Goal: Task Accomplishment & Management: Manage account settings

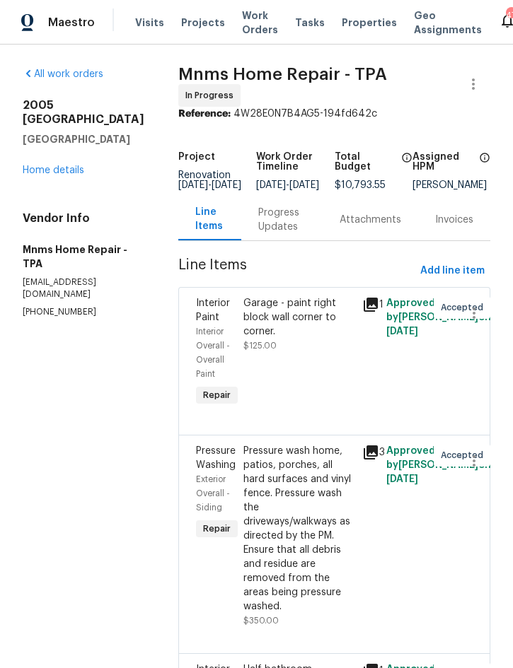
click at [51, 165] on link "Home details" at bounding box center [54, 170] width 62 height 10
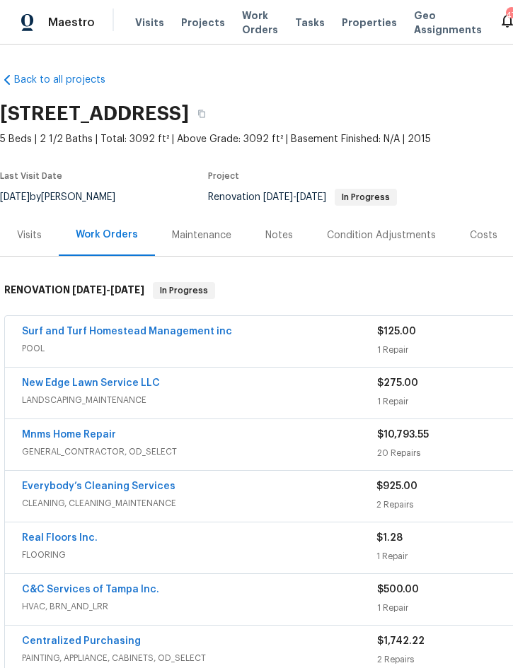
click at [198, 17] on span "Projects" at bounding box center [203, 23] width 44 height 14
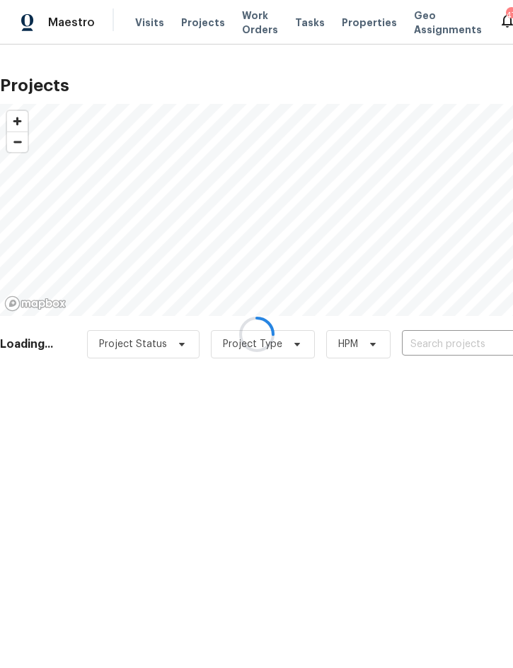
click at [436, 345] on div at bounding box center [256, 334] width 513 height 668
click at [450, 347] on div at bounding box center [256, 334] width 513 height 668
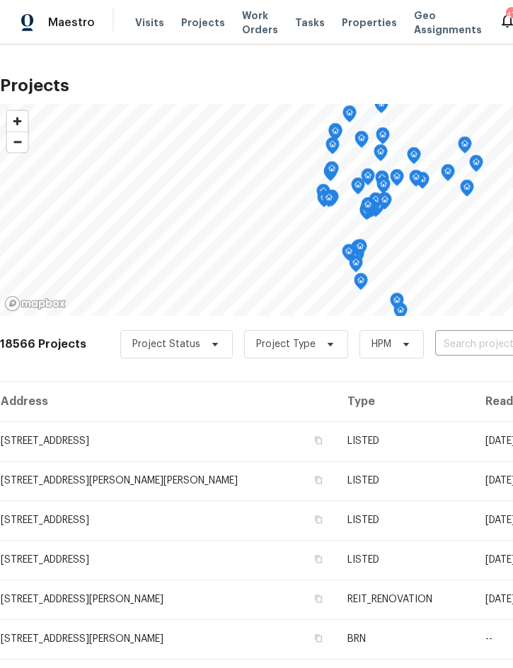
click at [460, 349] on input "text" at bounding box center [516, 345] width 162 height 22
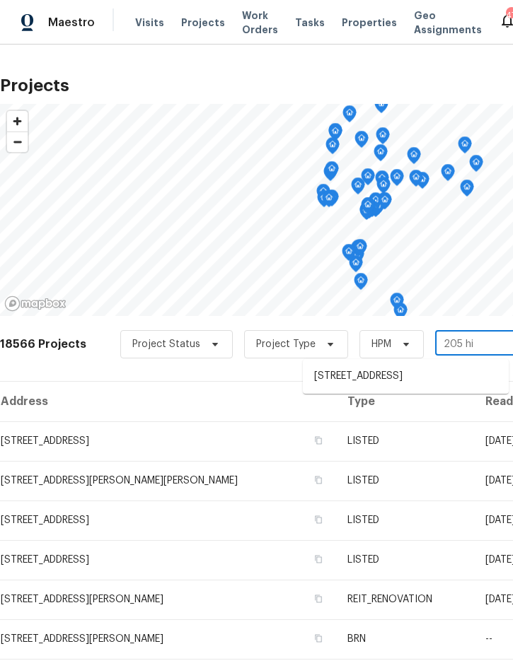
type input "205 hib"
click at [383, 380] on li "205 Hibiscus St, Winter Haven, FL 33881" at bounding box center [406, 376] width 206 height 23
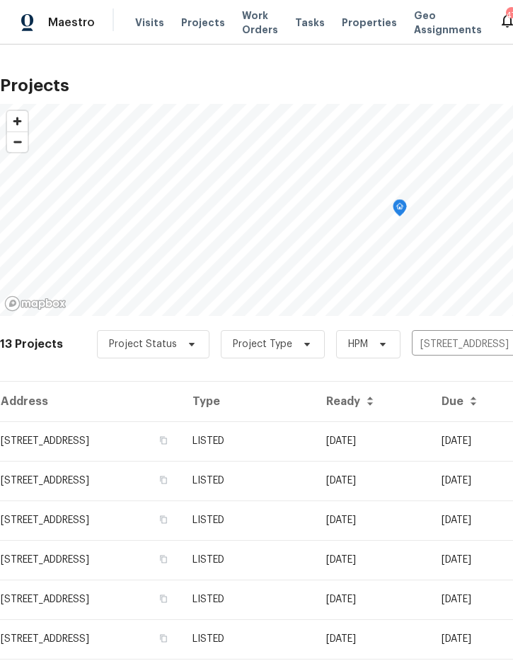
click at [315, 450] on td "LISTED" at bounding box center [248, 441] width 134 height 40
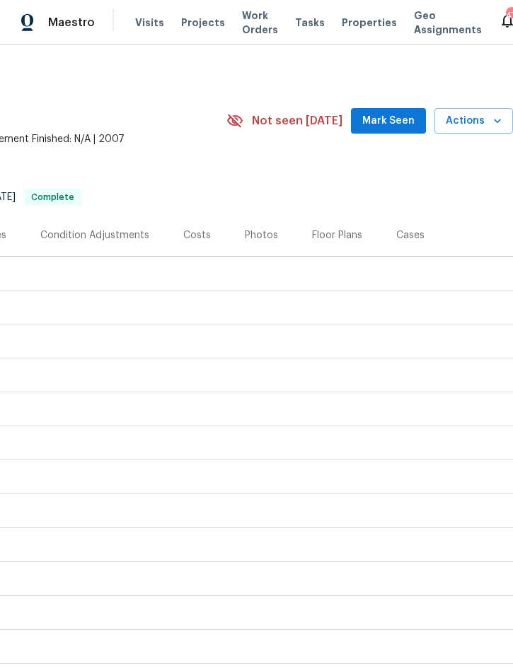
scroll to position [0, 286]
click at [475, 120] on span "Actions" at bounding box center [474, 121] width 56 height 18
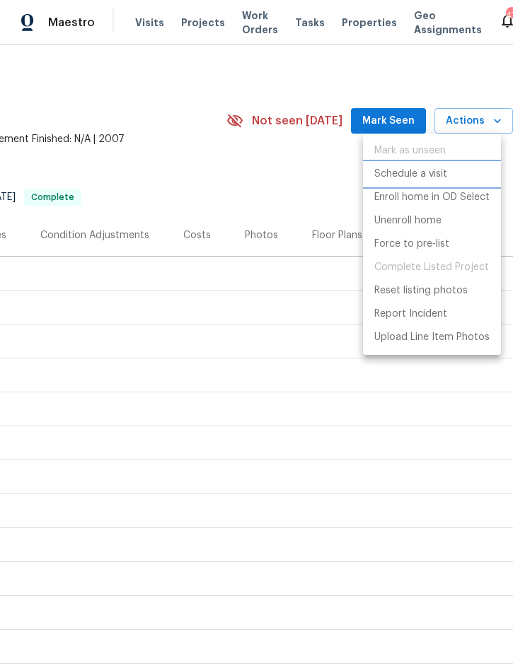
click at [426, 178] on p "Schedule a visit" at bounding box center [410, 174] width 73 height 15
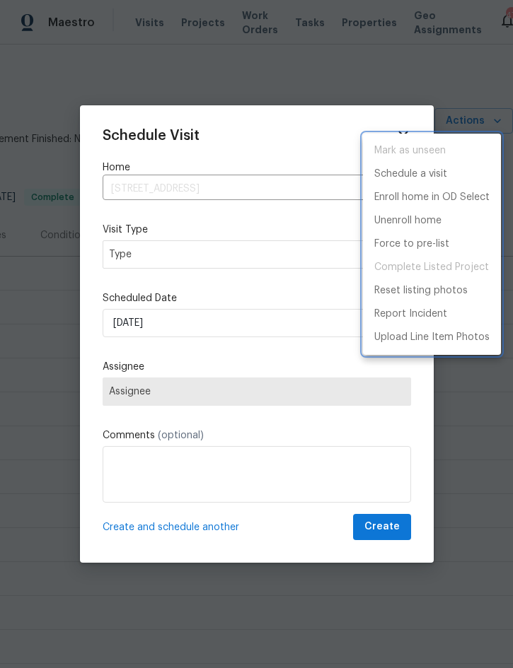
click at [210, 256] on div at bounding box center [256, 334] width 513 height 668
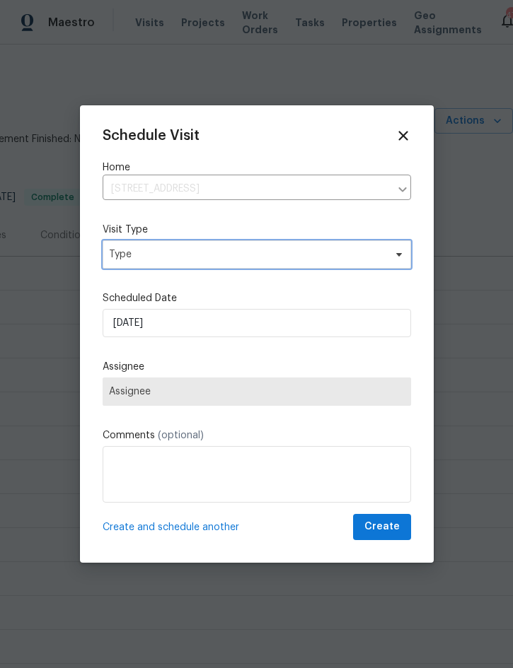
click at [226, 250] on span "Type" at bounding box center [246, 255] width 275 height 14
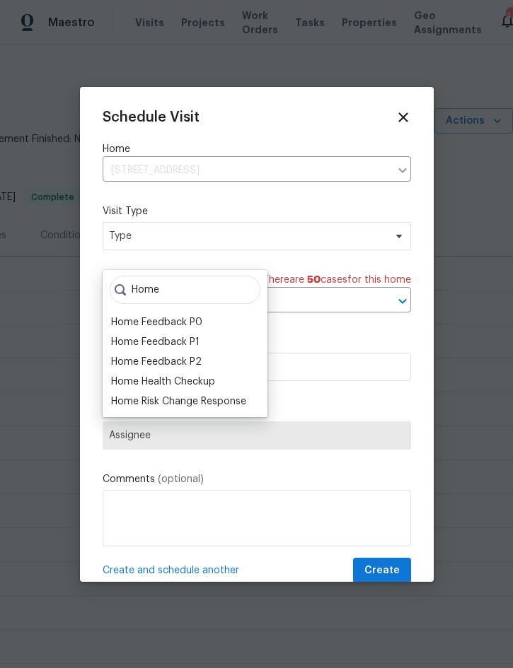
type input "Home"
click at [202, 382] on div "Home Health Checkup" at bounding box center [163, 382] width 104 height 14
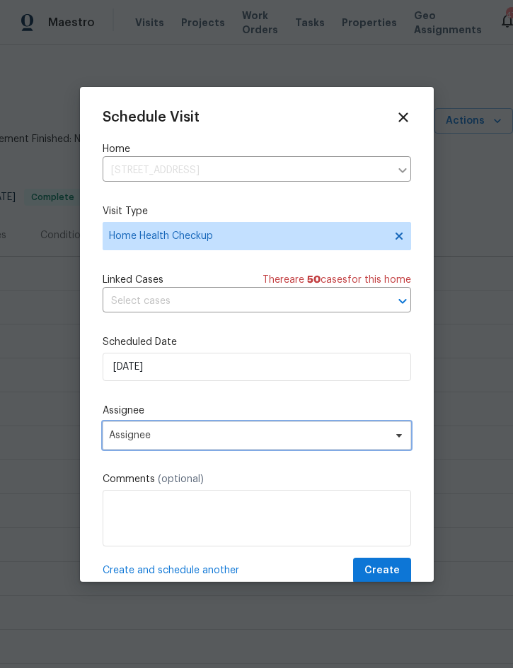
click at [219, 436] on span "Assignee" at bounding box center [247, 435] width 277 height 11
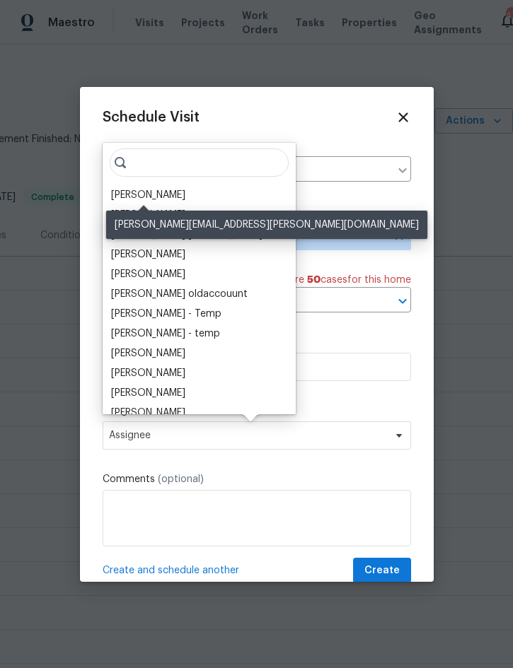
click at [168, 192] on div "[PERSON_NAME]" at bounding box center [148, 195] width 74 height 14
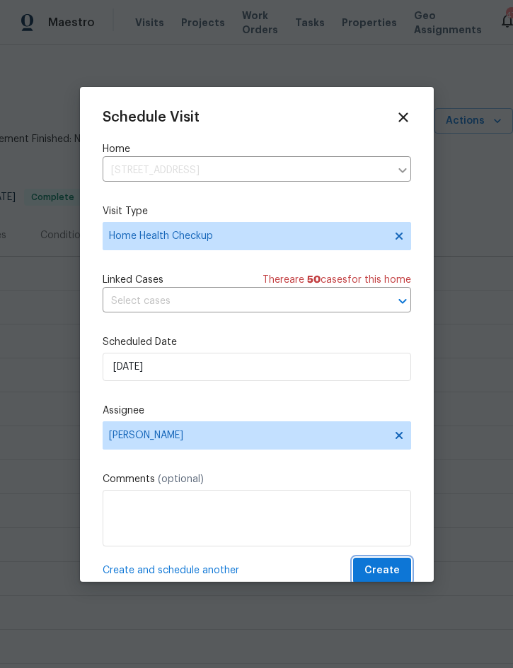
click at [389, 572] on span "Create" at bounding box center [381, 571] width 35 height 18
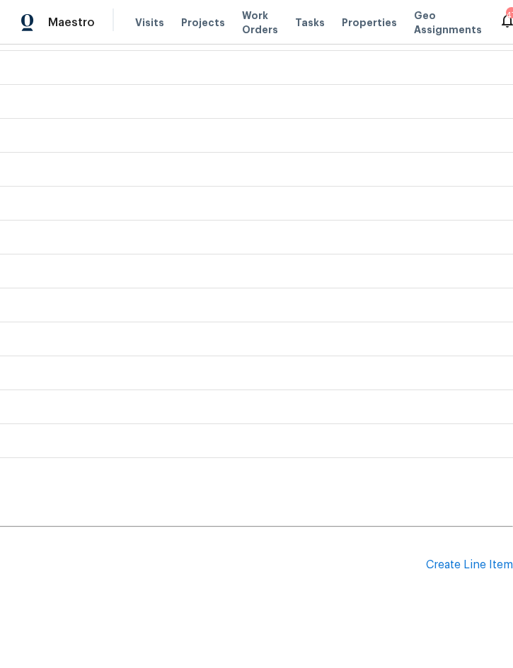
scroll to position [274, 286]
click at [465, 568] on div "Create Line Item" at bounding box center [469, 565] width 87 height 13
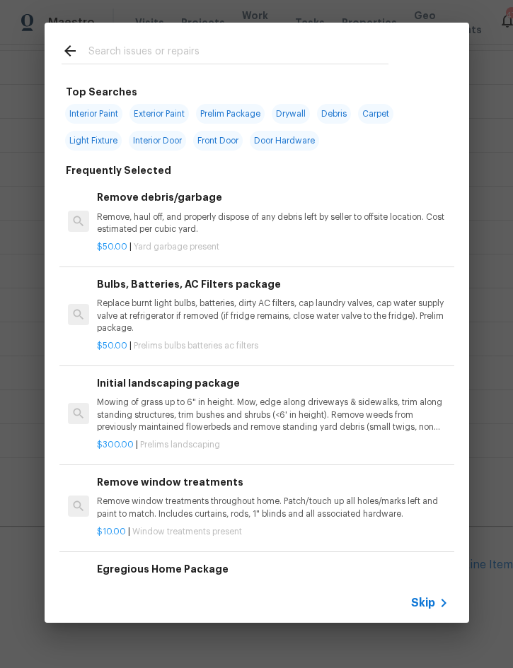
click at [211, 55] on input "text" at bounding box center [238, 52] width 300 height 21
type input "Tree"
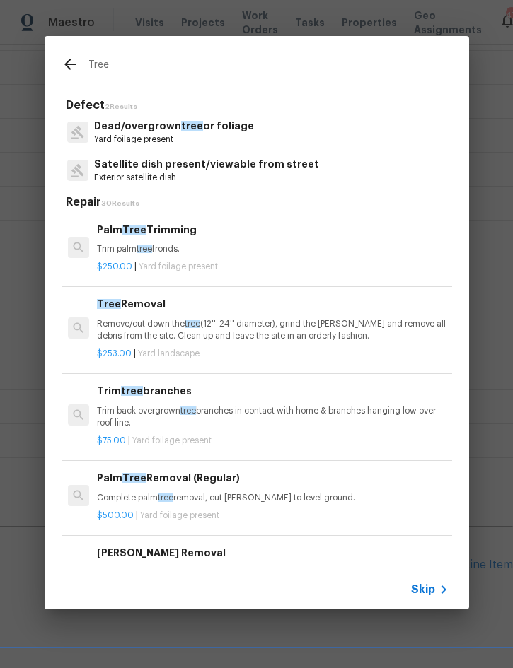
click at [193, 402] on div "Trim tree branches Trim back overgrown tree branches in contact with home & bra…" at bounding box center [272, 406] width 351 height 46
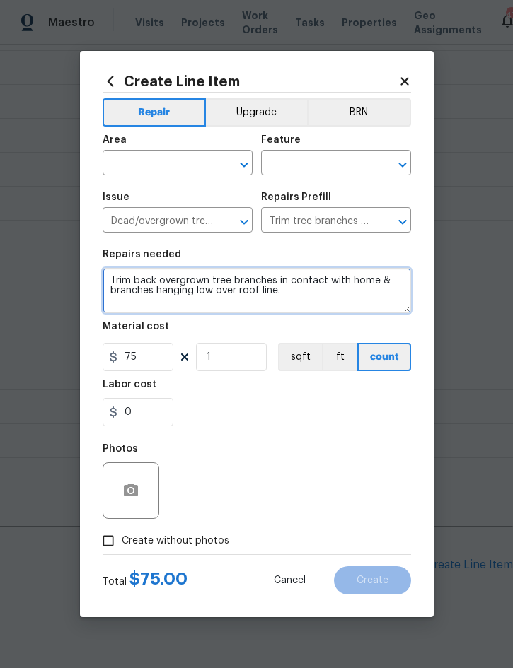
click at [107, 277] on textarea "Trim back overgrown tree branches in contact with home & branches hanging low o…" at bounding box center [257, 290] width 308 height 45
click at [209, 308] on textarea "LARGE OAK TREE IN BACKYARD - Trim back overgrown tree branches in contact with …" at bounding box center [257, 290] width 308 height 45
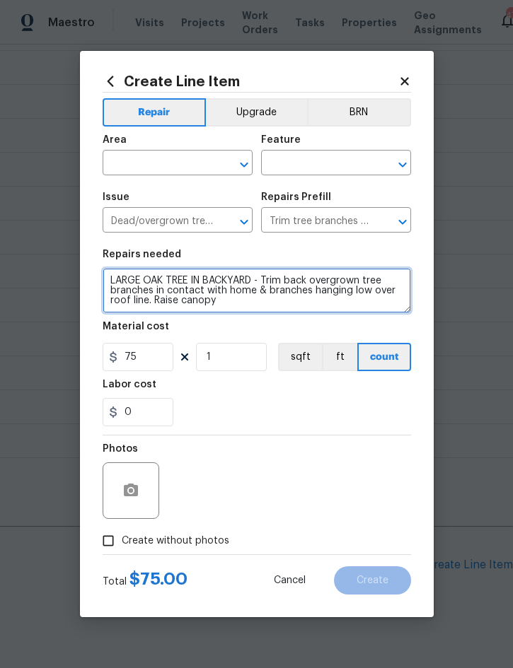
type textarea "LARGE OAK TREE IN BACKYARD - Trim back overgrown tree branches in contact with …"
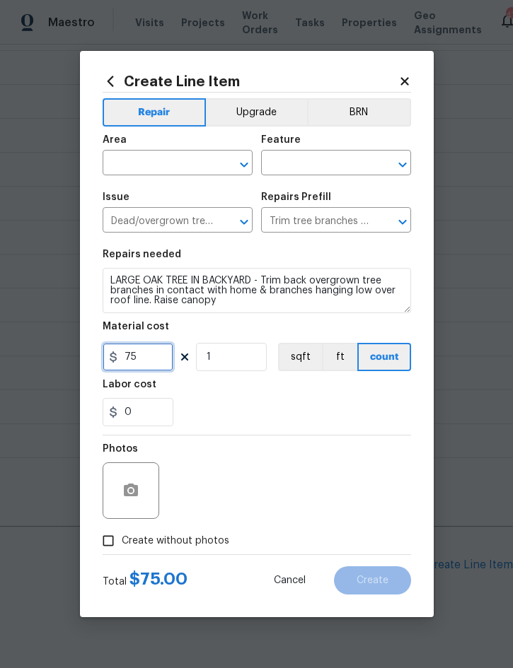
click at [154, 362] on input "75" at bounding box center [138, 357] width 71 height 28
type input "800"
click at [141, 482] on button "button" at bounding box center [131, 491] width 34 height 34
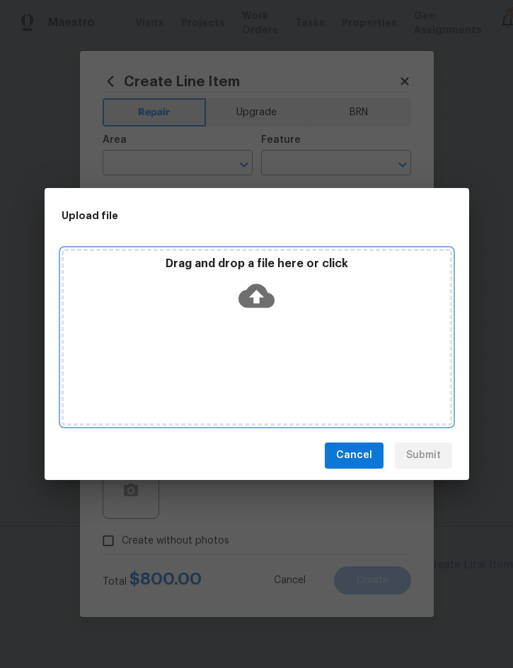
click at [363, 311] on div "Drag and drop a file here or click" at bounding box center [257, 287] width 386 height 61
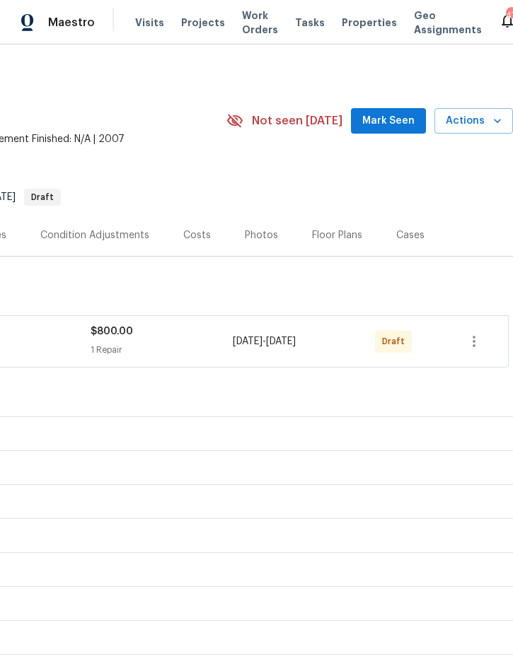
scroll to position [0, 286]
click at [476, 339] on icon "button" at bounding box center [473, 341] width 17 height 17
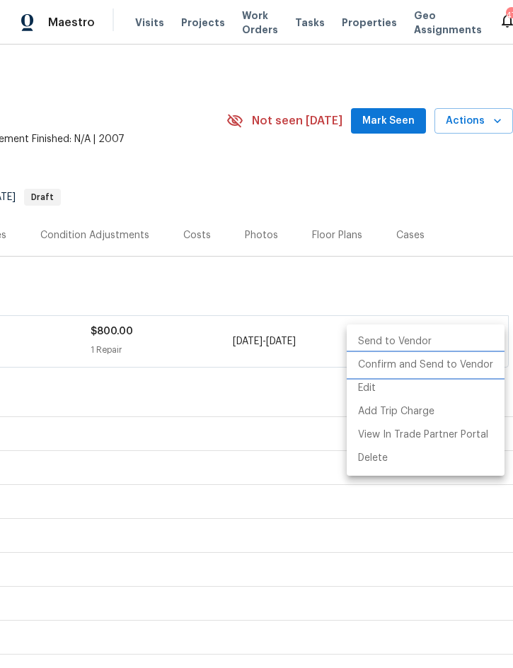
click at [450, 364] on li "Confirm and Send to Vendor" at bounding box center [426, 365] width 158 height 23
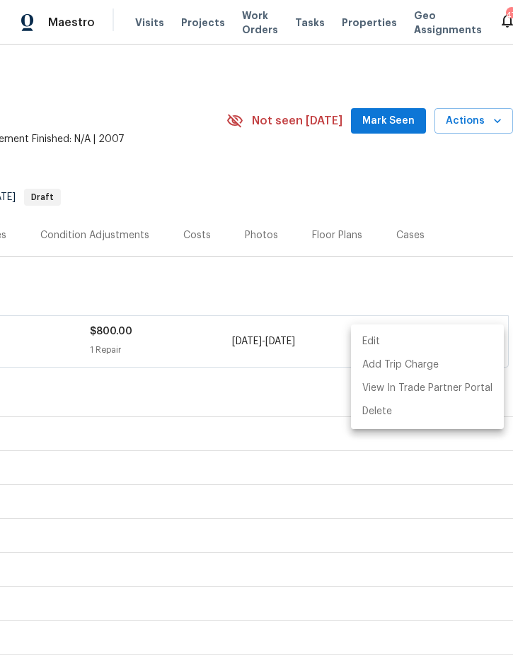
click at [420, 161] on div at bounding box center [256, 334] width 513 height 668
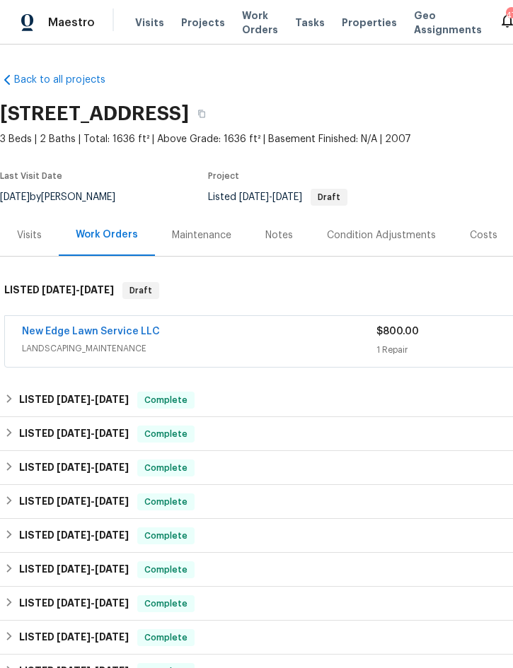
scroll to position [0, 0]
click at [196, 28] on span "Projects" at bounding box center [203, 23] width 44 height 14
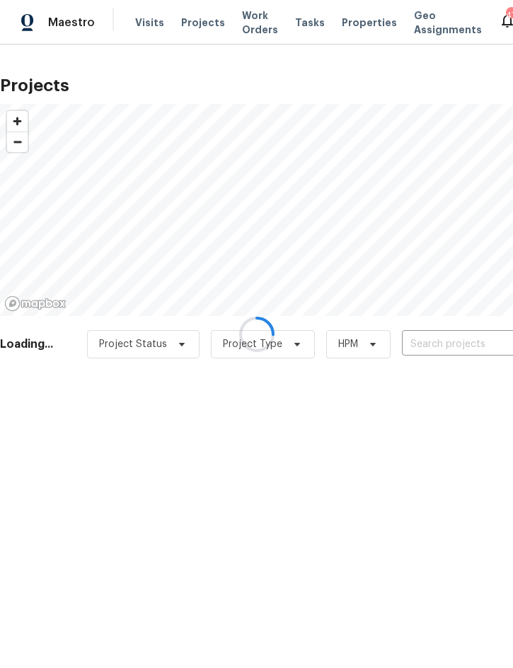
click at [448, 342] on div at bounding box center [256, 334] width 513 height 668
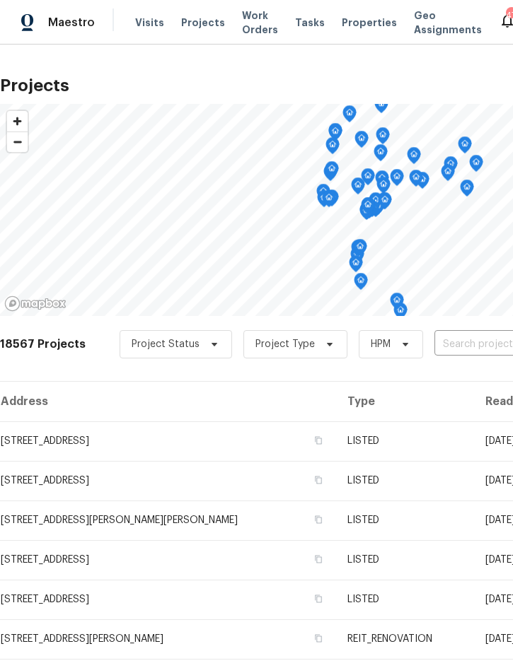
click at [466, 350] on input "text" at bounding box center [515, 345] width 162 height 22
type input "3646 do"
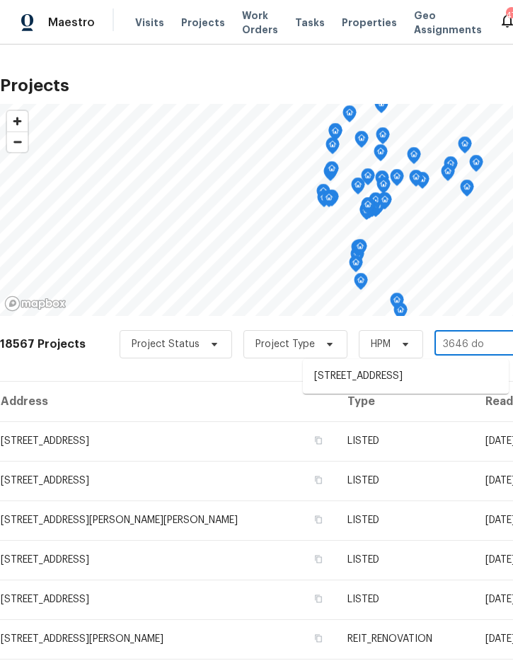
click at [396, 376] on li "3646 Dovetail Ln S, Lakeland, FL 33812" at bounding box center [406, 376] width 206 height 23
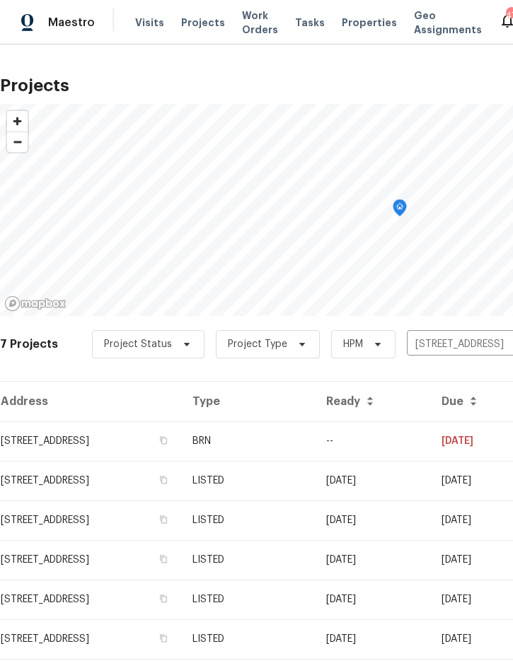
click at [315, 442] on td "BRN" at bounding box center [248, 441] width 134 height 40
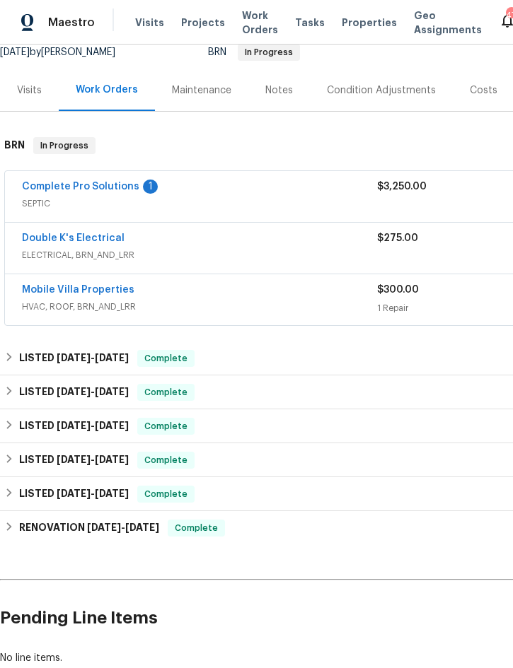
scroll to position [145, 0]
click at [83, 182] on link "Complete Pro Solutions" at bounding box center [80, 187] width 117 height 10
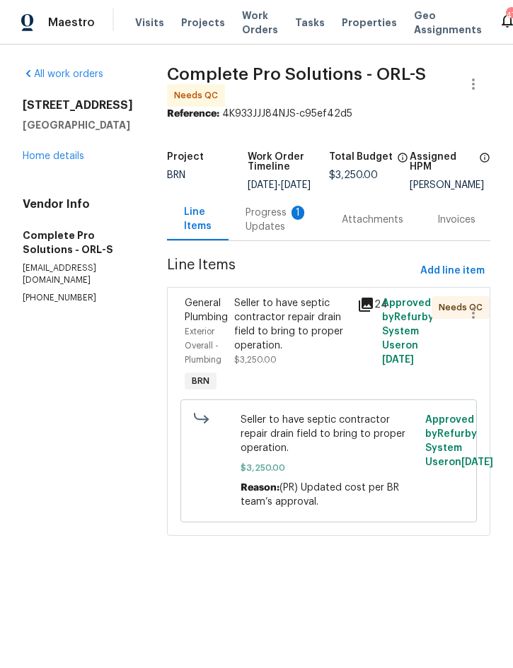
click at [283, 226] on div "Progress Updates 1" at bounding box center [276, 220] width 62 height 28
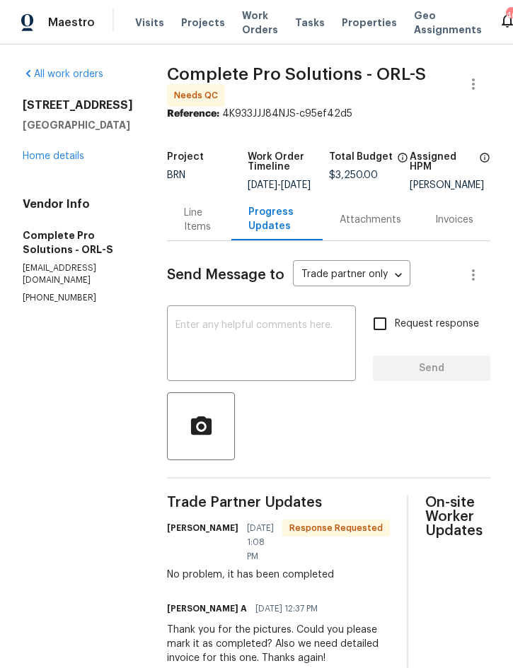
click at [197, 26] on span "Projects" at bounding box center [203, 23] width 44 height 14
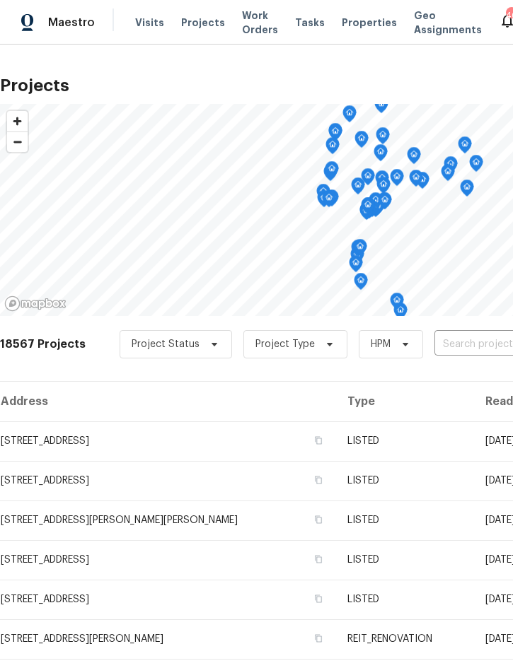
click at [453, 344] on input "text" at bounding box center [515, 345] width 162 height 22
type input "340 troo"
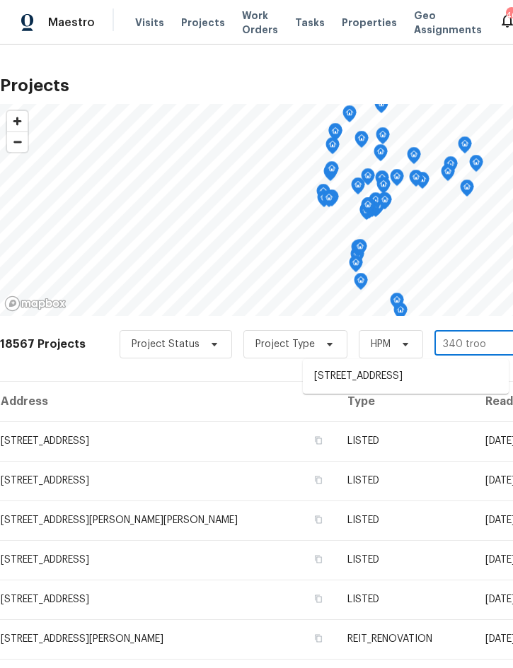
click at [421, 376] on li "340 Troon Cir, Davenport, FL 33897" at bounding box center [406, 376] width 206 height 23
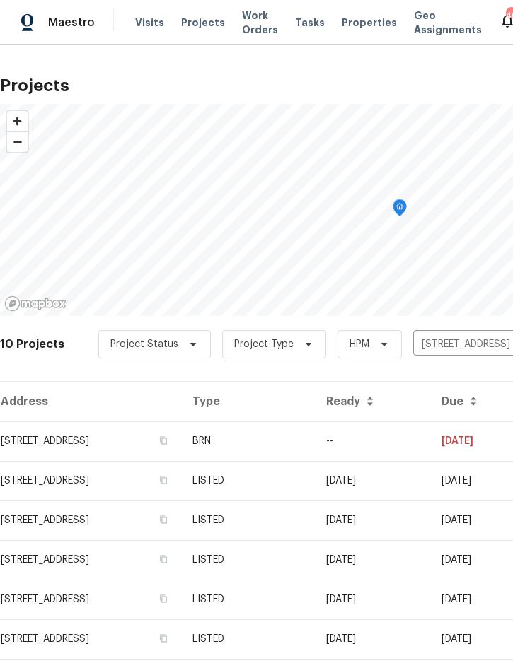
click at [315, 441] on td "BRN" at bounding box center [248, 441] width 134 height 40
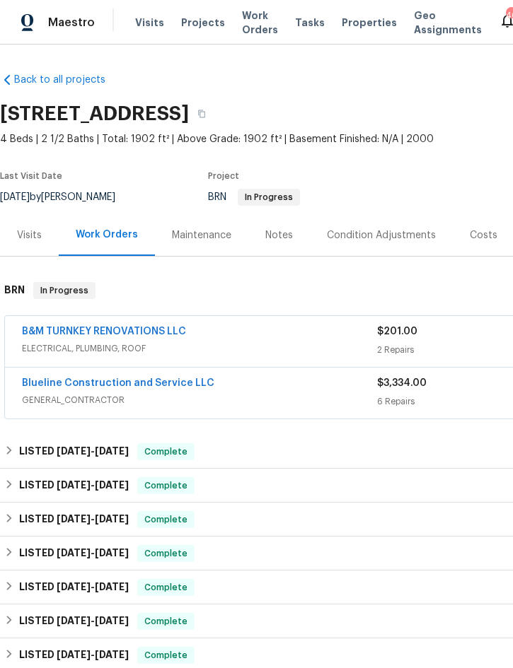
click at [155, 384] on link "Blueline Construction and Service LLC" at bounding box center [118, 383] width 192 height 10
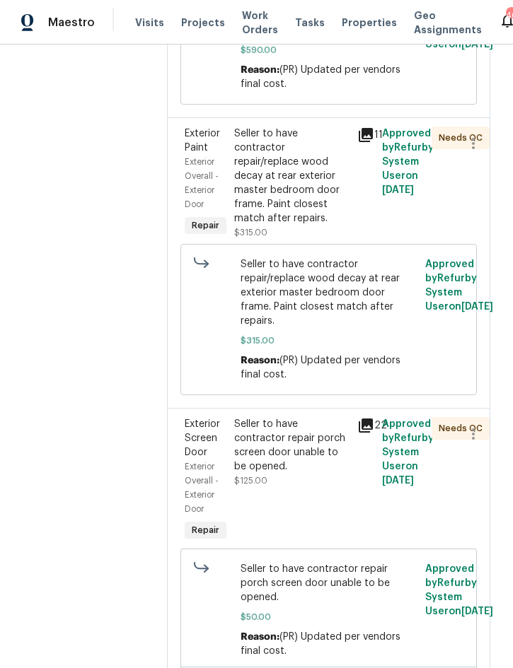
scroll to position [1680, 0]
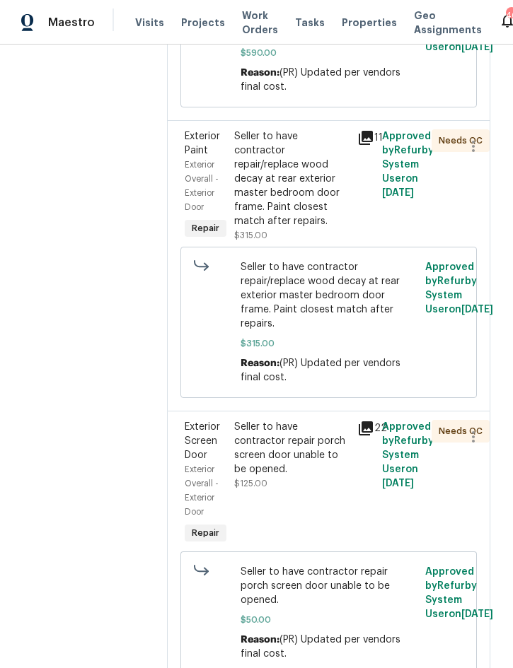
click at [373, 436] on icon at bounding box center [366, 428] width 14 height 14
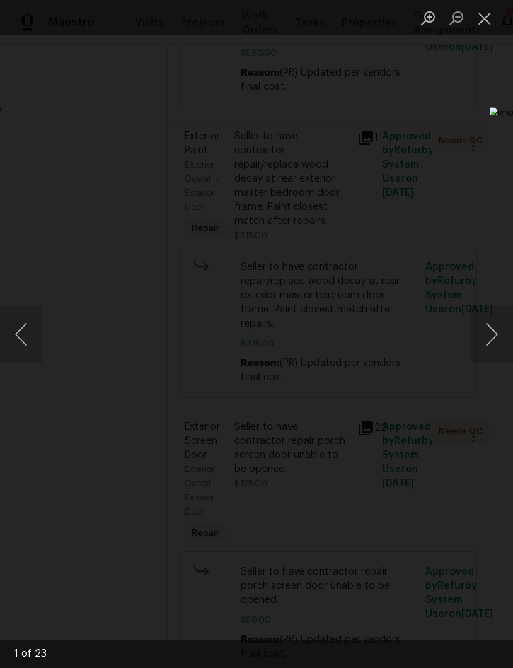
click at [496, 333] on button "Next image" at bounding box center [491, 334] width 42 height 57
click at [494, 17] on button "Close lightbox" at bounding box center [484, 18] width 28 height 25
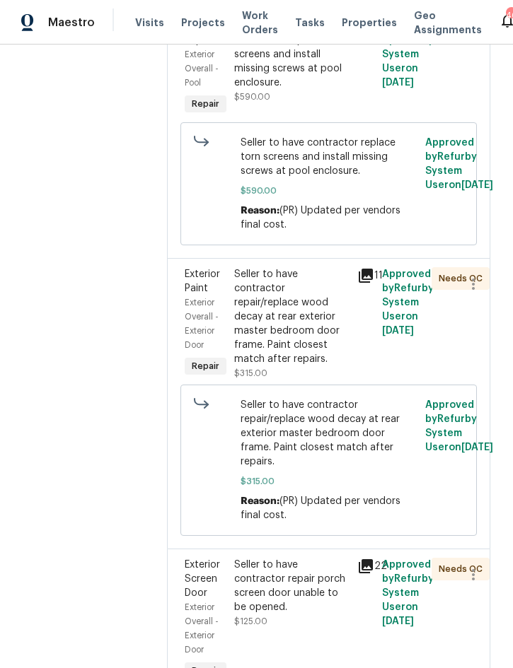
scroll to position [1547, 0]
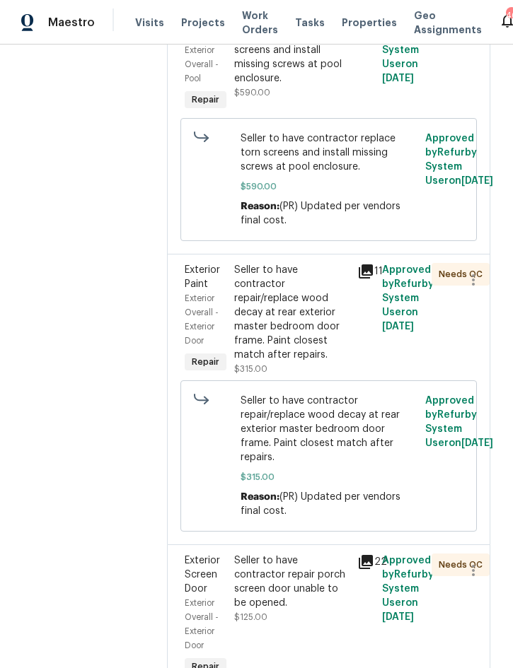
click at [373, 279] on icon at bounding box center [366, 271] width 14 height 14
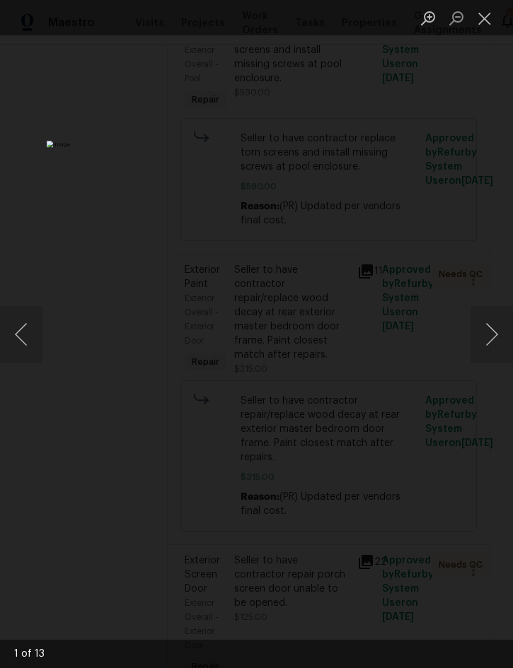
click at [484, 341] on button "Next image" at bounding box center [491, 334] width 42 height 57
click at [480, 20] on button "Close lightbox" at bounding box center [484, 18] width 28 height 25
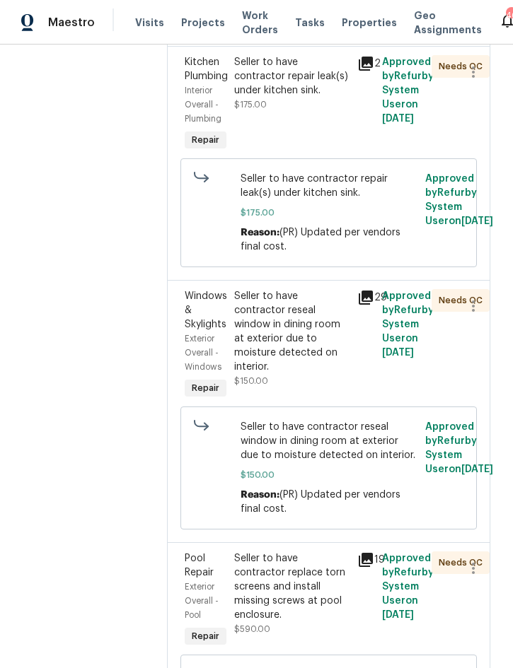
scroll to position [1008, 0]
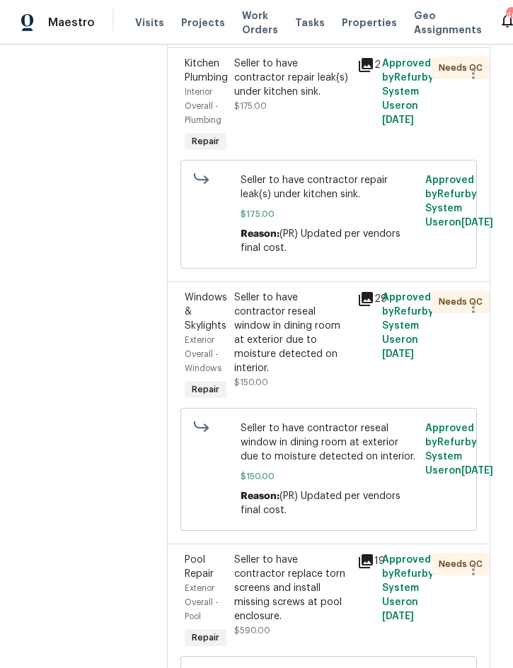
click at [373, 306] on icon at bounding box center [366, 299] width 14 height 14
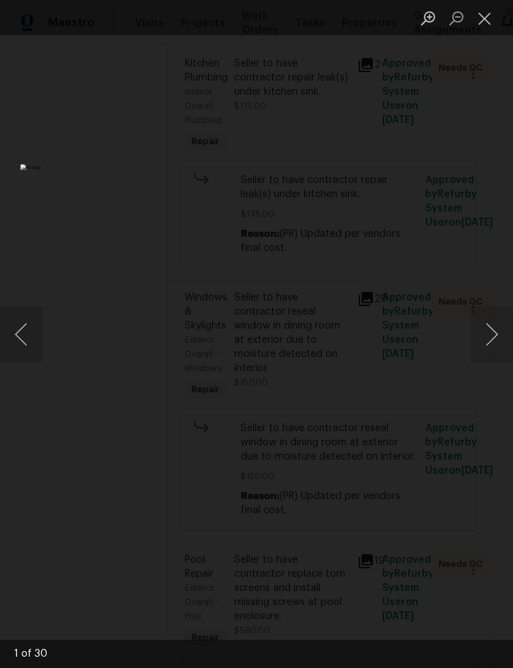
click at [484, 26] on button "Close lightbox" at bounding box center [484, 18] width 28 height 25
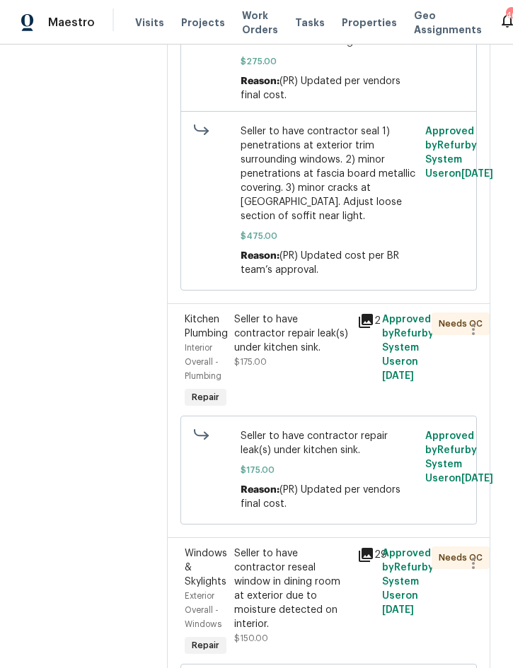
scroll to position [737, 0]
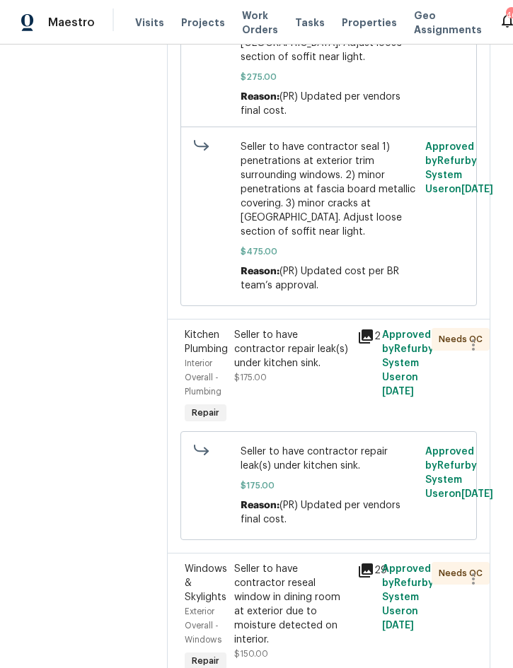
click at [374, 345] on icon at bounding box center [365, 336] width 17 height 17
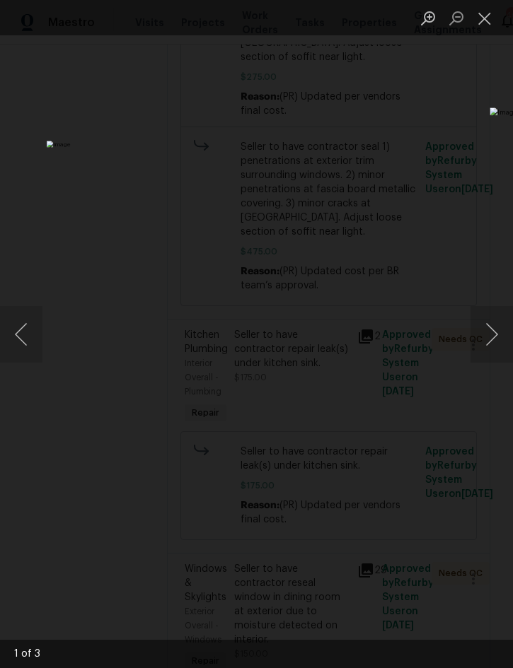
click at [487, 332] on button "Next image" at bounding box center [491, 334] width 42 height 57
click at [484, 23] on button "Close lightbox" at bounding box center [484, 18] width 28 height 25
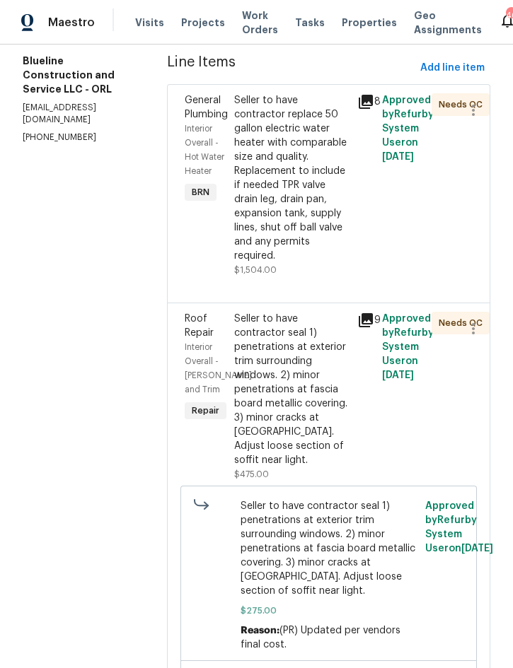
scroll to position [202, 0]
click at [373, 326] on icon at bounding box center [366, 321] width 14 height 14
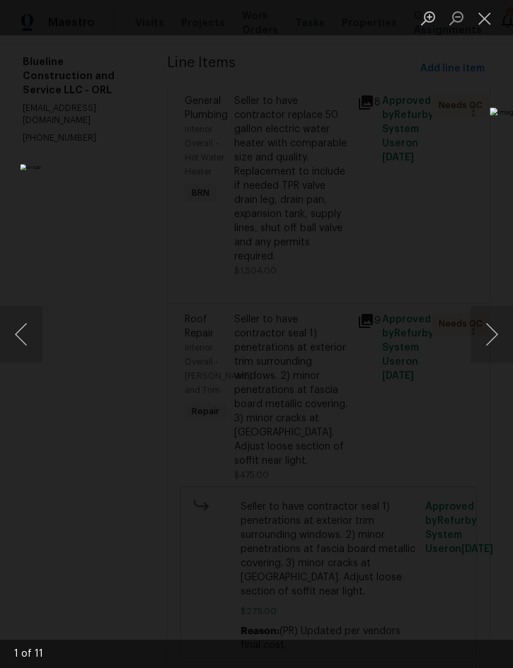
click at [482, 332] on button "Next image" at bounding box center [491, 334] width 42 height 57
click at [491, 341] on button "Next image" at bounding box center [491, 334] width 42 height 57
click at [486, 339] on button "Next image" at bounding box center [491, 334] width 42 height 57
click at [489, 333] on button "Next image" at bounding box center [491, 334] width 42 height 57
click at [482, 342] on button "Next image" at bounding box center [491, 334] width 42 height 57
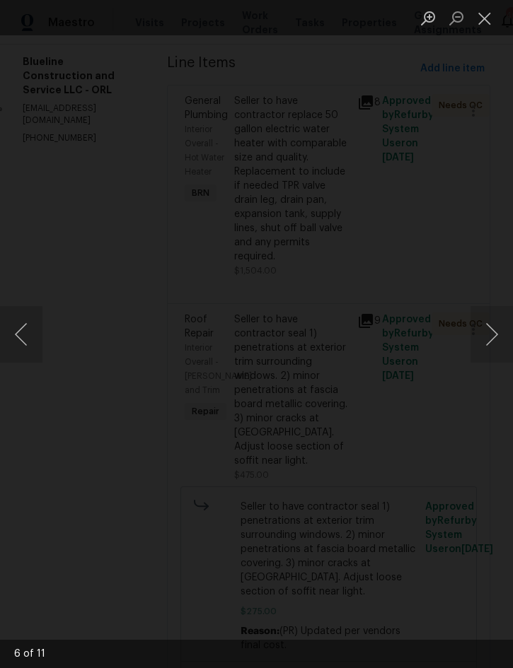
click at [484, 333] on button "Next image" at bounding box center [491, 334] width 42 height 57
click at [487, 326] on button "Next image" at bounding box center [491, 334] width 42 height 57
click at [486, 335] on button "Next image" at bounding box center [491, 334] width 42 height 57
click at [491, 334] on button "Next image" at bounding box center [491, 334] width 42 height 57
click at [488, 337] on button "Next image" at bounding box center [491, 334] width 42 height 57
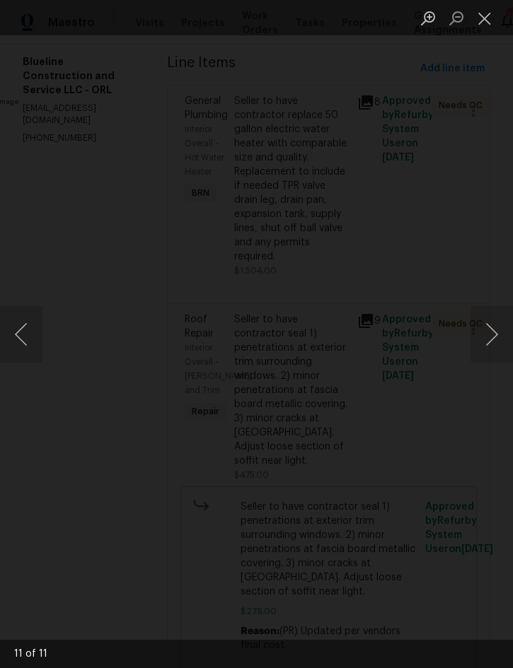
click at [488, 331] on button "Next image" at bounding box center [491, 334] width 42 height 57
click at [492, 334] on button "Next image" at bounding box center [491, 334] width 42 height 57
click at [489, 20] on button "Close lightbox" at bounding box center [484, 18] width 28 height 25
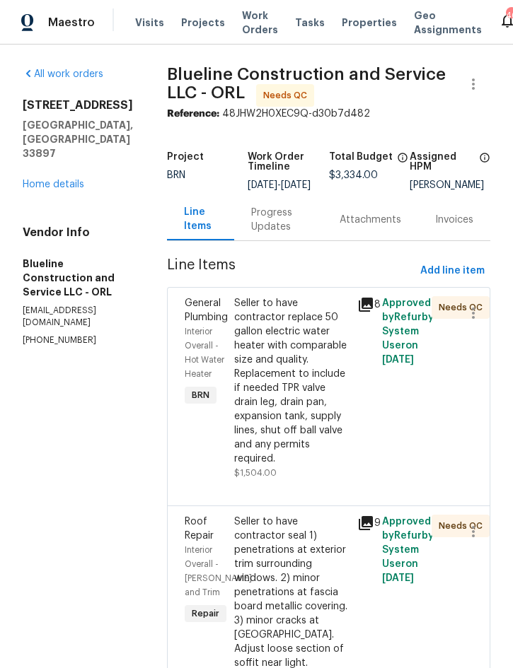
scroll to position [0, 0]
click at [61, 144] on div "340 Troon Cir Davenport, FL 33897 Home details" at bounding box center [78, 144] width 110 height 93
click at [58, 180] on link "Home details" at bounding box center [54, 185] width 62 height 10
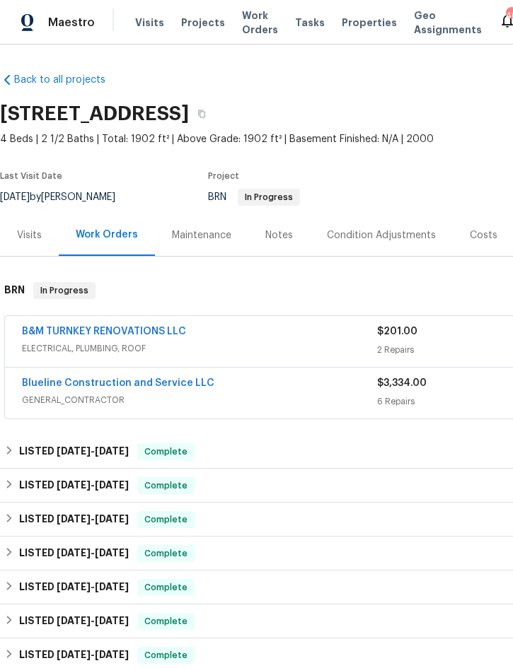
click at [186, 28] on span "Projects" at bounding box center [203, 23] width 44 height 14
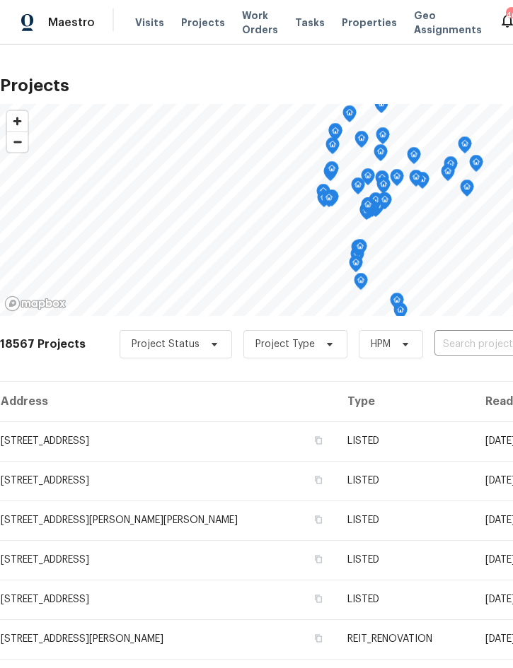
click at [459, 347] on input "text" at bounding box center [515, 345] width 162 height 22
type input "7856 ha"
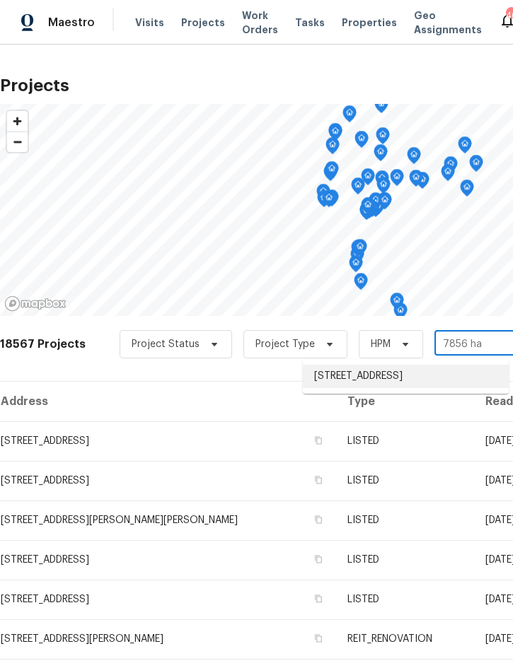
click at [393, 378] on li "[STREET_ADDRESS]" at bounding box center [406, 376] width 206 height 23
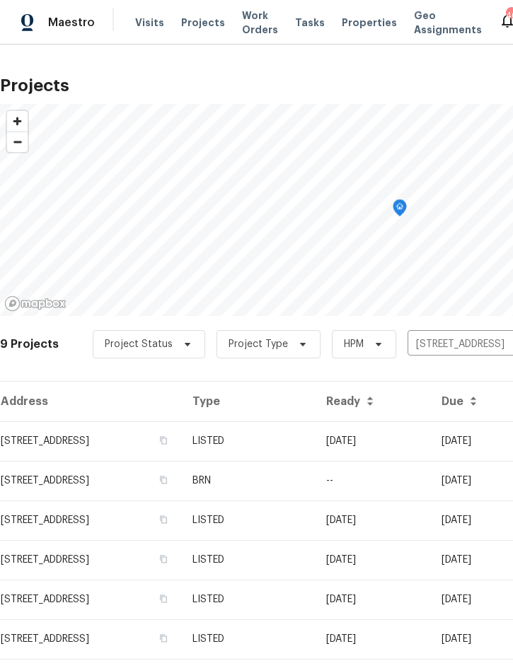
click at [315, 448] on td "LISTED" at bounding box center [248, 441] width 134 height 40
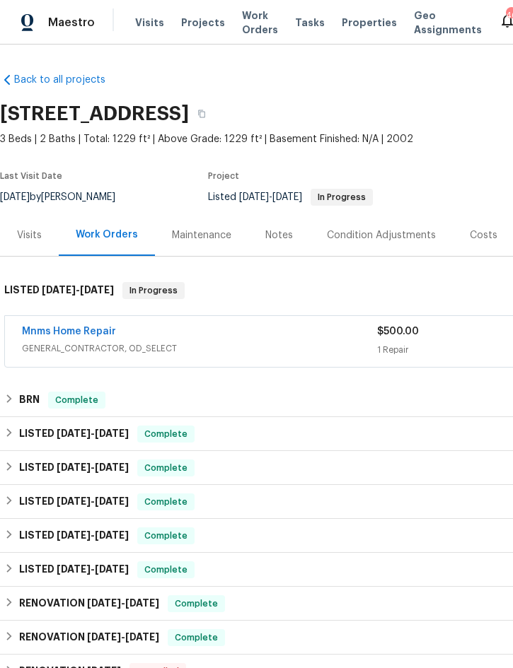
click at [279, 242] on div "Notes" at bounding box center [279, 235] width 28 height 14
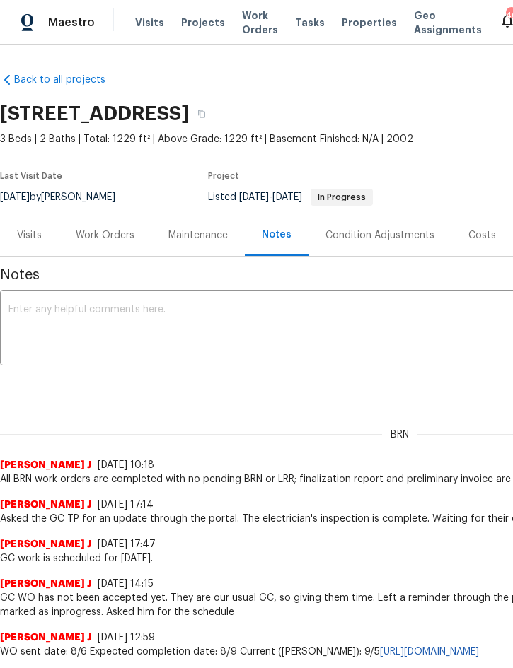
click at [160, 313] on textarea at bounding box center [399, 330] width 782 height 50
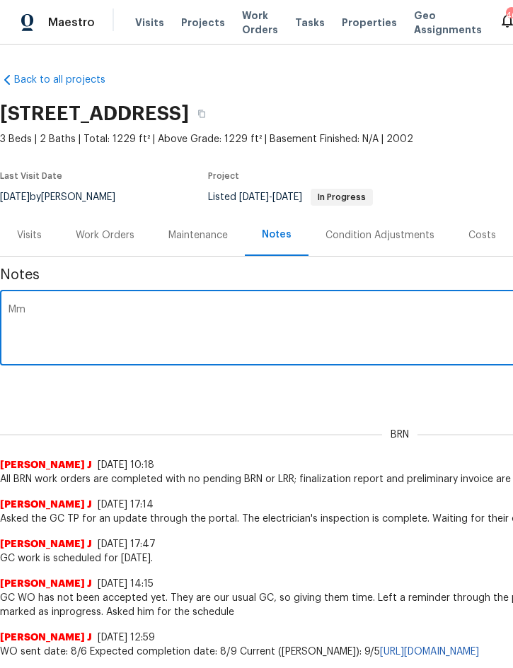
type textarea "M"
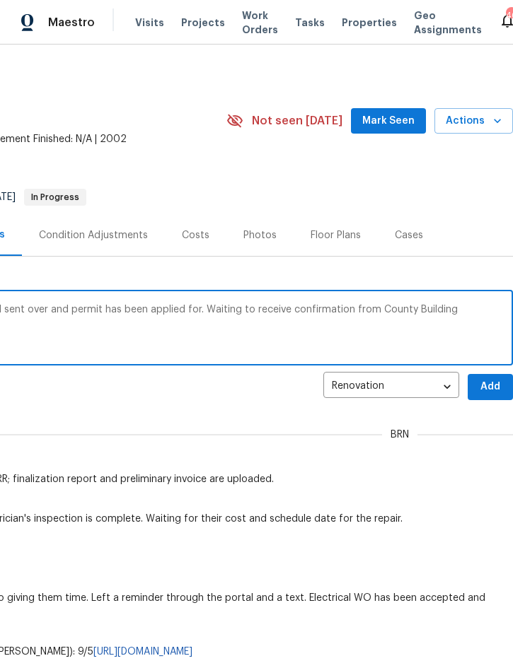
scroll to position [0, 286]
type textarea "NOC for permit for garage conversion has been signed and sent over and permit h…"
click at [492, 385] on span "Add" at bounding box center [490, 387] width 23 height 18
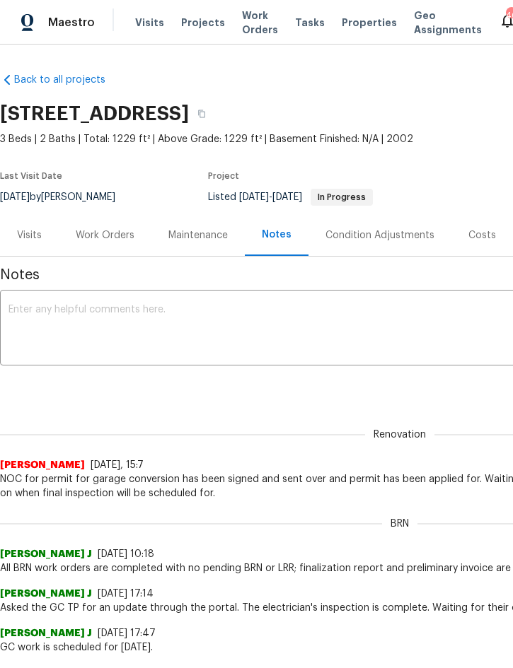
scroll to position [0, 0]
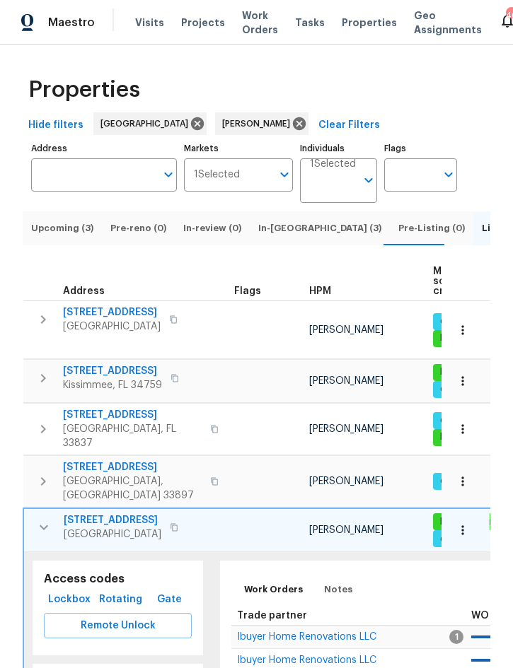
scroll to position [192, 0]
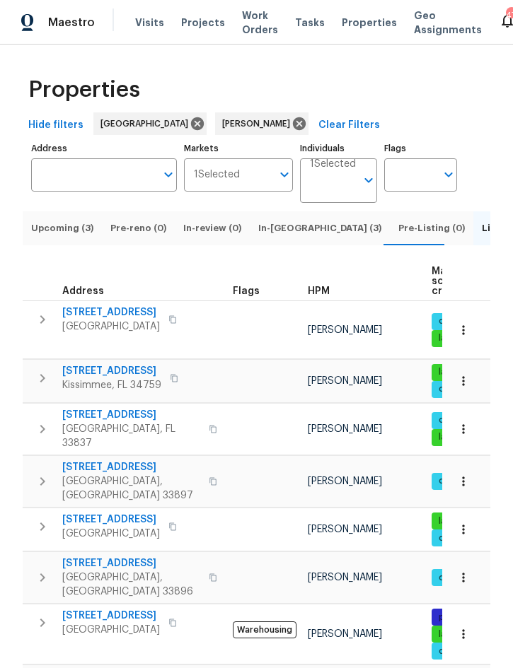
click at [51, 334] on button "button" at bounding box center [42, 320] width 28 height 28
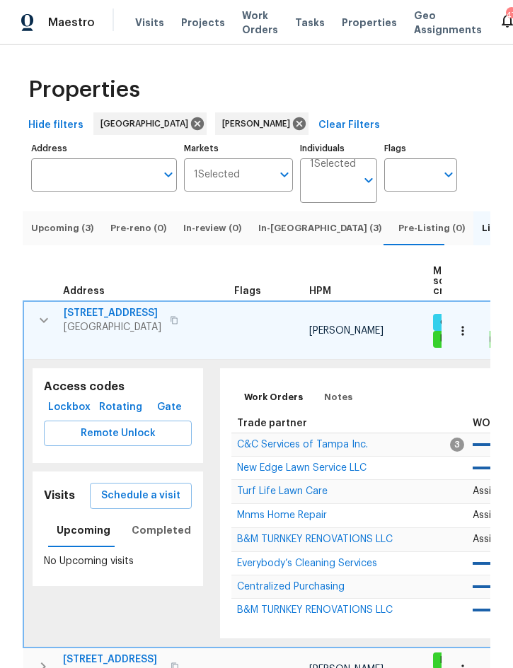
click at [328, 443] on span "C&C Services of Tampa Inc." at bounding box center [302, 445] width 131 height 10
click at [35, 329] on icon "button" at bounding box center [43, 320] width 17 height 17
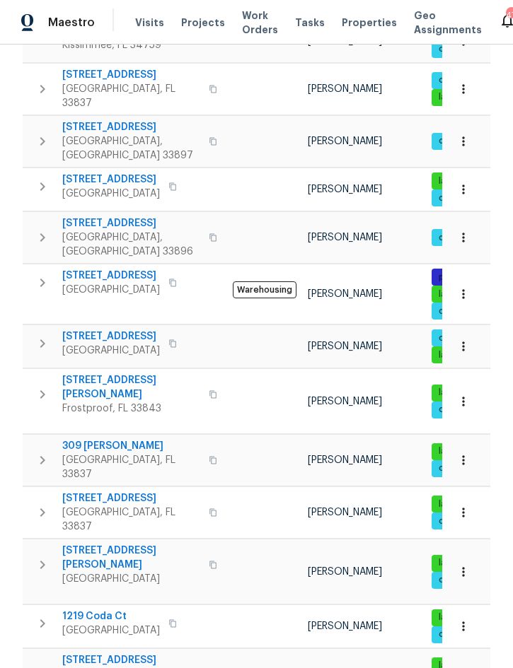
scroll to position [339, 0]
click at [45, 387] on icon "button" at bounding box center [42, 395] width 17 height 17
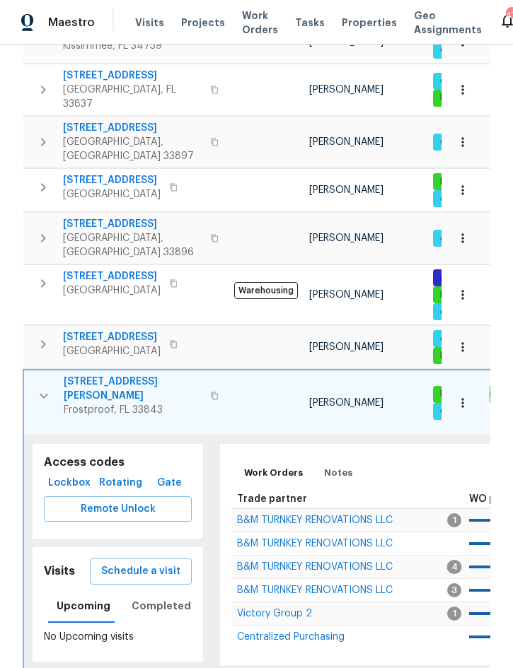
click at [354, 516] on span "B&M TURNKEY RENOVATIONS LLC" at bounding box center [315, 521] width 156 height 10
click at [32, 375] on button "button" at bounding box center [44, 396] width 28 height 42
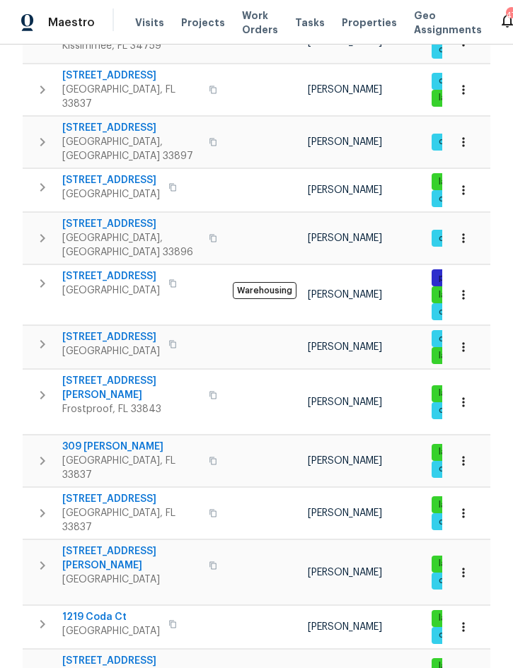
click at [37, 557] on icon "button" at bounding box center [42, 565] width 17 height 17
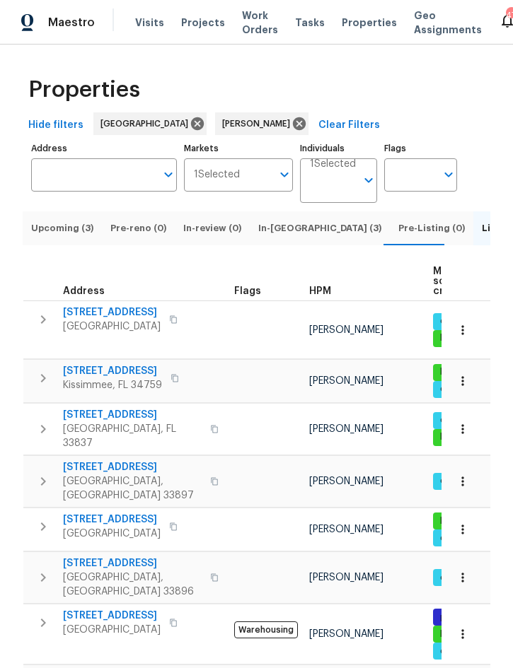
scroll to position [0, 0]
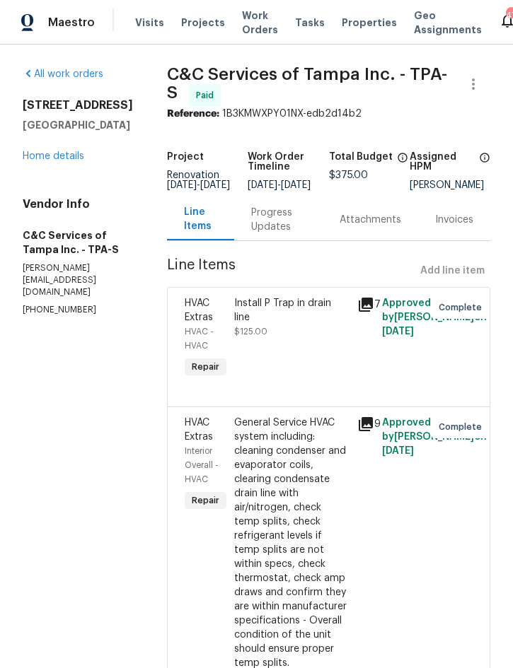
click at [54, 168] on div "All work orders [STREET_ADDRESS] Home details Vendor Info C&C Services of Tampa…" at bounding box center [78, 192] width 110 height 250
click at [64, 153] on link "Home details" at bounding box center [54, 156] width 62 height 10
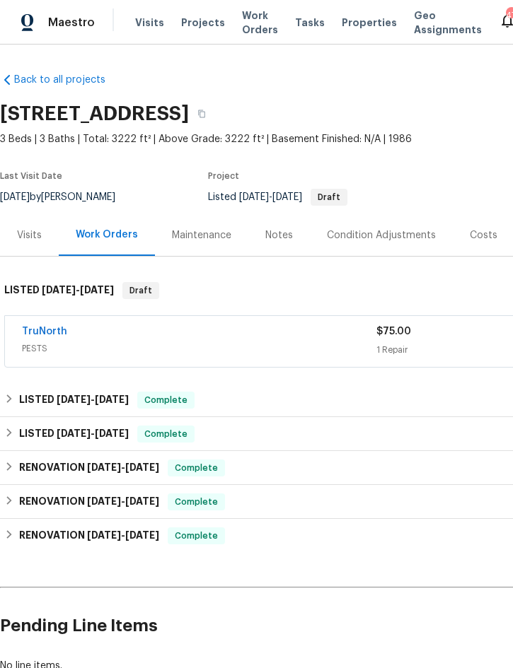
click at [47, 330] on link "TruNorth" at bounding box center [44, 332] width 45 height 10
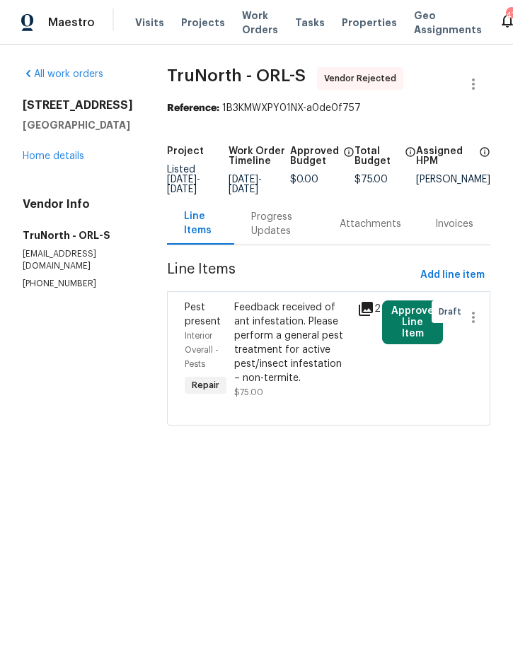
click at [267, 221] on div "Progress Updates" at bounding box center [278, 224] width 54 height 28
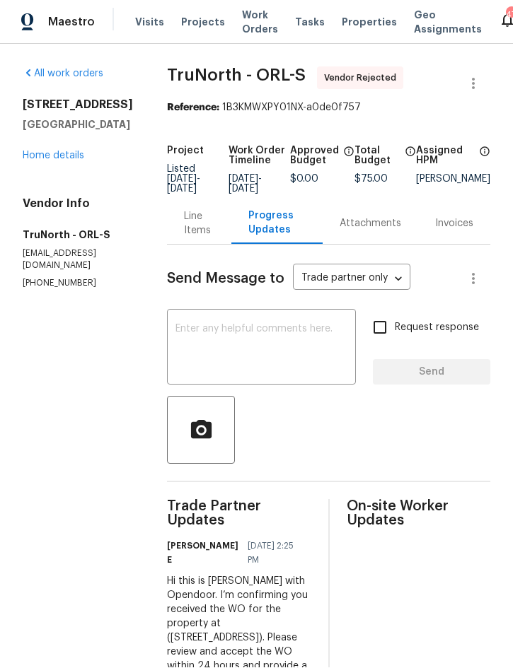
scroll to position [39, 0]
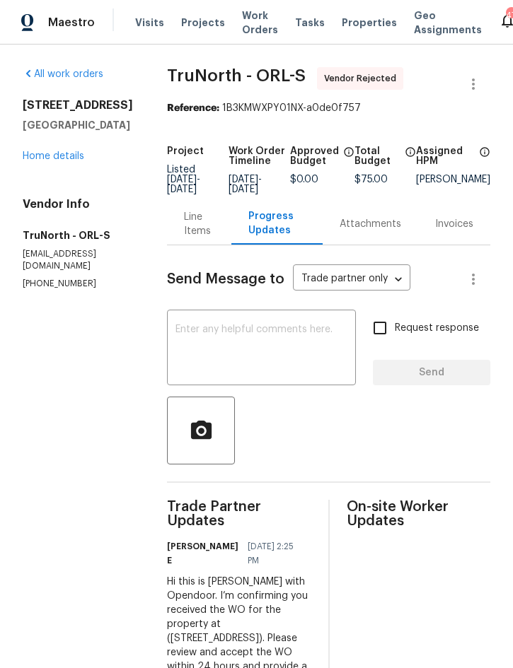
click at [192, 210] on div "Line Items" at bounding box center [199, 224] width 30 height 28
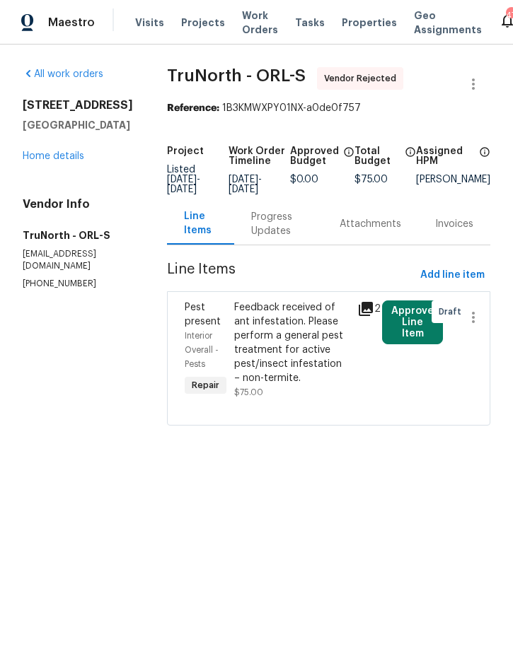
click at [40, 161] on link "Home details" at bounding box center [54, 156] width 62 height 10
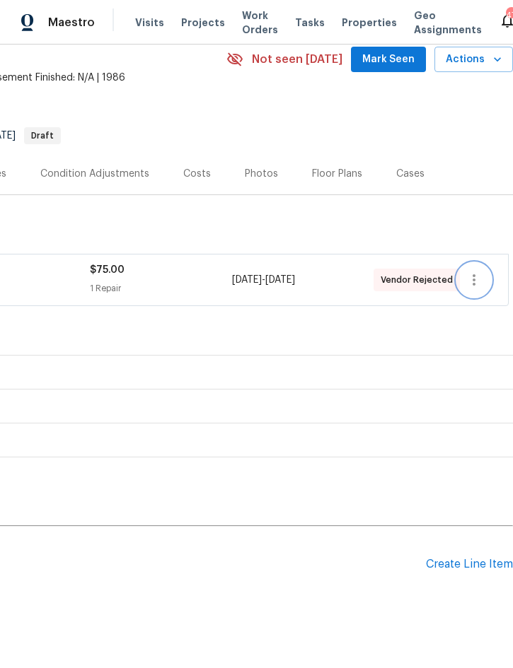
click at [483, 275] on button "button" at bounding box center [474, 280] width 34 height 34
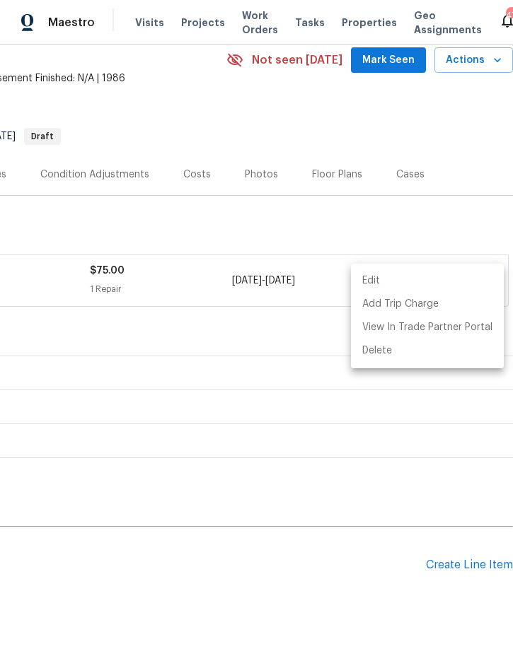
click at [407, 280] on li "Edit" at bounding box center [427, 280] width 153 height 23
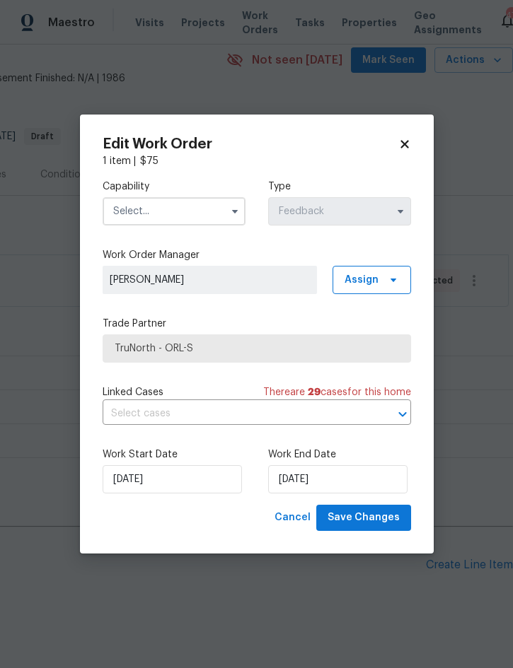
click at [186, 211] on input "text" at bounding box center [174, 211] width 143 height 28
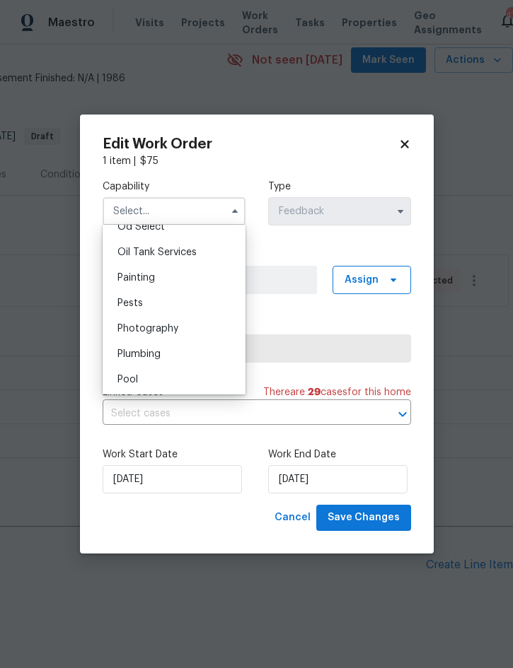
scroll to position [1161, 0]
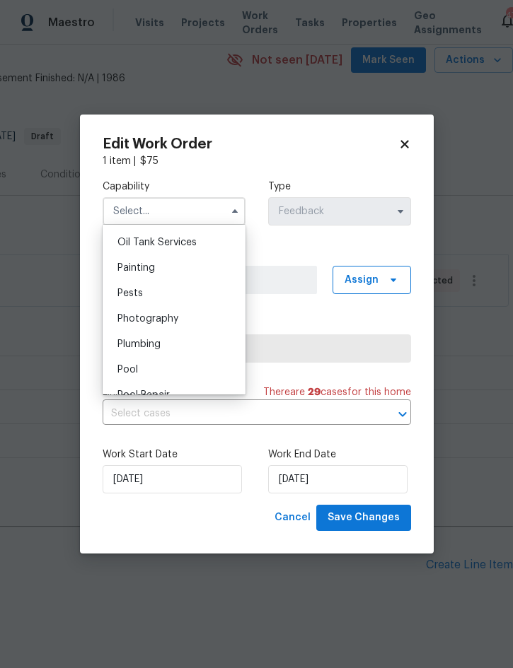
click at [149, 301] on div "Pests" at bounding box center [174, 293] width 136 height 25
type input "Pests"
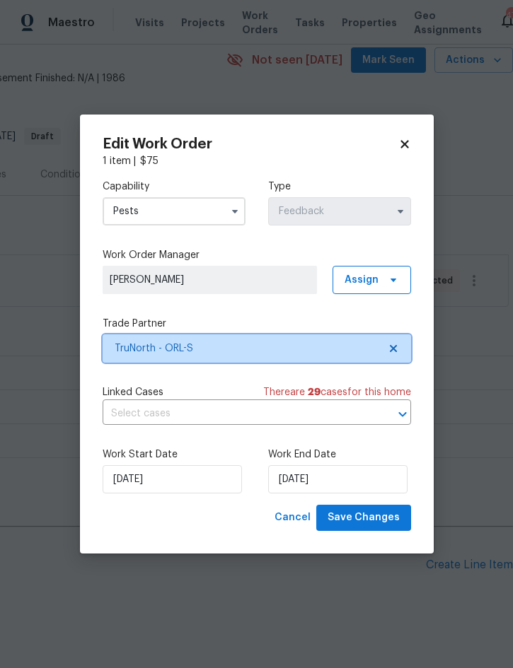
click at [233, 348] on span "TruNorth - ORL-S" at bounding box center [247, 349] width 264 height 14
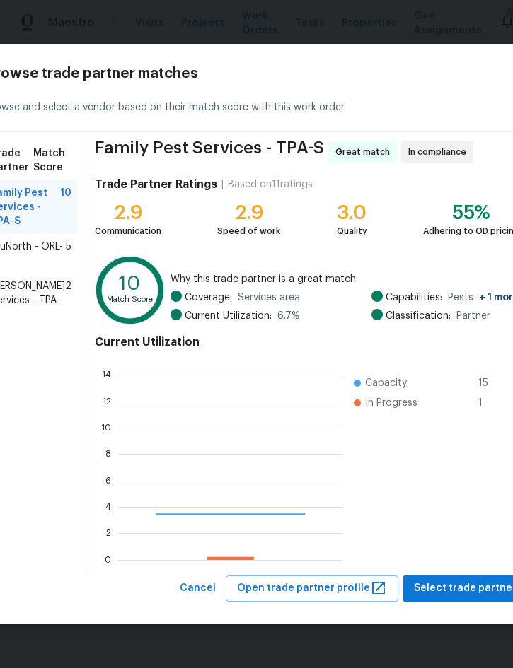
scroll to position [198, 224]
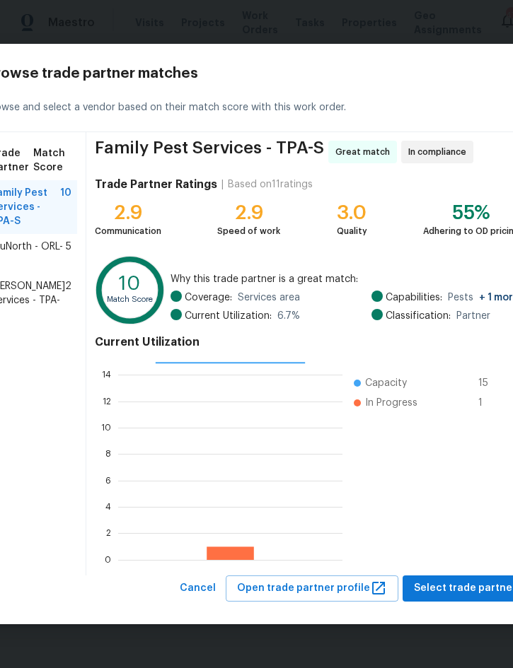
click at [19, 308] on span "[PERSON_NAME] Services - TPA-S" at bounding box center [28, 300] width 74 height 42
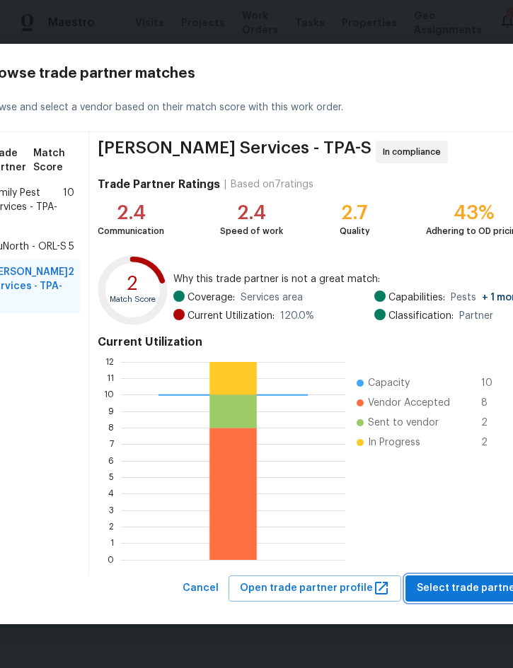
click at [438, 589] on span "Select trade partner" at bounding box center [468, 589] width 103 height 18
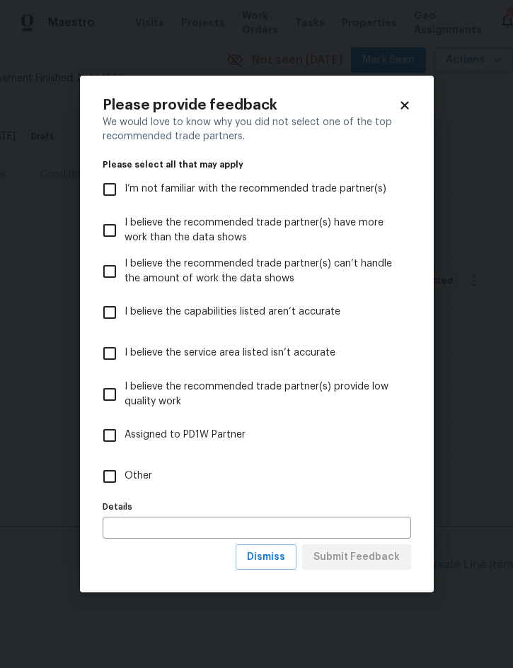
click at [134, 479] on span "Other" at bounding box center [138, 476] width 28 height 15
click at [124, 479] on input "Other" at bounding box center [110, 477] width 30 height 30
checkbox input "true"
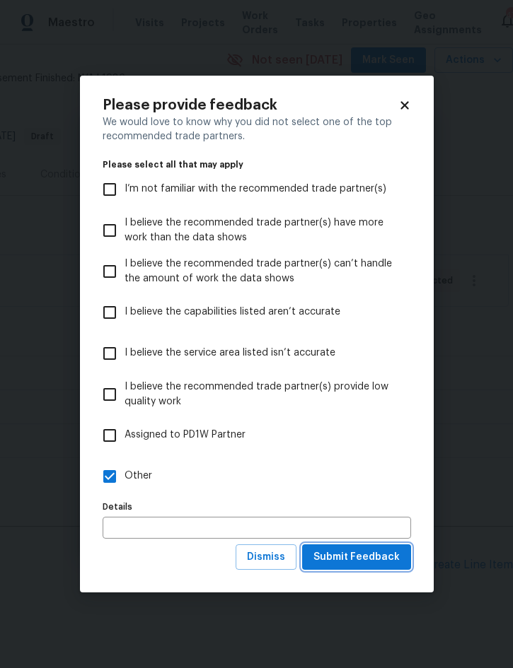
click at [369, 557] on span "Submit Feedback" at bounding box center [356, 558] width 86 height 18
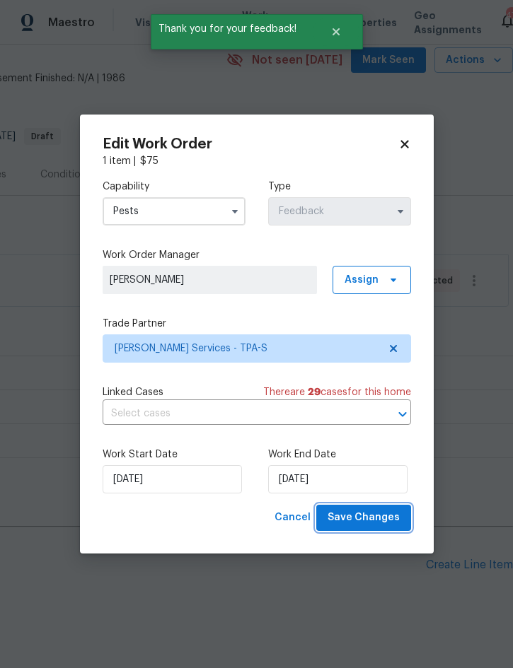
click at [374, 509] on button "Save Changes" at bounding box center [363, 518] width 95 height 26
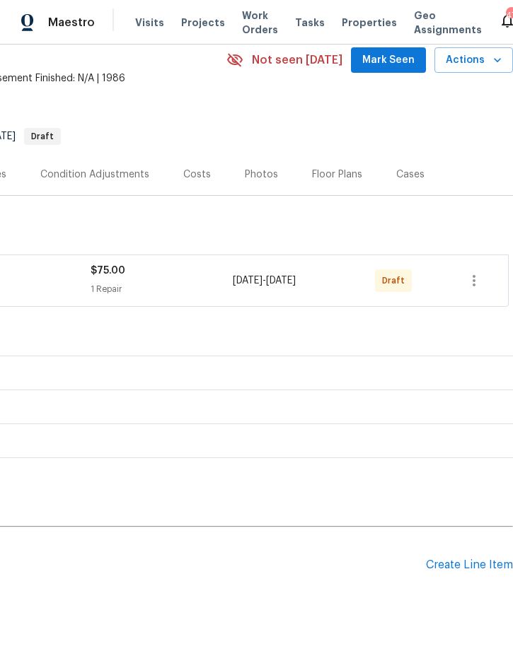
scroll to position [61, 286]
click at [476, 279] on icon "button" at bounding box center [473, 280] width 17 height 17
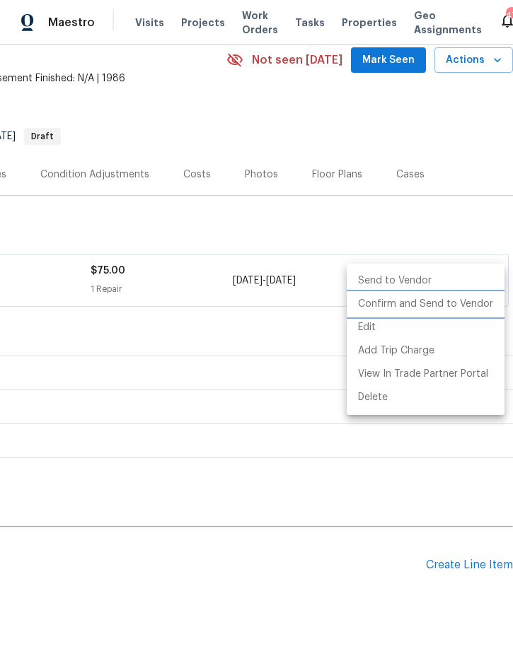
click at [446, 303] on li "Confirm and Send to Vendor" at bounding box center [426, 304] width 158 height 23
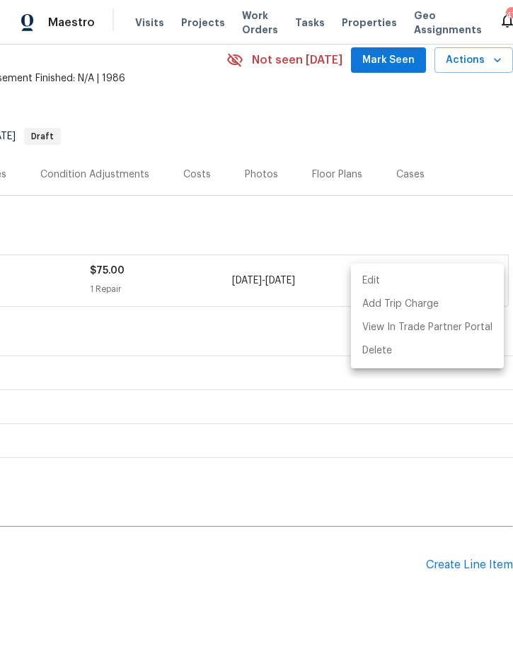
click at [315, 118] on div at bounding box center [256, 334] width 513 height 668
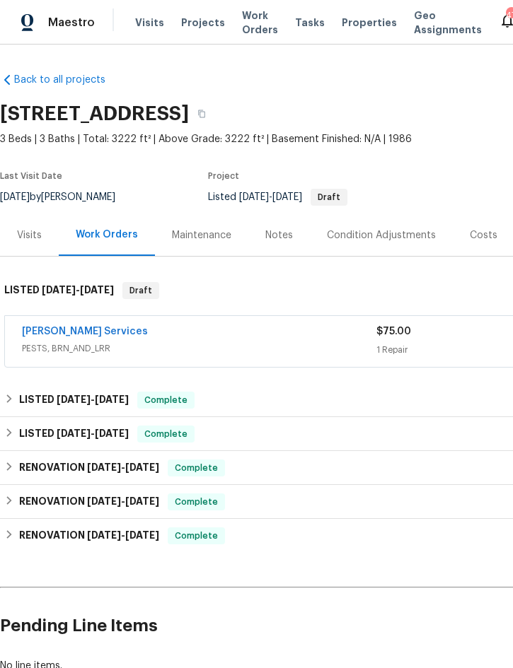
scroll to position [0, 0]
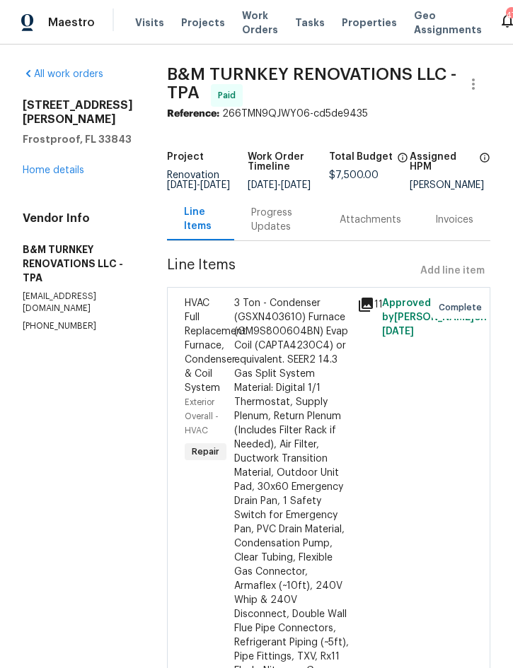
click at [65, 165] on link "Home details" at bounding box center [54, 170] width 62 height 10
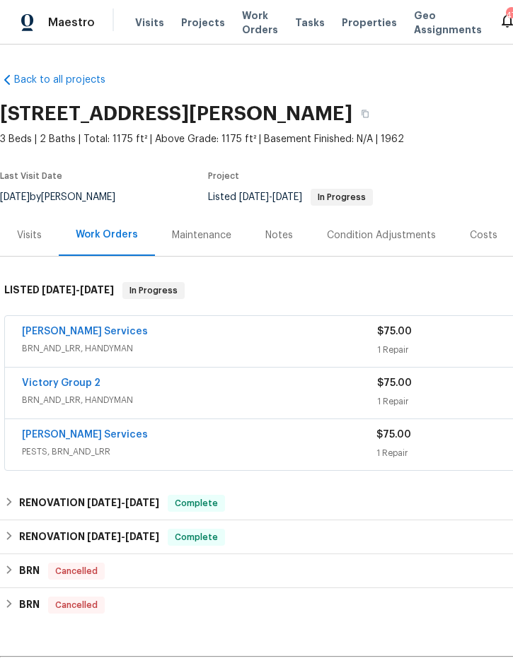
click at [71, 434] on link "Massey Services" at bounding box center [85, 435] width 126 height 10
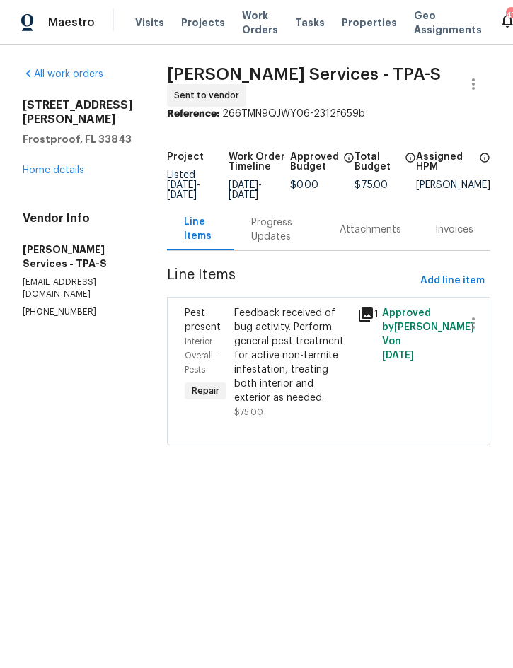
click at [305, 244] on div "Progress Updates" at bounding box center [278, 230] width 54 height 28
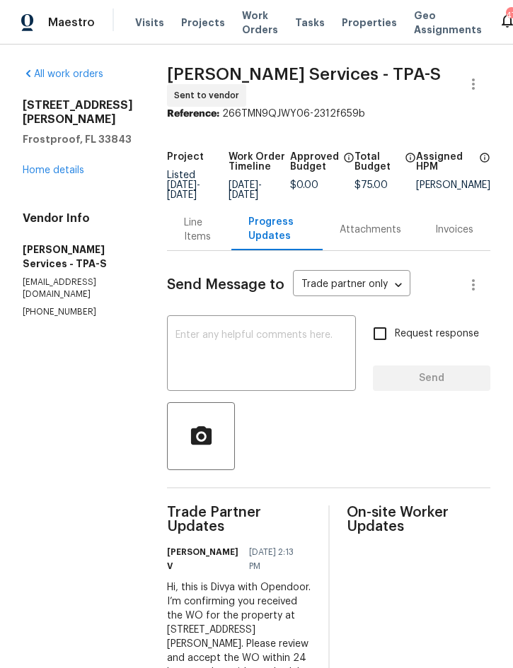
click at [214, 240] on div "Line Items" at bounding box center [199, 230] width 30 height 28
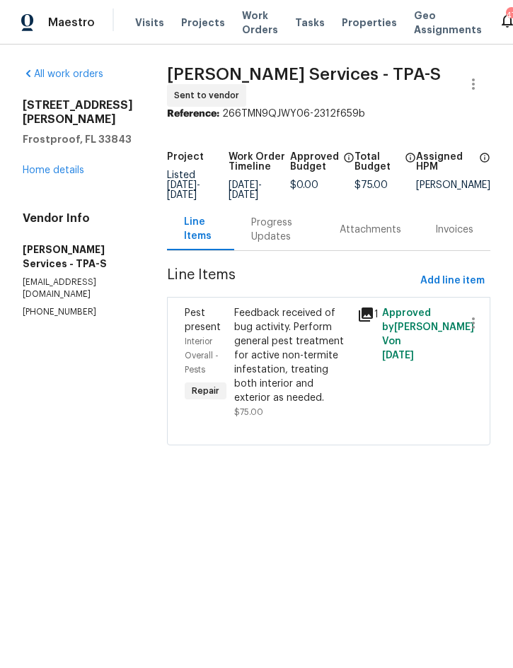
click at [47, 165] on link "Home details" at bounding box center [54, 170] width 62 height 10
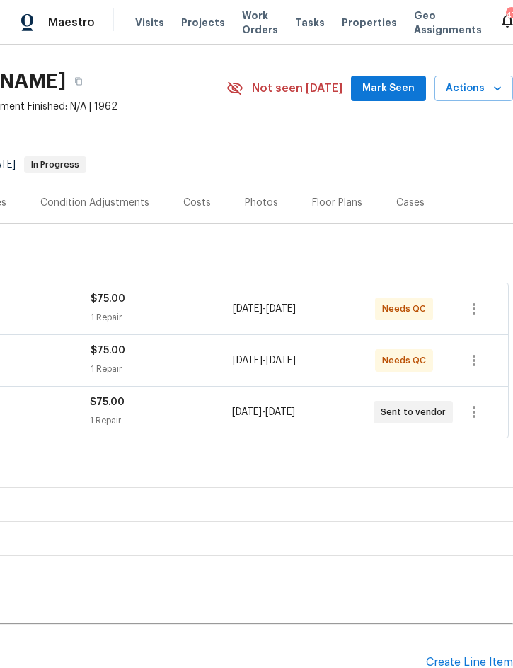
scroll to position [33, 286]
click at [477, 411] on icon "button" at bounding box center [473, 412] width 17 height 17
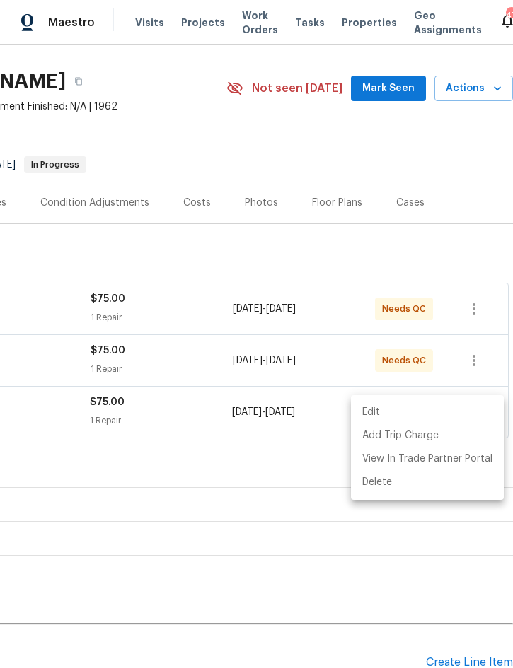
click at [408, 409] on li "Edit" at bounding box center [427, 412] width 153 height 23
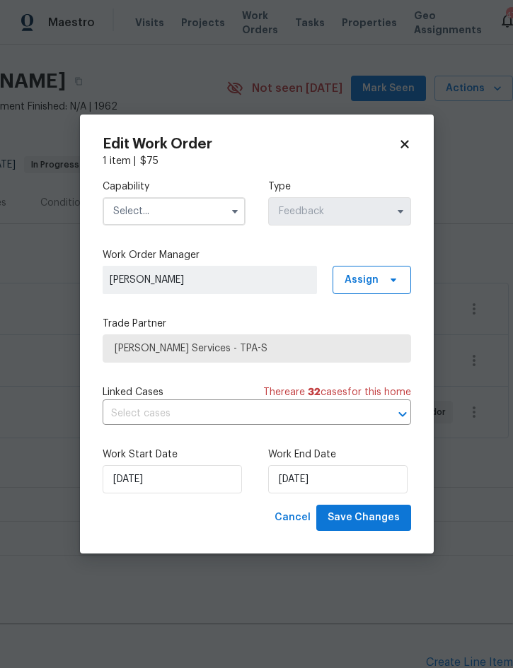
click at [192, 204] on input "text" at bounding box center [174, 211] width 143 height 28
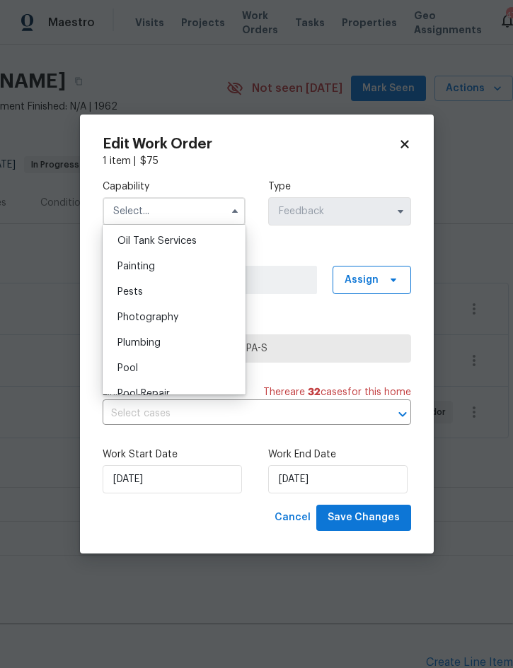
scroll to position [1155, 0]
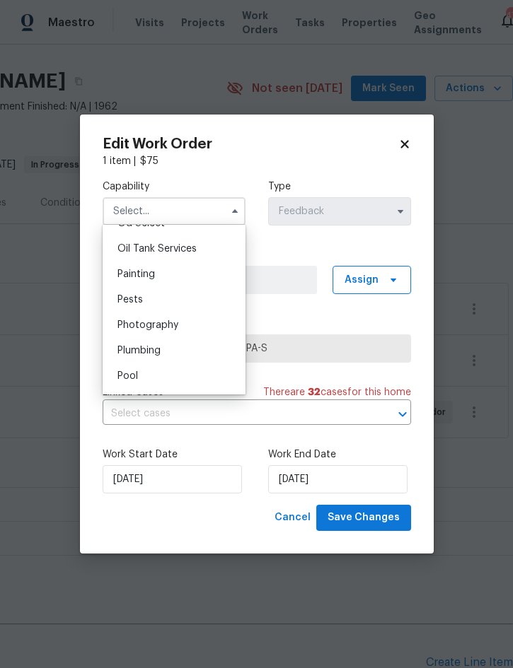
click at [144, 298] on div "Pests" at bounding box center [174, 299] width 136 height 25
type input "Pests"
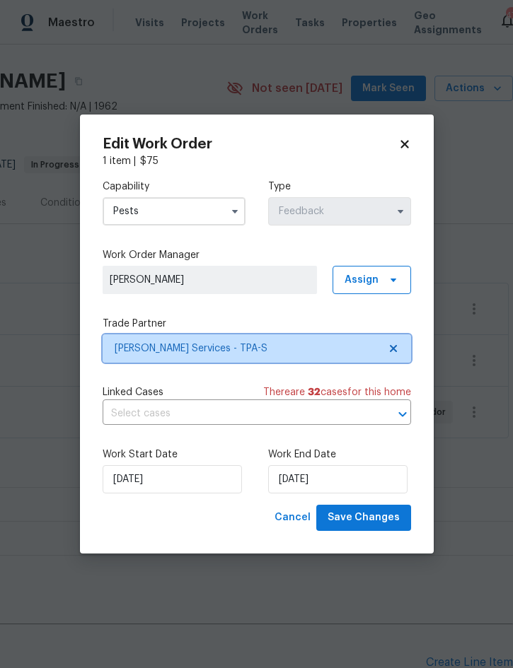
click at [271, 349] on span "Massey Services - TPA-S" at bounding box center [247, 349] width 264 height 14
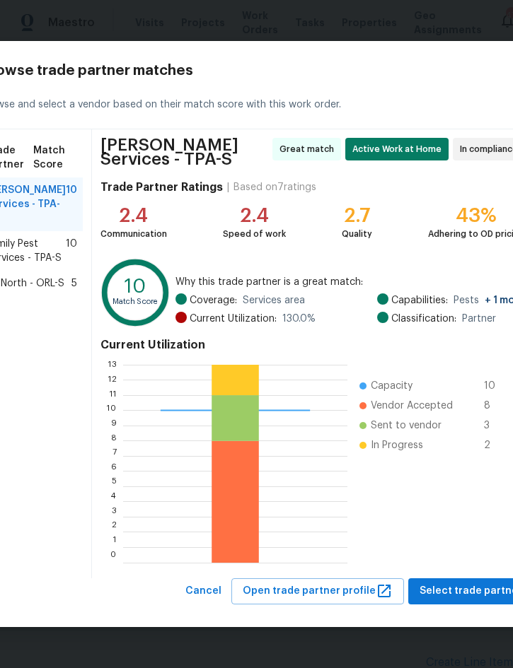
scroll to position [0, 0]
click at [21, 255] on span "Family Pest Services - TPA-S" at bounding box center [26, 251] width 80 height 28
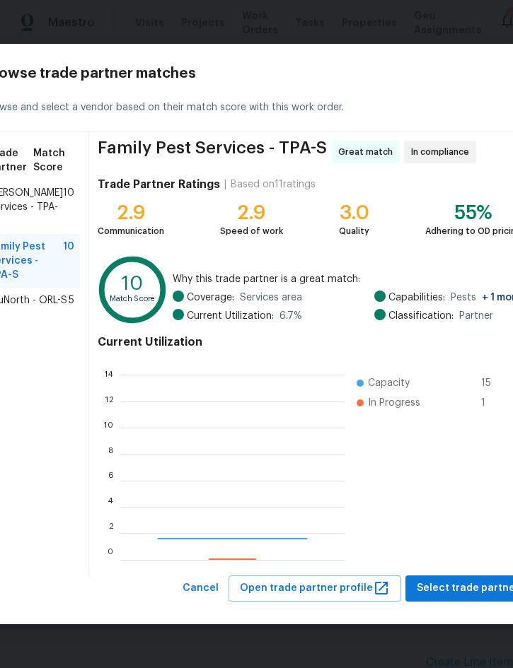
scroll to position [198, 224]
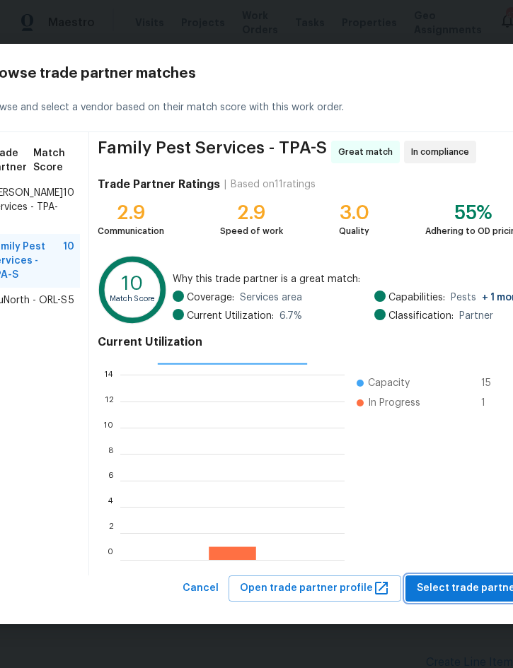
click at [463, 586] on span "Select trade partner" at bounding box center [468, 589] width 103 height 18
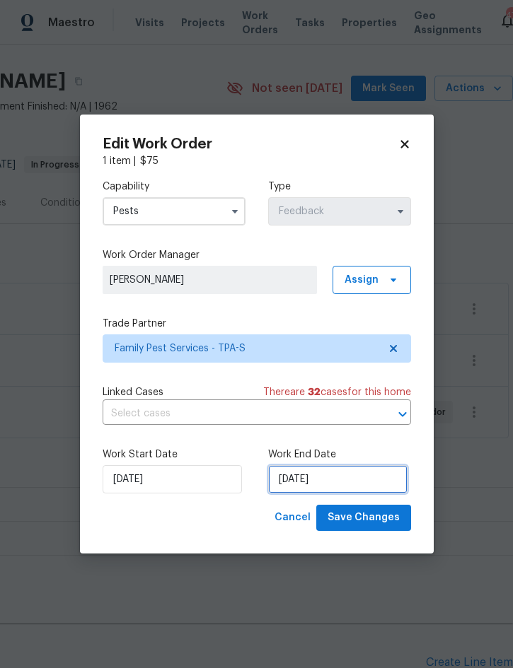
click at [328, 478] on input "8/13/2025" at bounding box center [337, 479] width 139 height 28
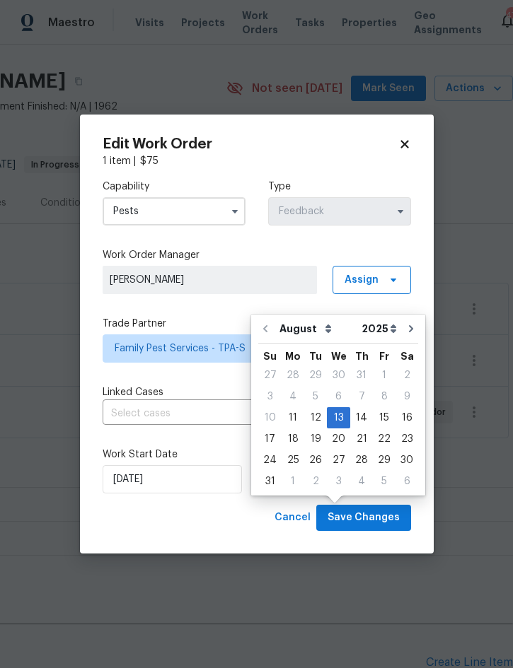
scroll to position [39, 0]
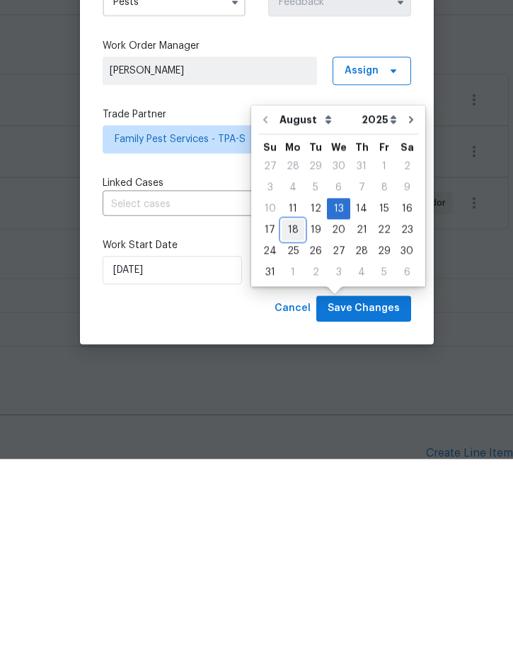
click at [293, 429] on div "18" at bounding box center [292, 439] width 23 height 20
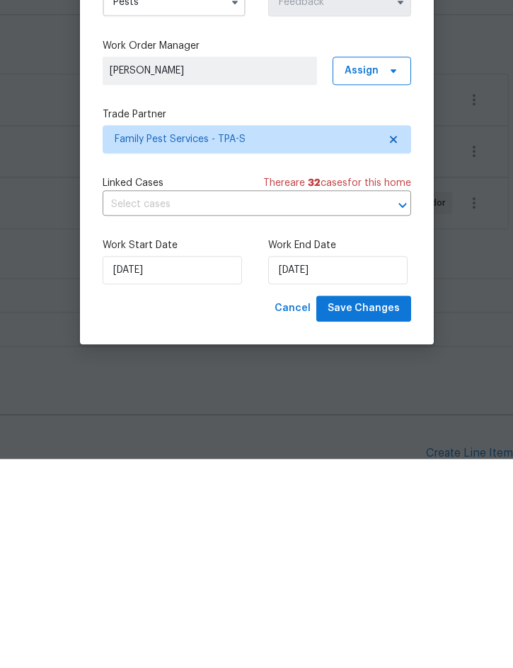
type input "8/18/2025"
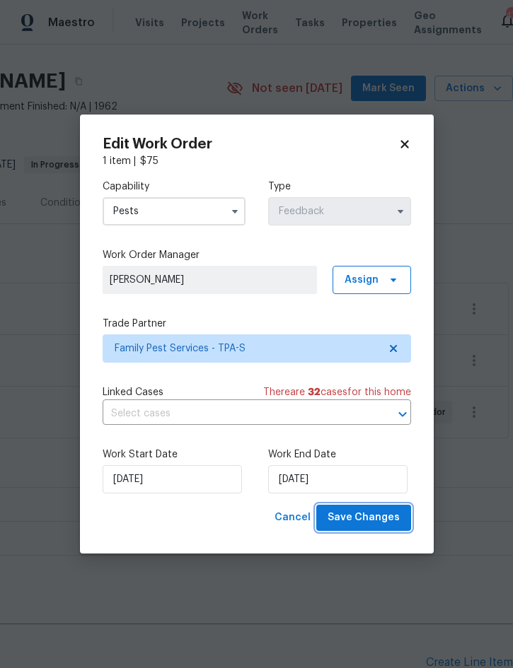
click at [372, 516] on span "Save Changes" at bounding box center [363, 518] width 72 height 18
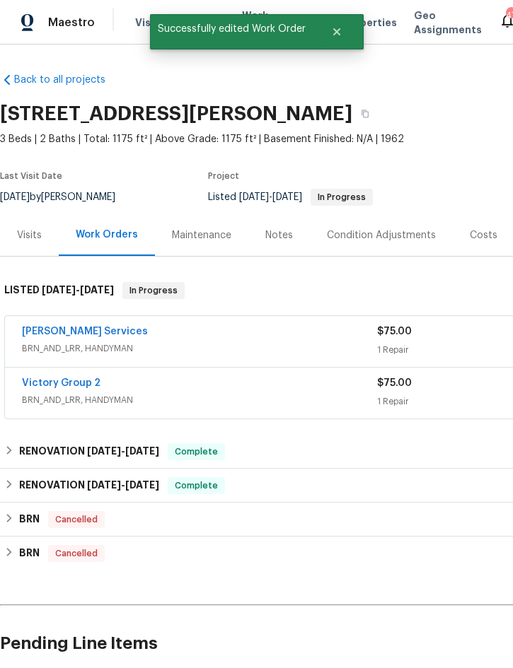
scroll to position [-1, -1]
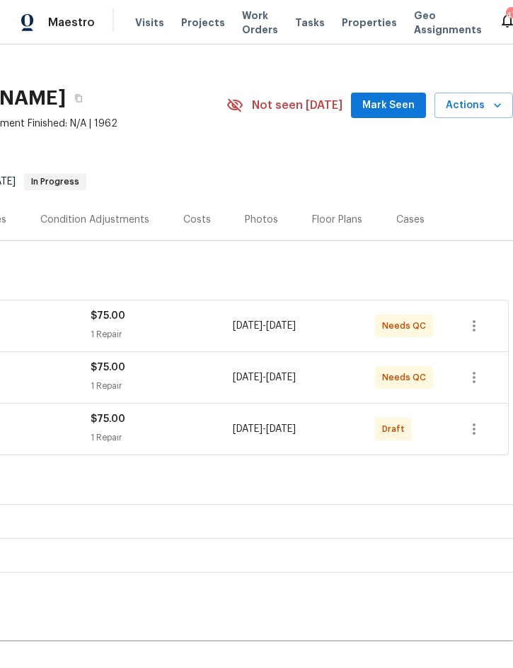
scroll to position [16, 286]
click at [474, 433] on icon "button" at bounding box center [473, 429] width 3 height 11
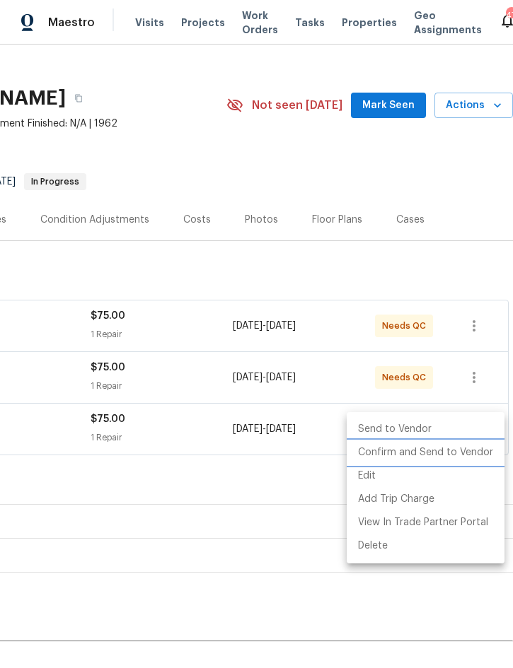
click at [430, 455] on li "Confirm and Send to Vendor" at bounding box center [426, 452] width 158 height 23
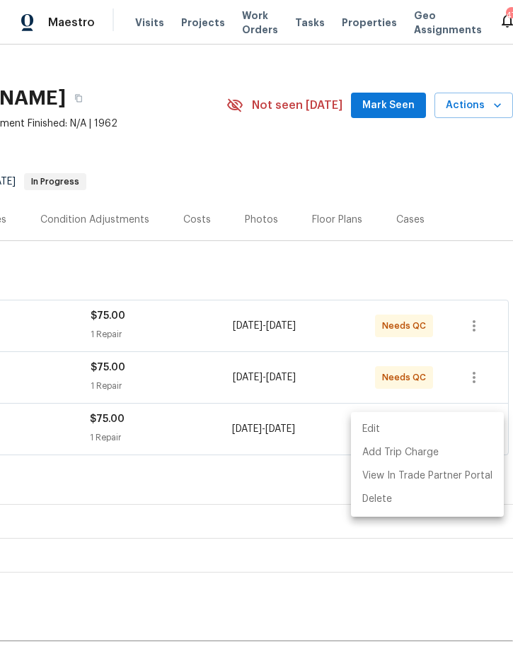
click at [240, 476] on div at bounding box center [256, 334] width 513 height 668
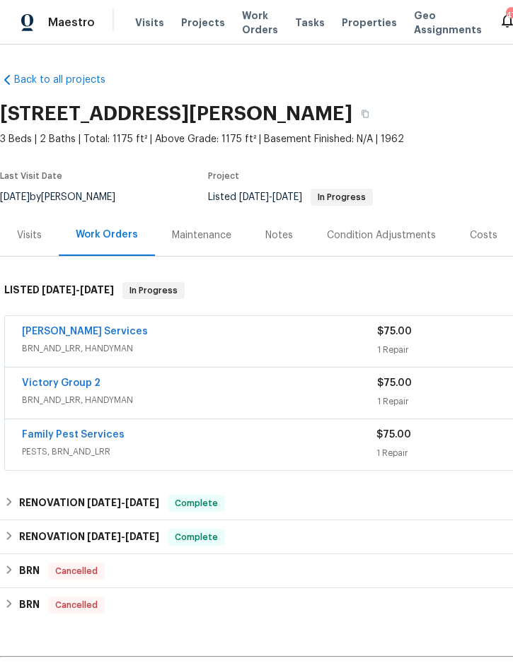
scroll to position [0, 0]
click at [280, 240] on div "Notes" at bounding box center [279, 235] width 28 height 14
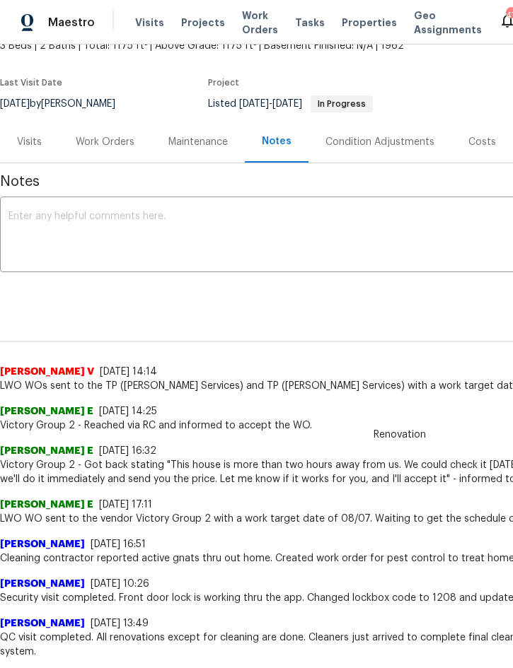
scroll to position [93, 0]
click at [157, 226] on textarea at bounding box center [399, 236] width 782 height 50
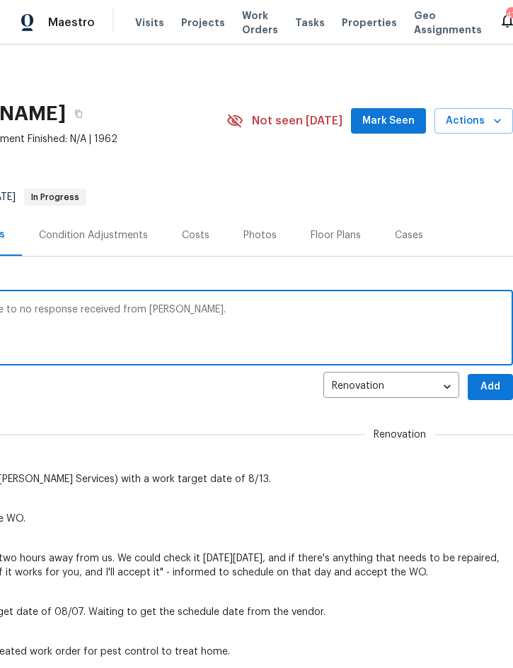
scroll to position [0, 286]
type textarea "Reassigned LWO pest control work order to Family Pest due to no response receiv…"
click at [484, 385] on span "Add" at bounding box center [490, 387] width 23 height 18
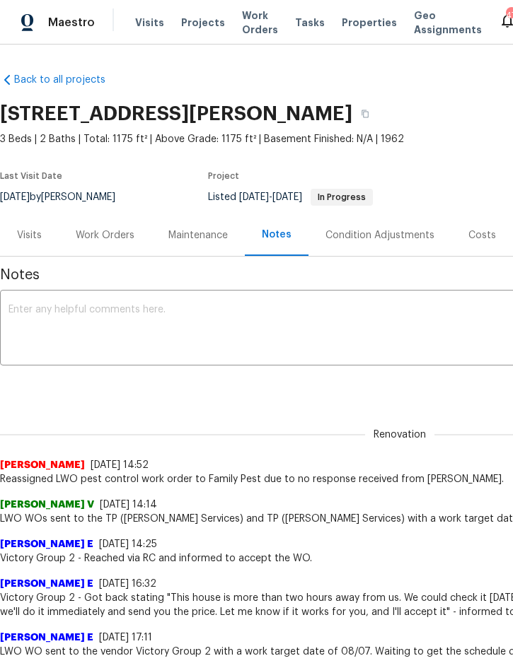
scroll to position [0, 0]
click at [101, 238] on div "Work Orders" at bounding box center [105, 235] width 59 height 14
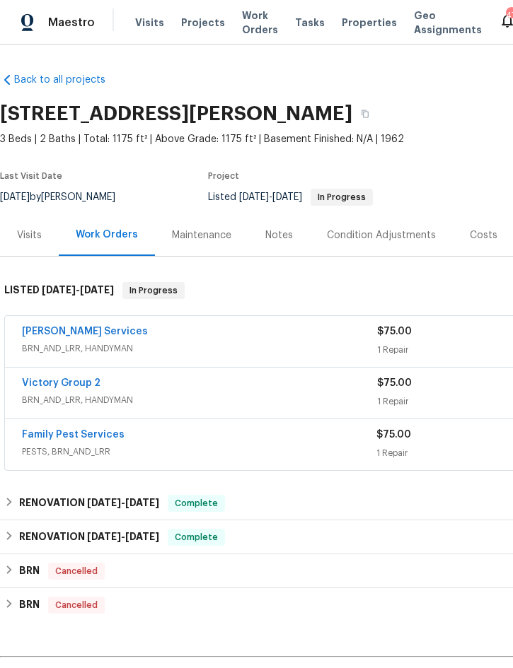
click at [275, 235] on div "Notes" at bounding box center [279, 235] width 28 height 14
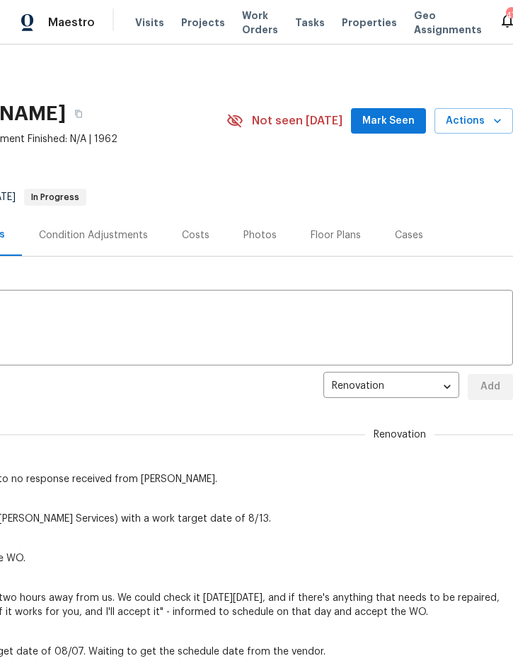
scroll to position [-1, 298]
click at [472, 119] on span "Actions" at bounding box center [474, 121] width 56 height 18
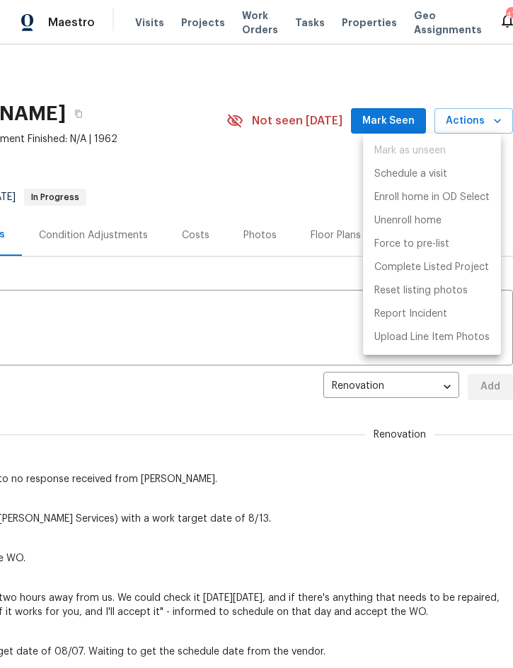
scroll to position [0, 286]
click at [438, 176] on p "Schedule a visit" at bounding box center [410, 174] width 73 height 15
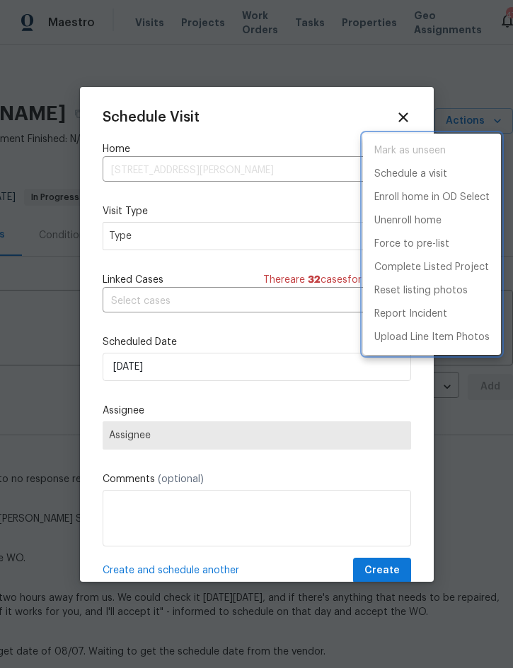
click at [216, 238] on div at bounding box center [256, 334] width 513 height 668
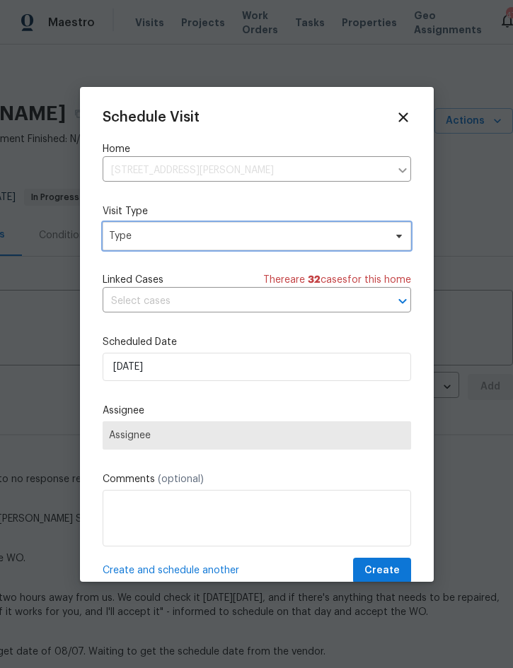
click at [237, 245] on span "Type" at bounding box center [257, 236] width 308 height 28
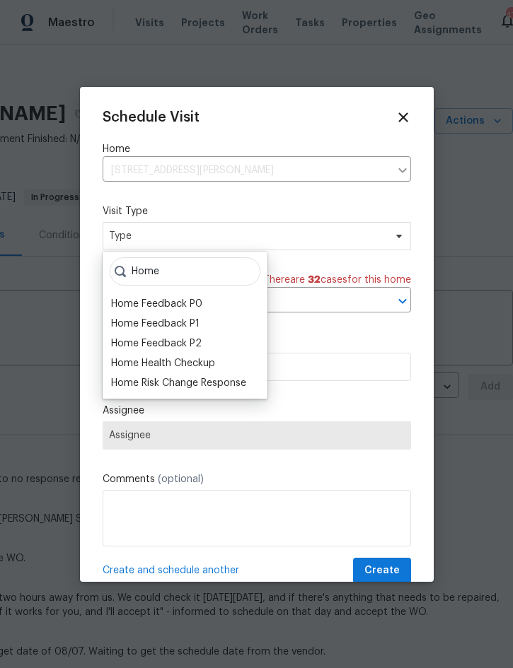
type input "Home"
click at [207, 362] on div "Home Health Checkup" at bounding box center [163, 363] width 104 height 14
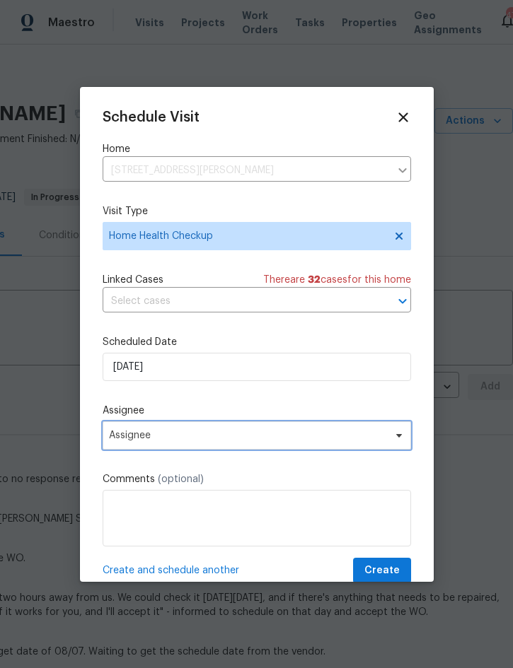
click at [308, 435] on span "Assignee" at bounding box center [247, 435] width 277 height 11
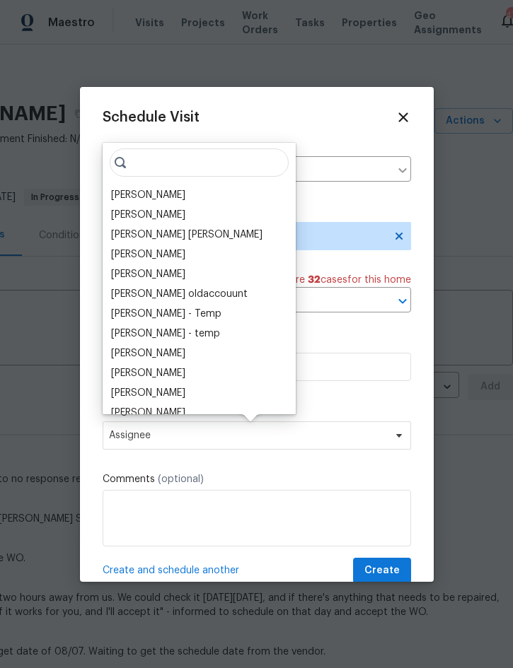
click at [173, 197] on div "[PERSON_NAME]" at bounding box center [148, 195] width 74 height 14
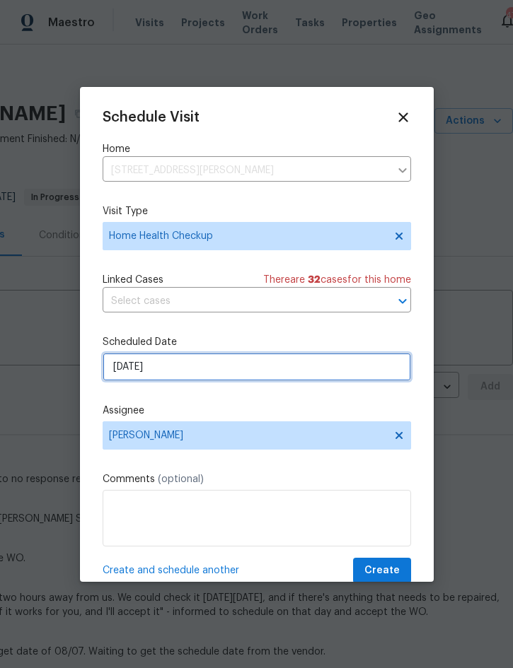
click at [201, 366] on input "[DATE]" at bounding box center [257, 367] width 308 height 28
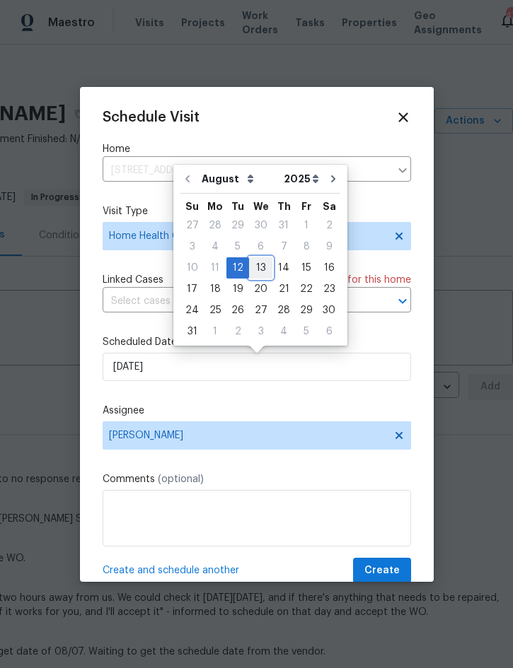
click at [257, 268] on div "13" at bounding box center [260, 268] width 23 height 20
type input "[DATE]"
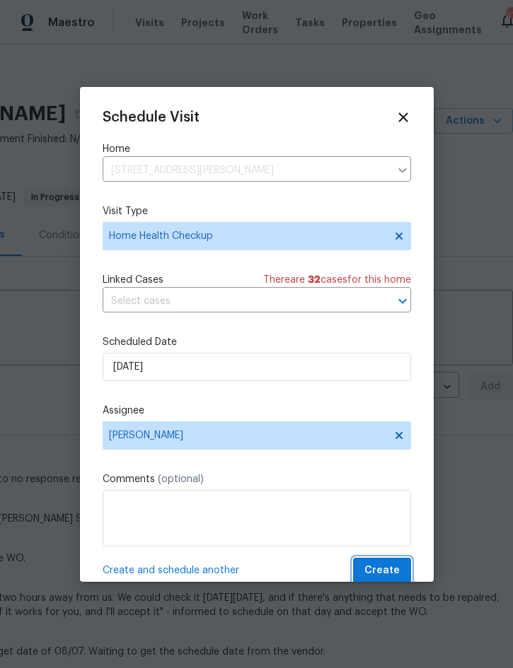
click at [383, 566] on span "Create" at bounding box center [381, 571] width 35 height 18
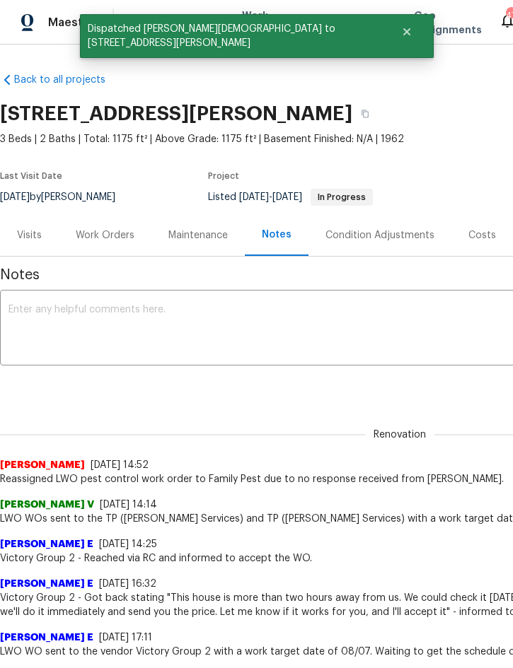
scroll to position [0, 0]
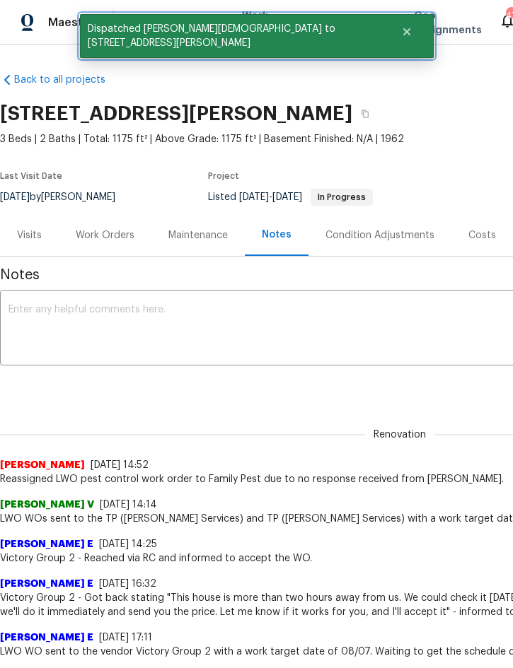
click at [402, 33] on icon "Close" at bounding box center [405, 31] width 7 height 7
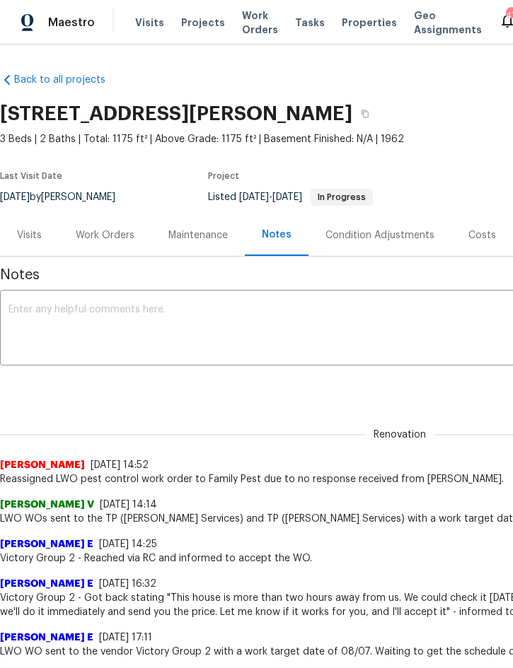
click at [188, 18] on span "Projects" at bounding box center [203, 23] width 44 height 14
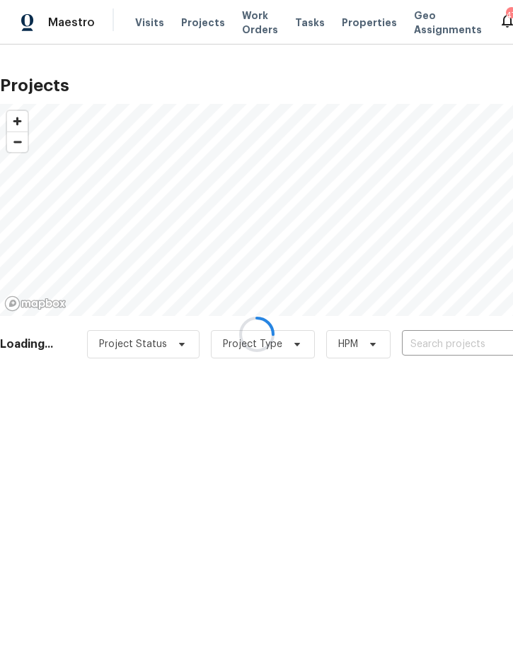
click at [438, 345] on div at bounding box center [256, 334] width 513 height 668
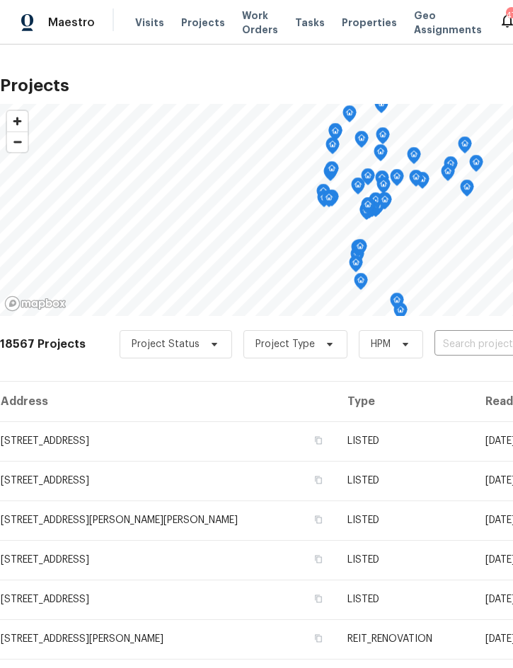
click at [462, 349] on input "text" at bounding box center [515, 345] width 162 height 22
type input "4291 po"
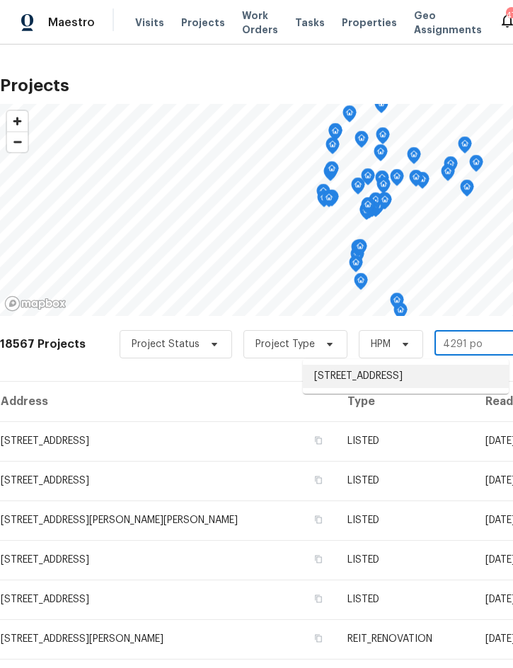
click at [387, 380] on li "4291 Poinciana Dr, Indian Lake Estates, FL 33855" at bounding box center [406, 376] width 206 height 23
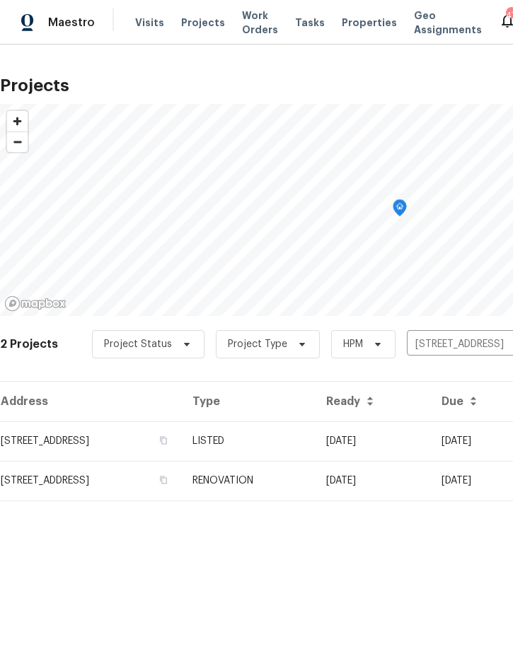
click at [315, 443] on td "LISTED" at bounding box center [248, 441] width 134 height 40
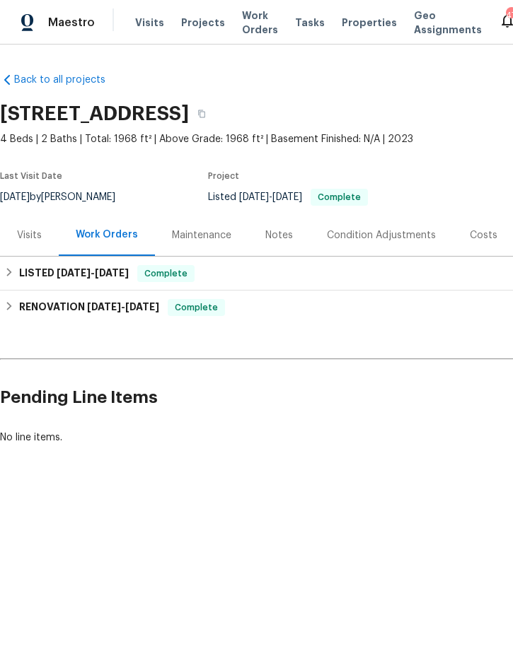
click at [274, 236] on div "Notes" at bounding box center [279, 235] width 28 height 14
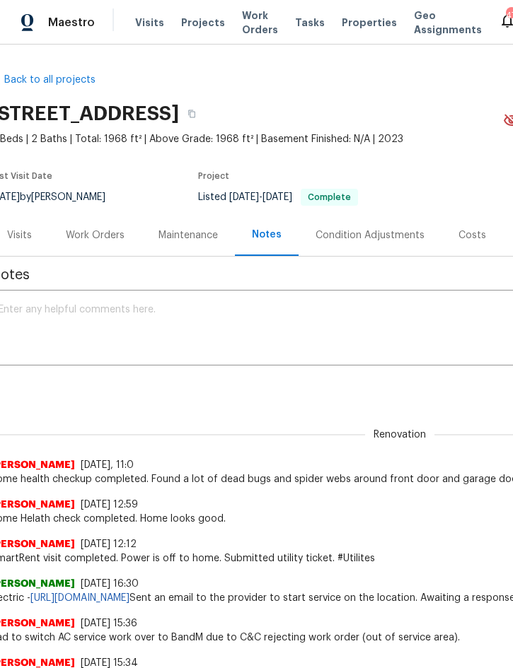
scroll to position [-1, 13]
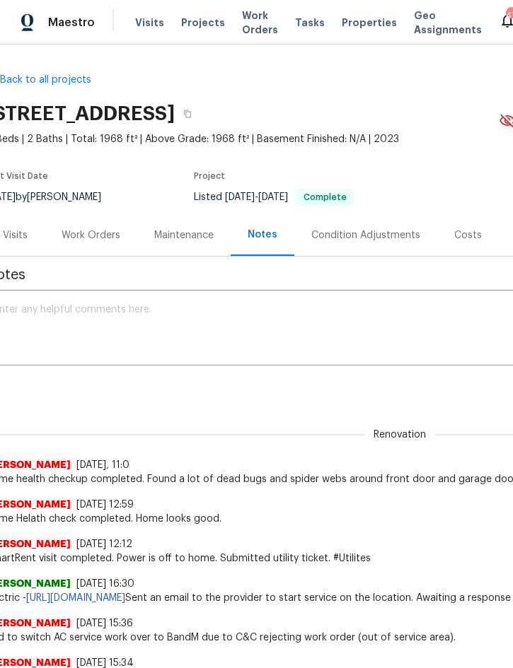
click at [88, 231] on div "Work Orders" at bounding box center [91, 235] width 59 height 14
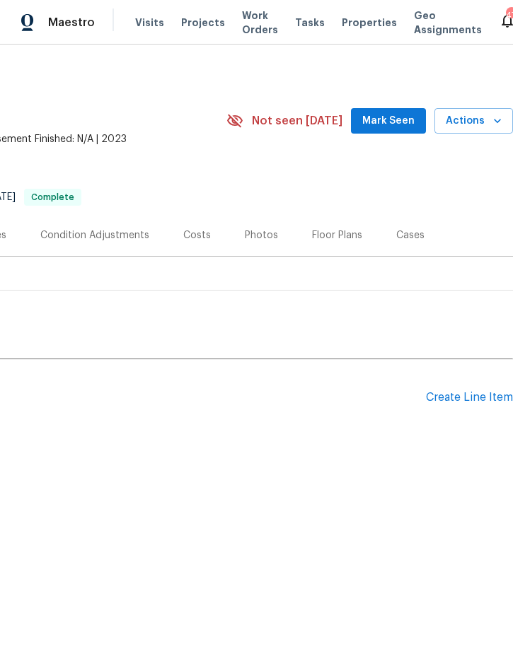
scroll to position [0, 286]
click at [488, 119] on span "Actions" at bounding box center [474, 121] width 56 height 18
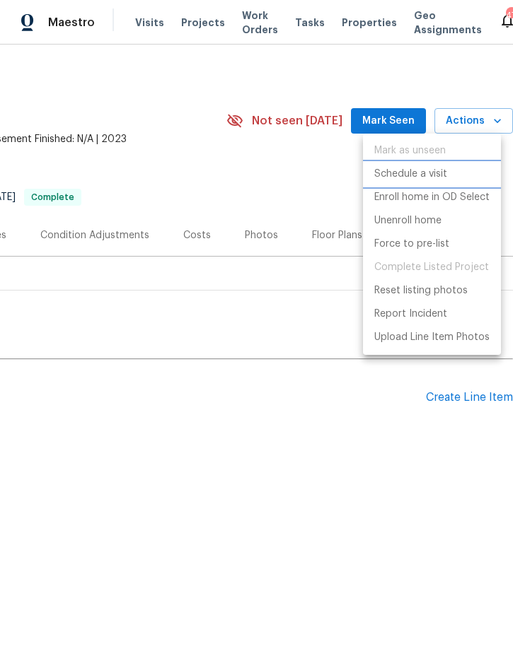
click at [431, 175] on p "Schedule a visit" at bounding box center [410, 174] width 73 height 15
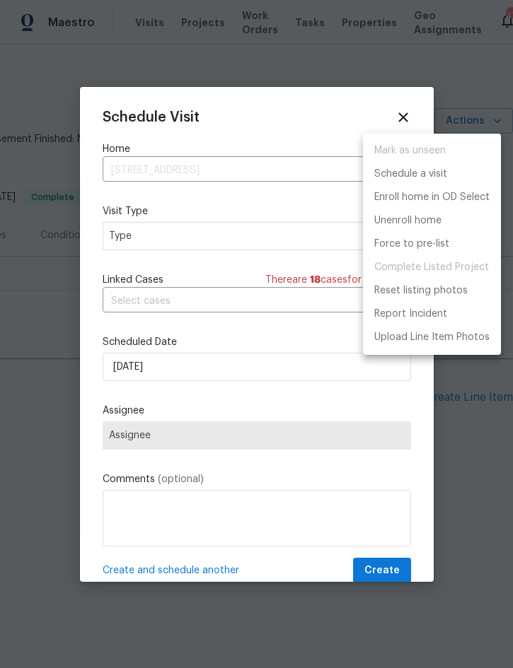
click at [206, 236] on div at bounding box center [256, 334] width 513 height 668
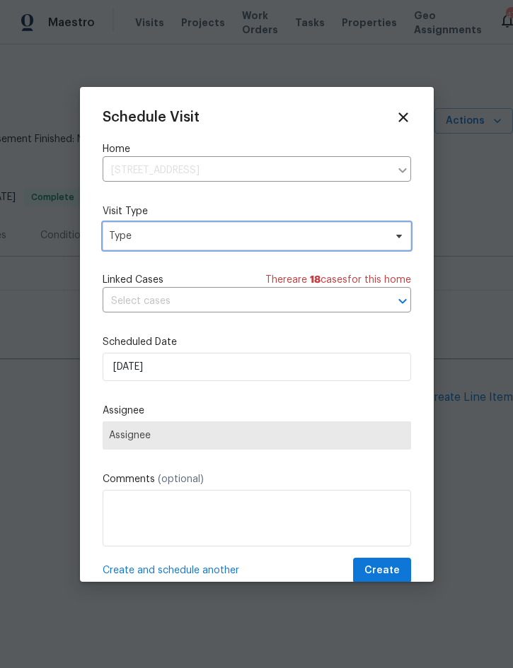
click at [259, 236] on span "Type" at bounding box center [246, 236] width 275 height 14
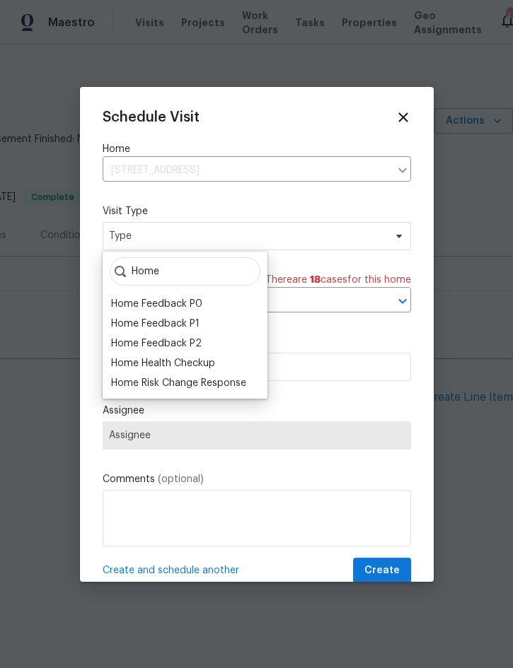
type input "Home"
click at [199, 366] on div "Home Health Checkup" at bounding box center [163, 363] width 104 height 14
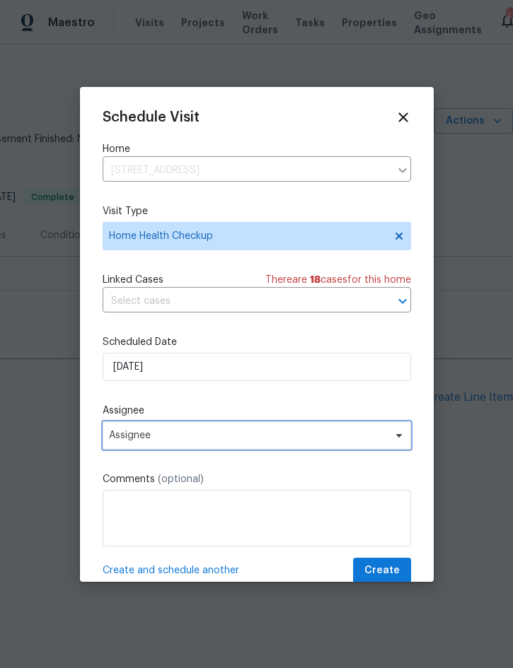
click at [243, 435] on span "Assignee" at bounding box center [247, 435] width 277 height 11
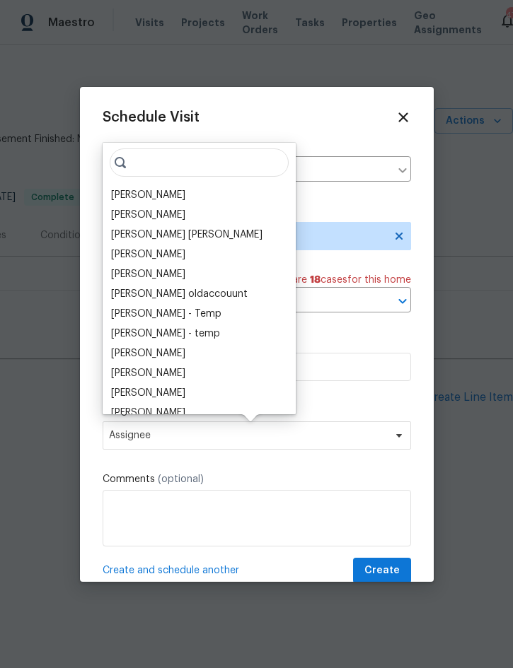
click at [161, 196] on div "[PERSON_NAME]" at bounding box center [148, 195] width 74 height 14
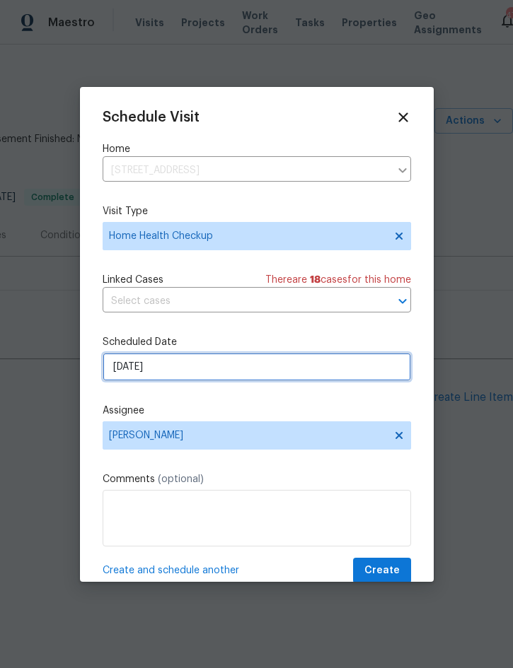
click at [240, 376] on input "[DATE]" at bounding box center [257, 367] width 308 height 28
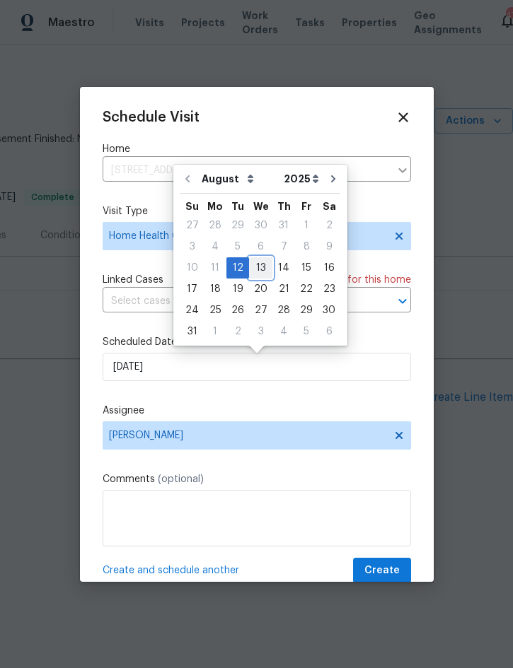
click at [250, 264] on div "13" at bounding box center [260, 268] width 23 height 20
type input "8/13/2025"
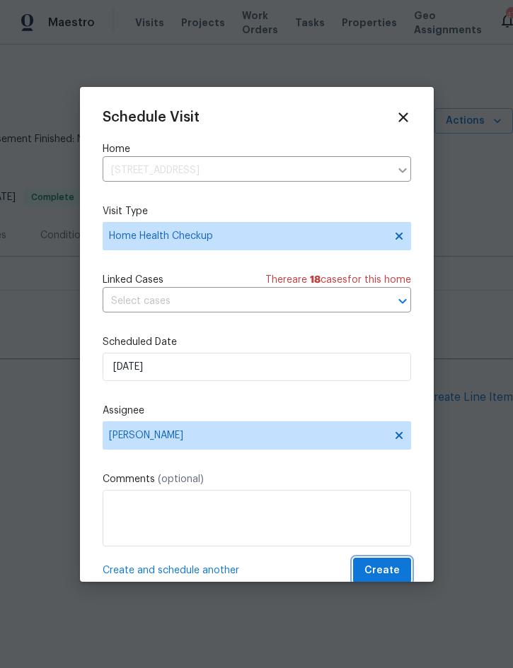
click at [382, 574] on span "Create" at bounding box center [381, 571] width 35 height 18
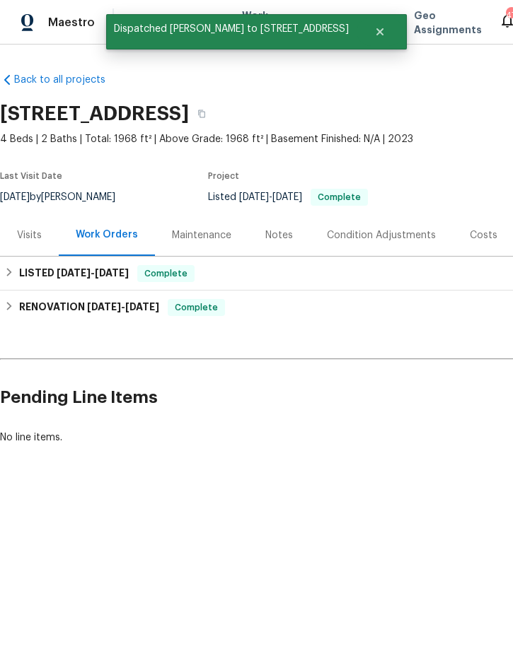
scroll to position [0, 0]
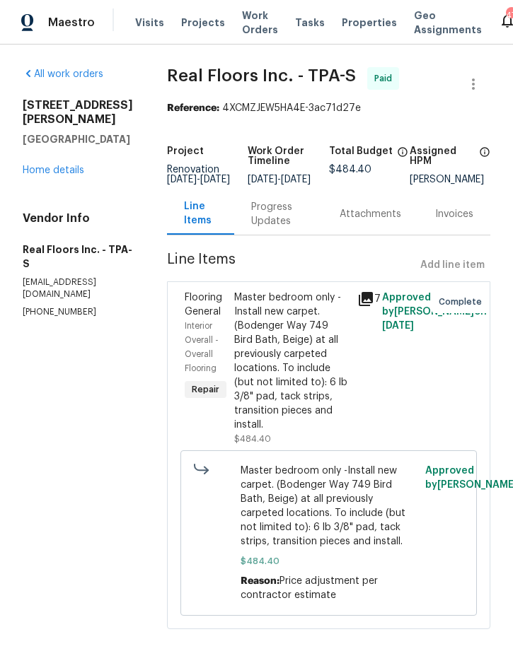
click at [57, 165] on link "Home details" at bounding box center [54, 170] width 62 height 10
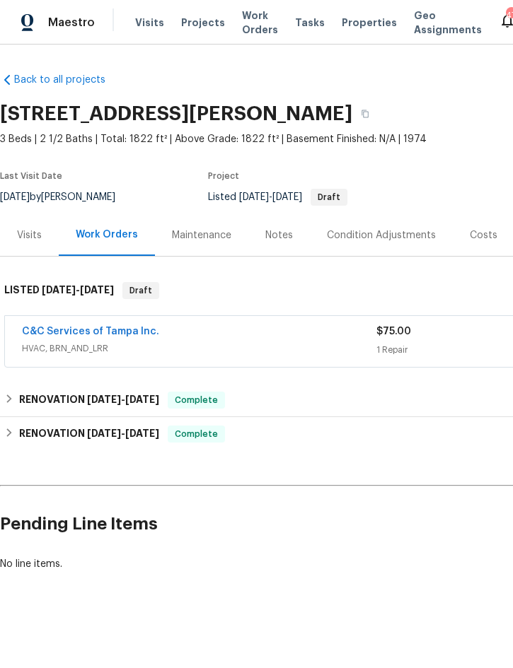
click at [277, 243] on div "Notes" at bounding box center [279, 235] width 62 height 42
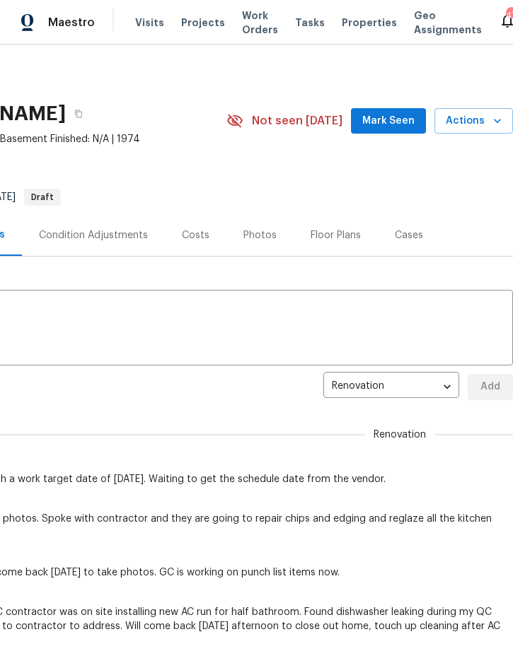
scroll to position [-1, 296]
click at [472, 121] on span "Actions" at bounding box center [474, 121] width 56 height 18
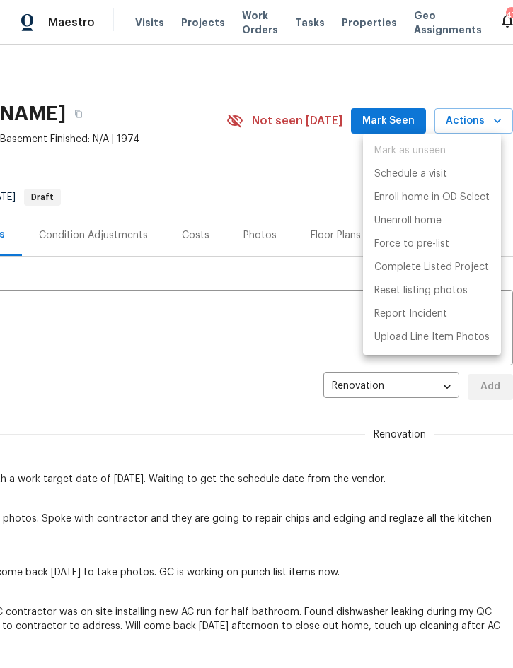
scroll to position [0, 286]
click at [424, 178] on p "Schedule a visit" at bounding box center [410, 174] width 73 height 15
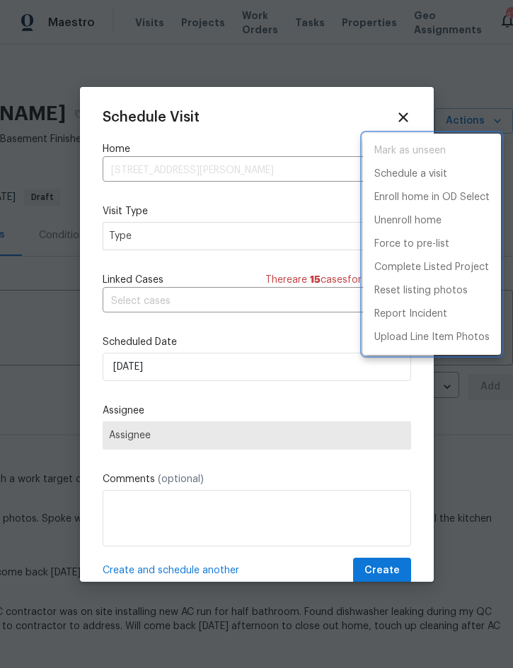
click at [185, 233] on div at bounding box center [256, 334] width 513 height 668
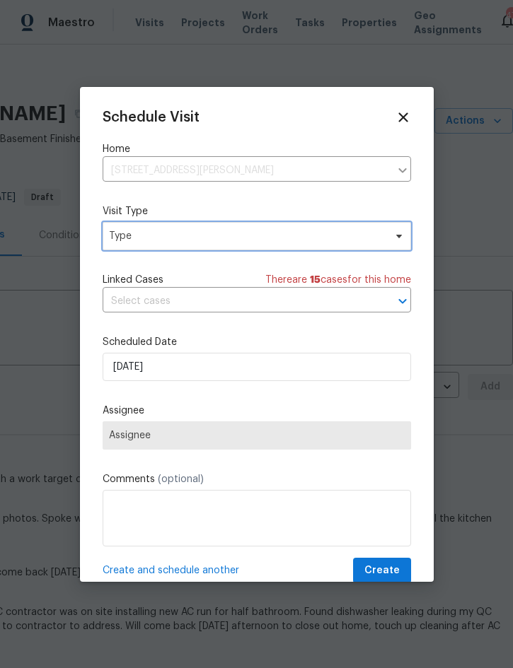
click at [255, 235] on span "Type" at bounding box center [246, 236] width 275 height 14
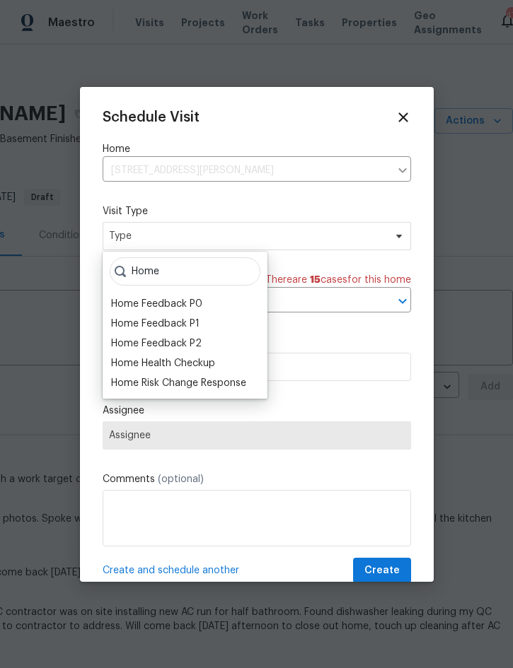
type input "Home"
click at [207, 361] on div "Home Health Checkup" at bounding box center [163, 363] width 104 height 14
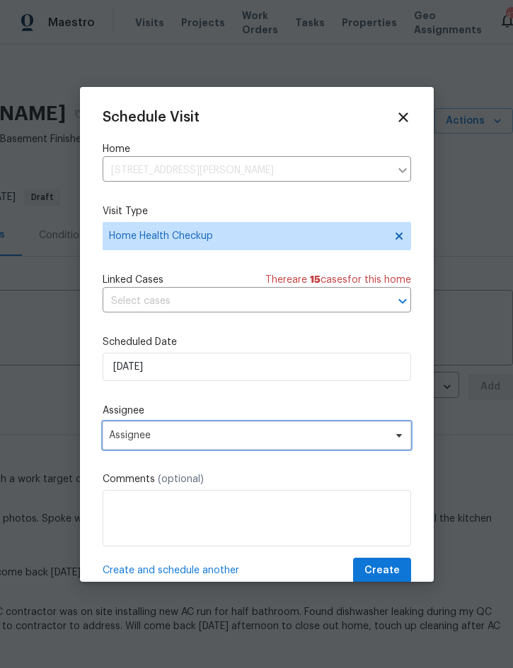
click at [204, 435] on span "Assignee" at bounding box center [247, 435] width 277 height 11
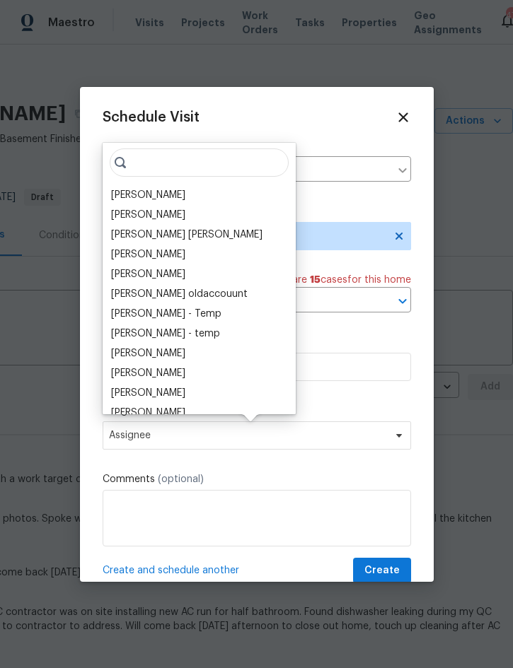
click at [163, 191] on div "[PERSON_NAME]" at bounding box center [148, 195] width 74 height 14
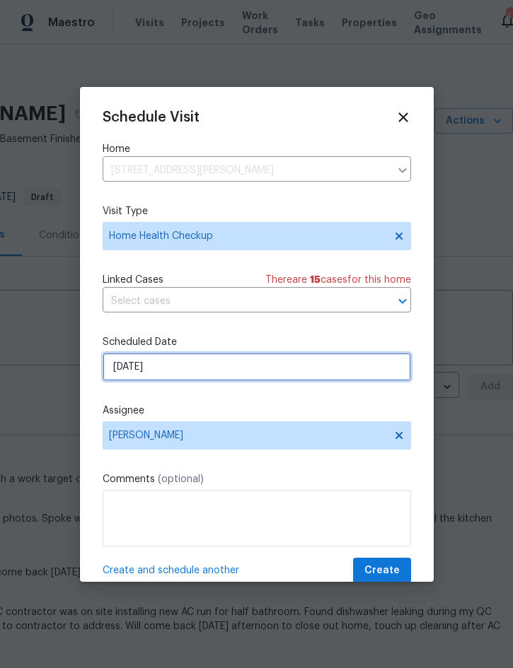
click at [182, 374] on input "[DATE]" at bounding box center [257, 367] width 308 height 28
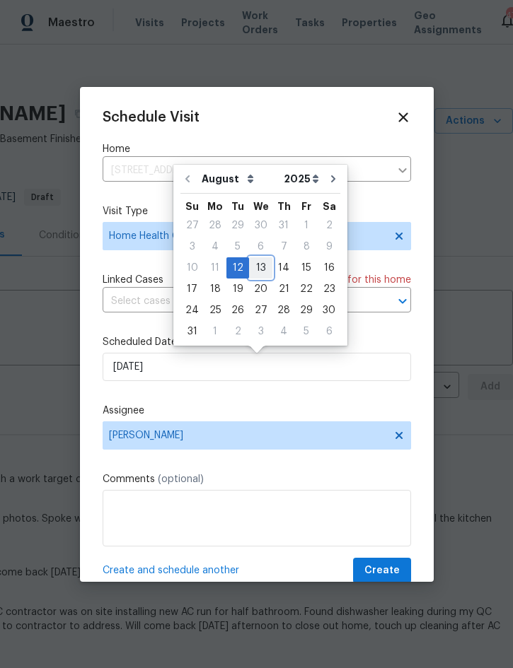
click at [256, 271] on div "13" at bounding box center [260, 268] width 23 height 20
type input "8/13/2025"
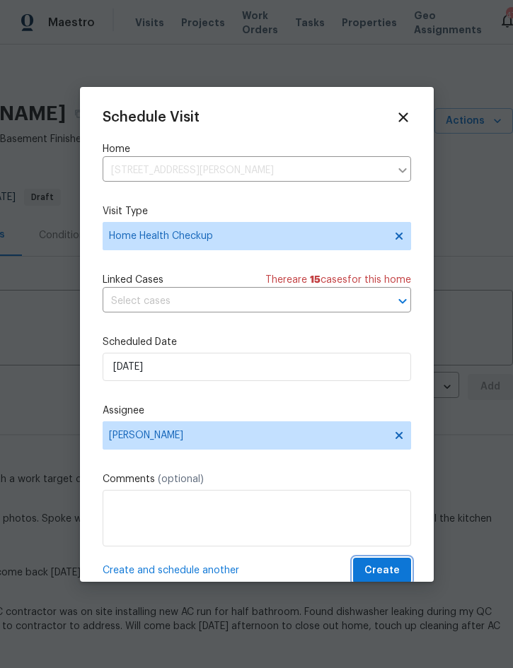
click at [388, 565] on span "Create" at bounding box center [381, 571] width 35 height 18
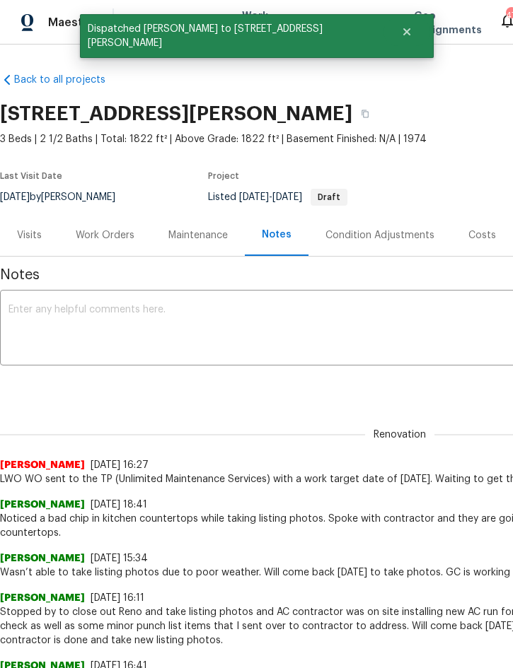
scroll to position [0, 0]
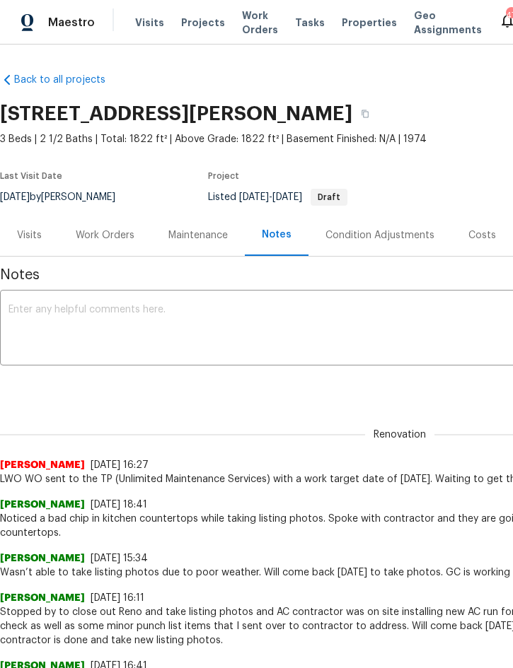
click at [98, 238] on div "Work Orders" at bounding box center [105, 235] width 59 height 14
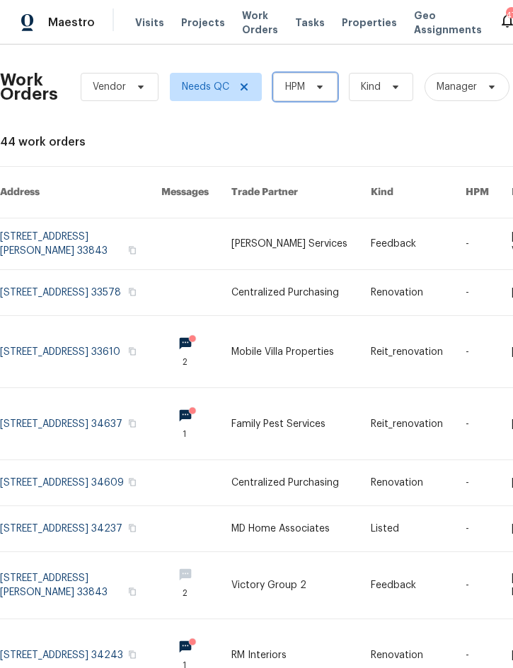
click at [308, 89] on span "HPM" at bounding box center [305, 87] width 64 height 28
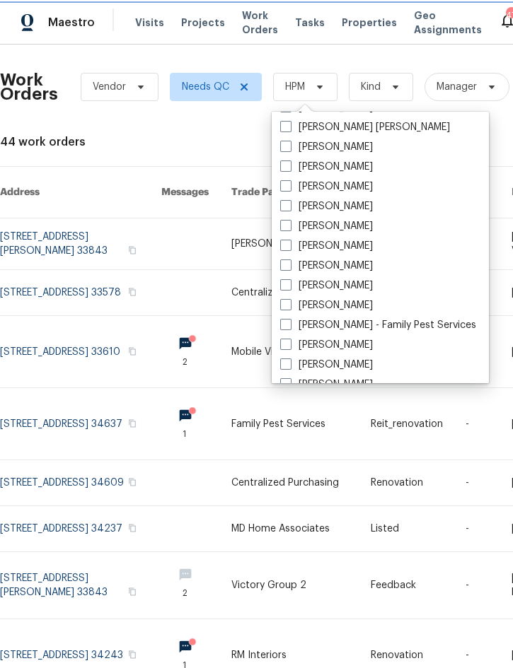
scroll to position [126, 0]
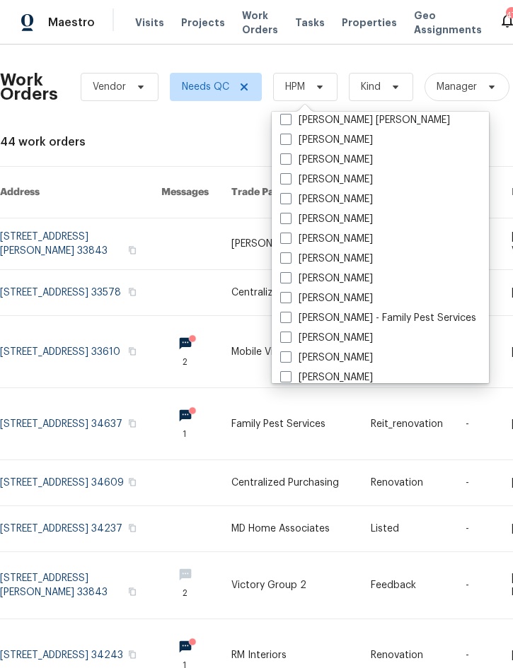
click at [347, 303] on label "[PERSON_NAME]" at bounding box center [326, 298] width 93 height 14
click at [289, 301] on input "[PERSON_NAME]" at bounding box center [284, 295] width 9 height 9
checkbox input "true"
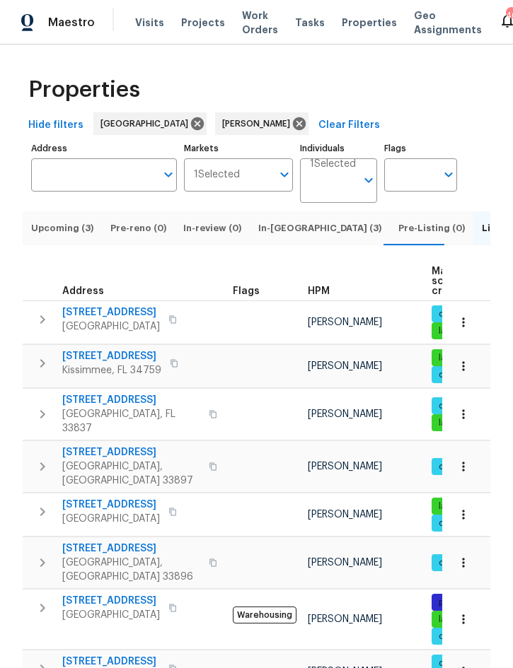
click at [276, 236] on span "In-[GEOGRAPHIC_DATA] (3)" at bounding box center [319, 229] width 123 height 16
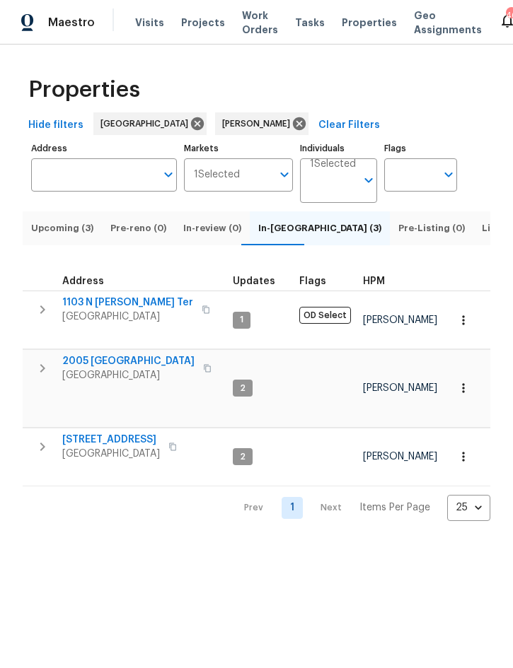
click at [47, 318] on icon "button" at bounding box center [42, 309] width 17 height 17
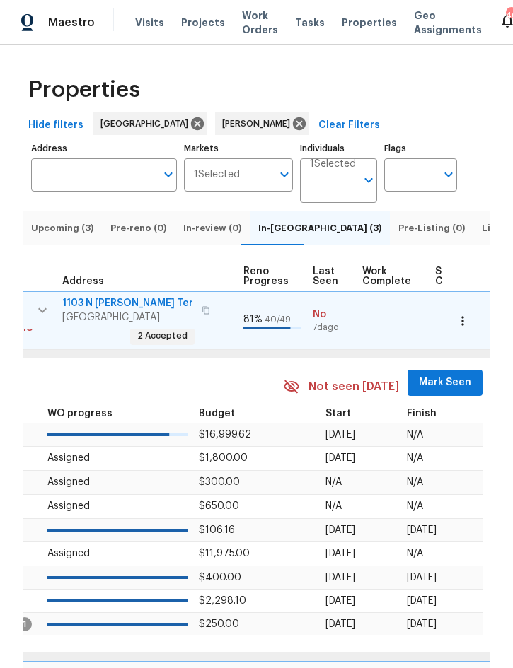
scroll to position [0, 636]
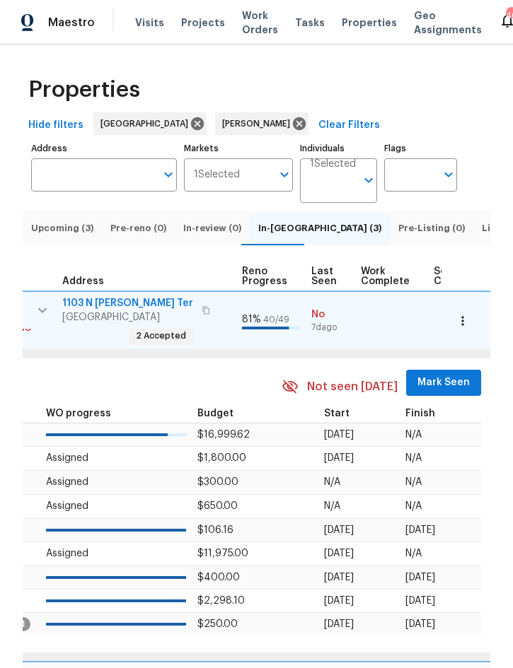
click at [429, 380] on span "Mark Seen" at bounding box center [443, 383] width 52 height 18
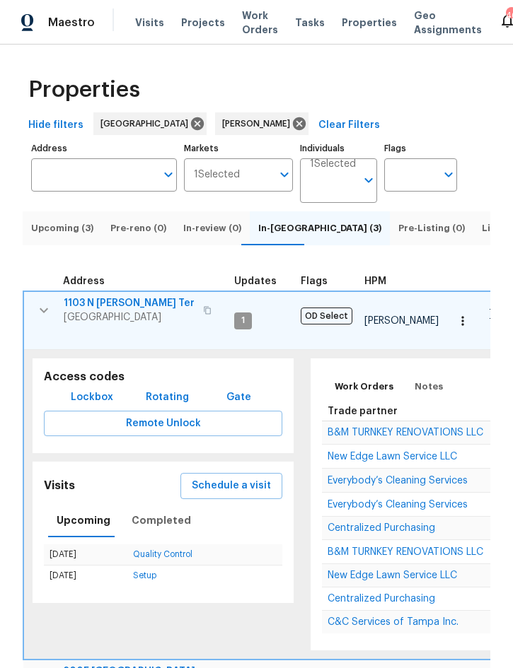
scroll to position [0, 0]
click at [45, 313] on icon "button" at bounding box center [44, 310] width 8 height 5
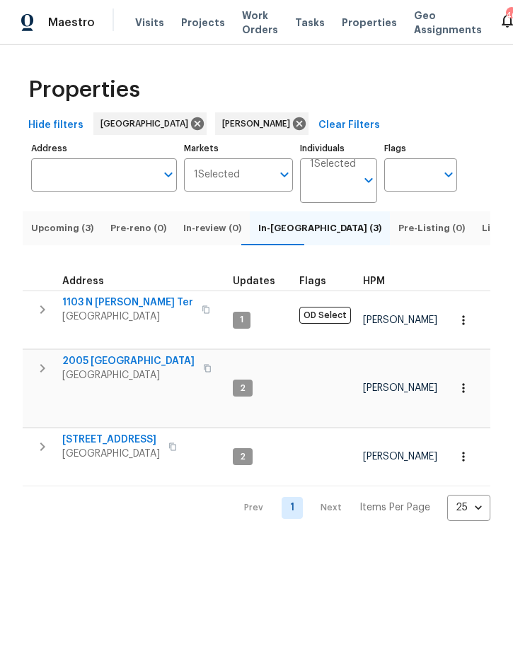
click at [43, 377] on button "button" at bounding box center [42, 368] width 28 height 28
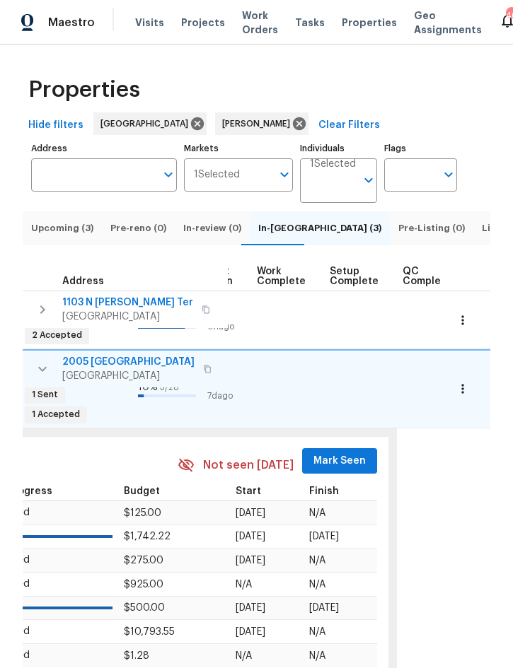
scroll to position [0, 748]
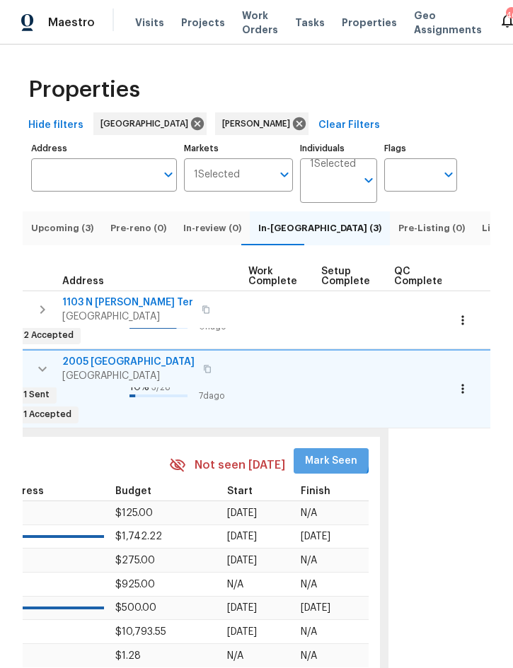
click at [316, 453] on span "Mark Seen" at bounding box center [331, 462] width 52 height 18
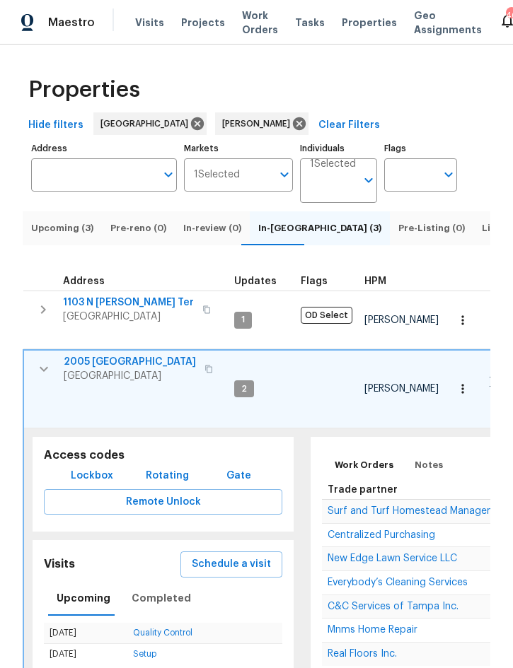
scroll to position [11, 0]
click at [45, 361] on icon "button" at bounding box center [43, 369] width 17 height 17
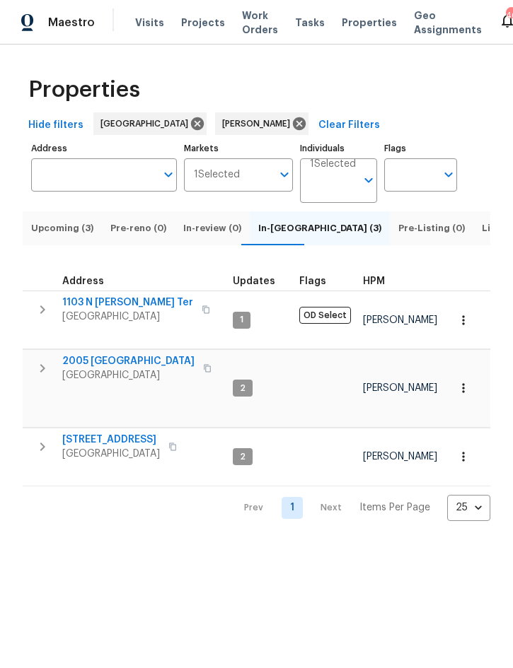
click at [44, 438] on icon "button" at bounding box center [42, 446] width 17 height 17
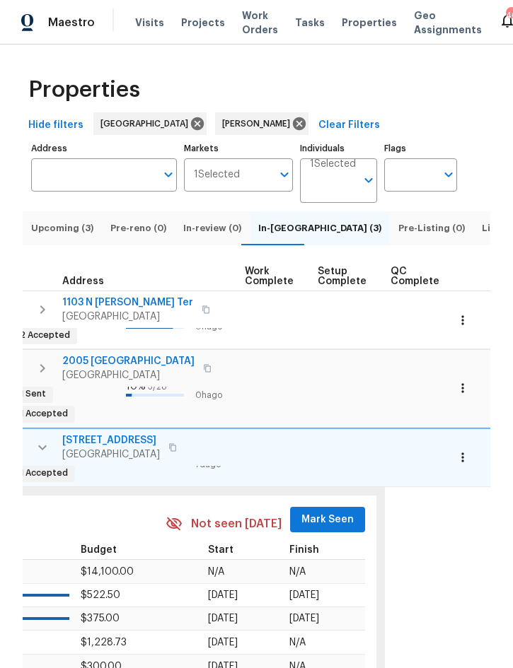
scroll to position [0, 750]
click at [315, 511] on span "Mark Seen" at bounding box center [329, 520] width 52 height 18
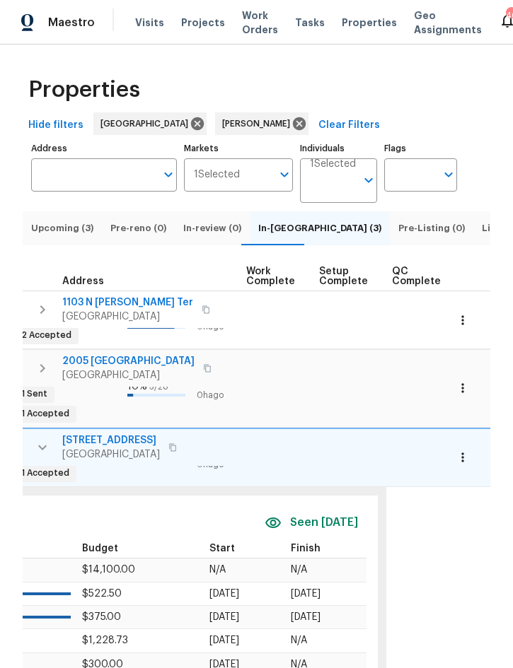
click at [463, 450] on icon "button" at bounding box center [462, 457] width 14 height 14
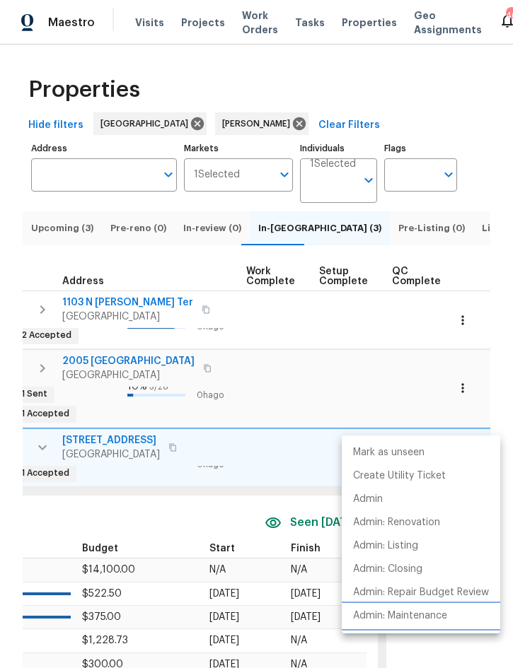
click at [424, 621] on p "Admin: Maintenance" at bounding box center [400, 616] width 94 height 15
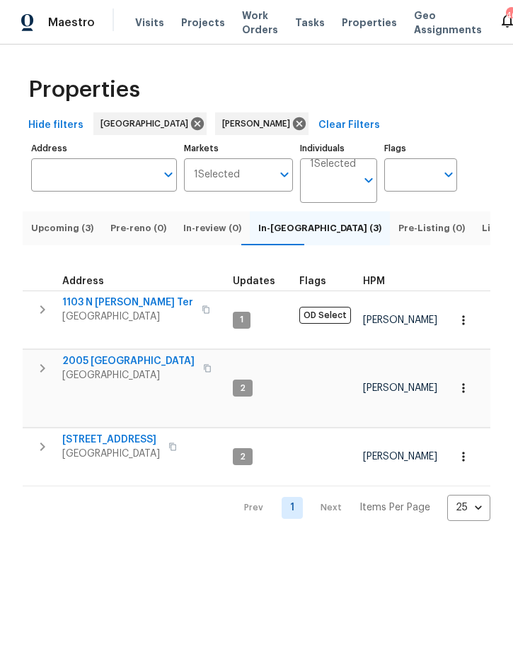
click at [465, 381] on icon "button" at bounding box center [463, 388] width 14 height 14
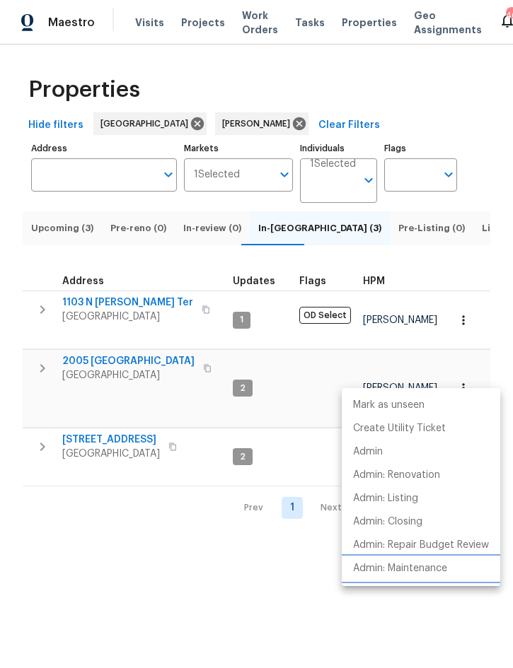
click at [436, 568] on p "Admin: Maintenance" at bounding box center [400, 569] width 94 height 15
click at [463, 336] on div at bounding box center [256, 334] width 513 height 668
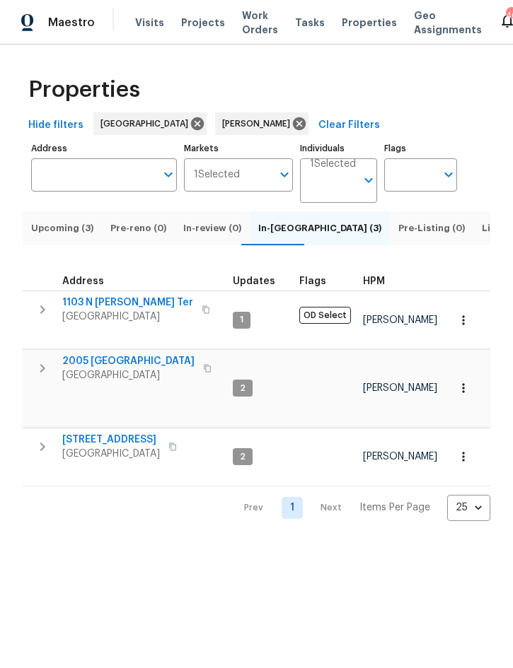
click at [465, 327] on icon "button" at bounding box center [463, 320] width 14 height 14
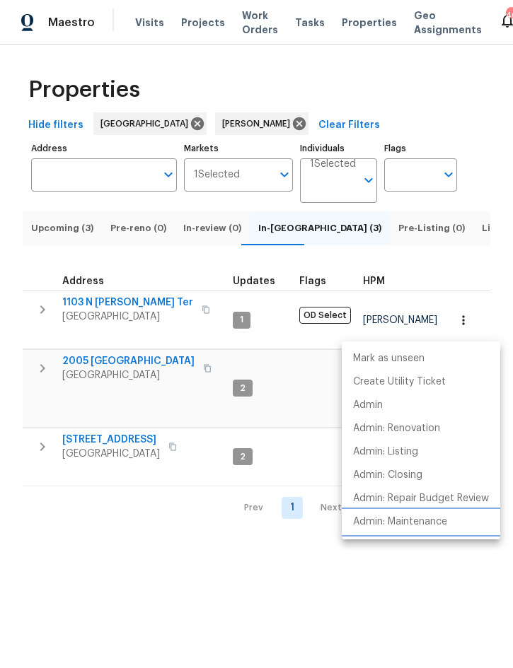
click at [424, 523] on p "Admin: Maintenance" at bounding box center [400, 522] width 94 height 15
click at [475, 244] on div at bounding box center [256, 334] width 513 height 668
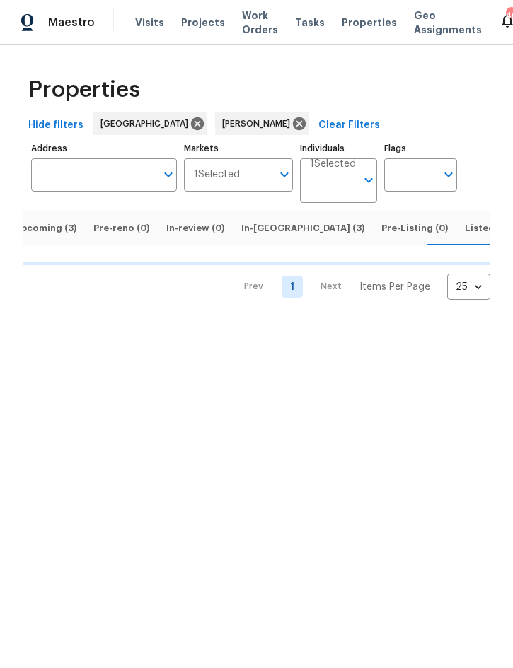
scroll to position [0, 18]
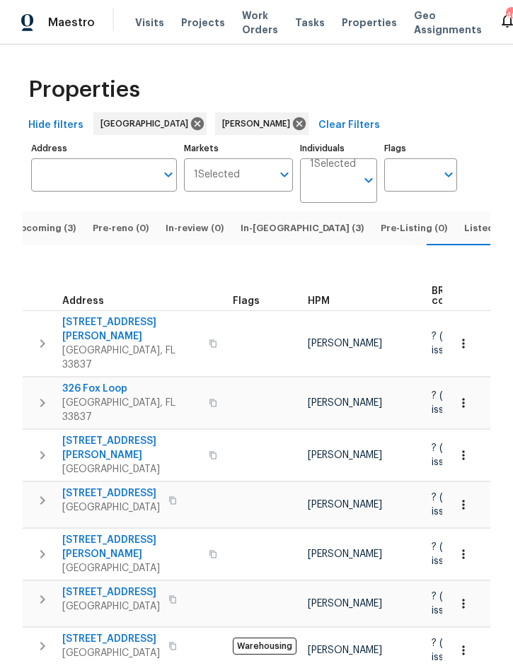
click at [40, 395] on icon "button" at bounding box center [42, 403] width 17 height 17
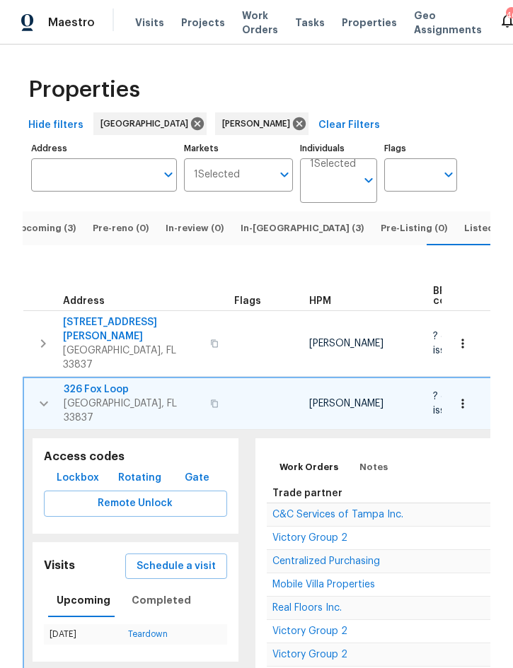
click at [337, 510] on span "C&C Services of Tampa Inc." at bounding box center [337, 515] width 131 height 10
click at [37, 395] on icon "button" at bounding box center [43, 403] width 17 height 17
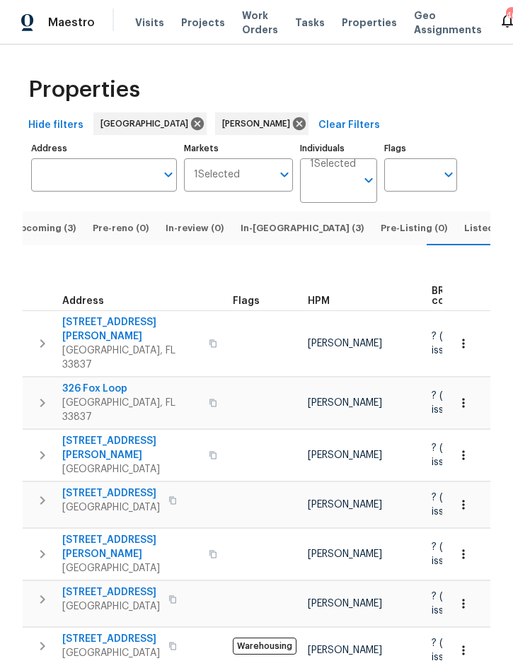
scroll to position [0, 0]
click at [464, 236] on span "Listed (15)" at bounding box center [488, 229] width 48 height 16
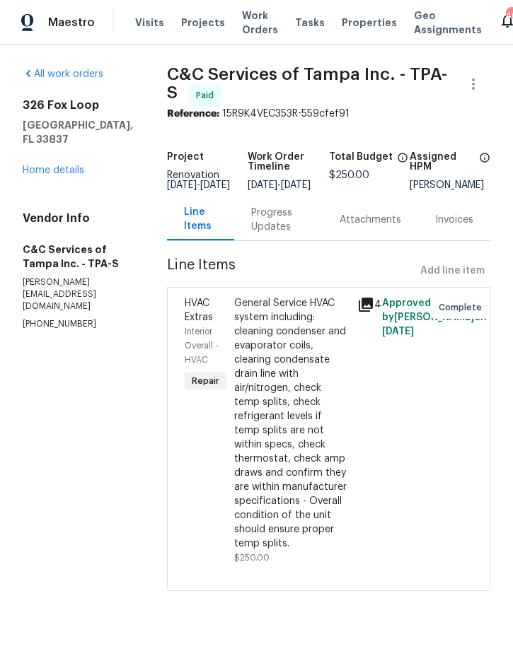
click at [61, 165] on link "Home details" at bounding box center [54, 170] width 62 height 10
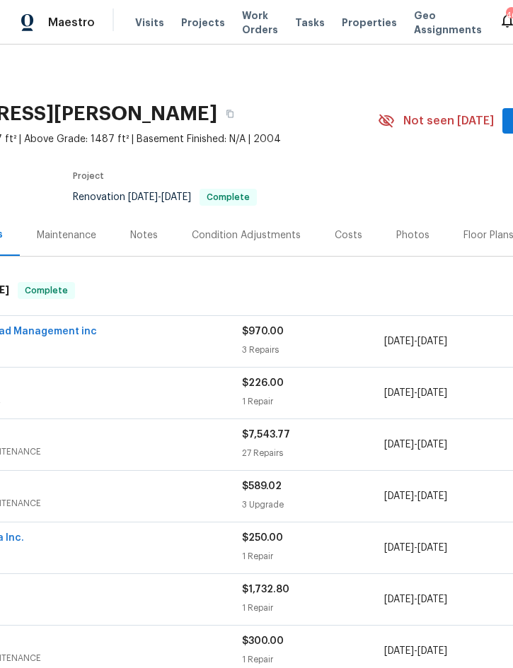
scroll to position [0, 132]
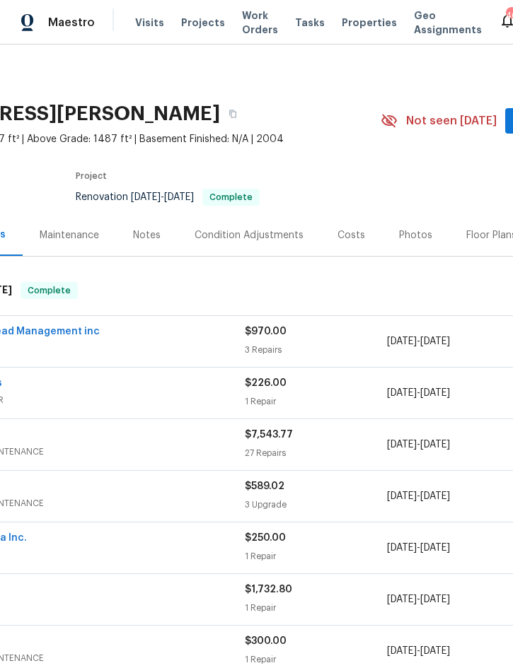
click at [408, 237] on div "Photos" at bounding box center [415, 235] width 33 height 14
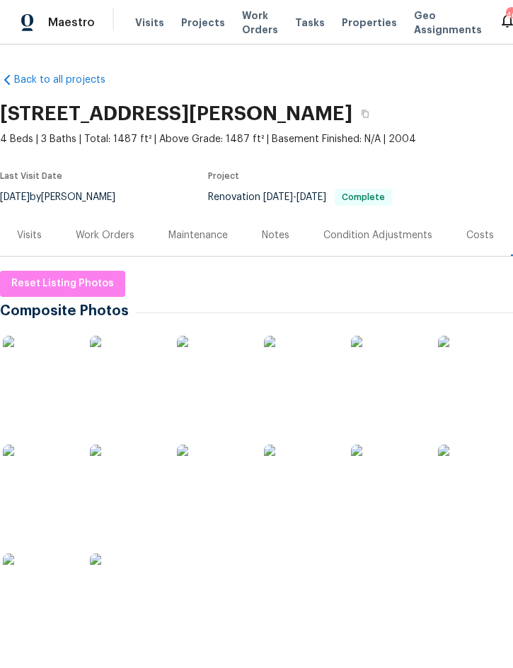
click at [41, 373] on img at bounding box center [38, 371] width 71 height 71
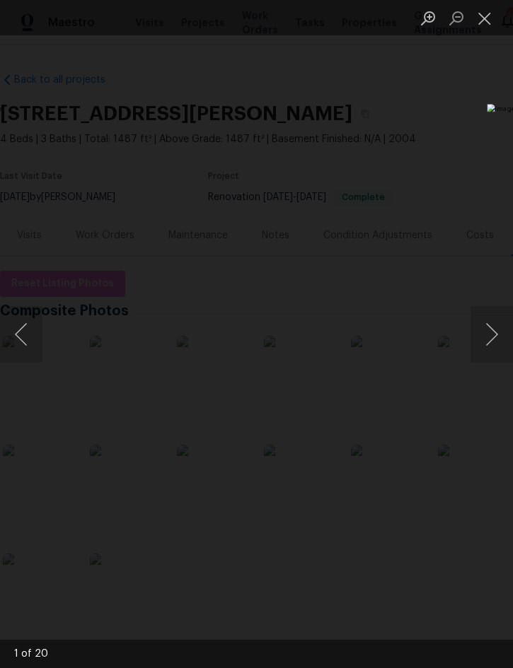
click at [491, 342] on button "Next image" at bounding box center [491, 334] width 42 height 57
click at [486, 342] on button "Next image" at bounding box center [491, 334] width 42 height 57
click at [497, 333] on button "Next image" at bounding box center [491, 334] width 42 height 57
click at [498, 332] on button "Next image" at bounding box center [491, 334] width 42 height 57
click at [495, 327] on button "Next image" at bounding box center [491, 334] width 42 height 57
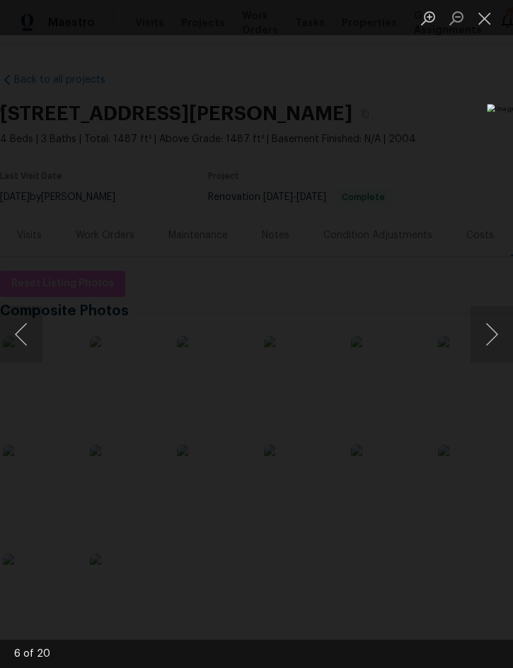
click at [496, 324] on button "Next image" at bounding box center [491, 334] width 42 height 57
click at [496, 320] on button "Next image" at bounding box center [491, 334] width 42 height 57
click at [493, 322] on button "Next image" at bounding box center [491, 334] width 42 height 57
click at [495, 327] on button "Next image" at bounding box center [491, 334] width 42 height 57
click at [495, 325] on button "Next image" at bounding box center [491, 334] width 42 height 57
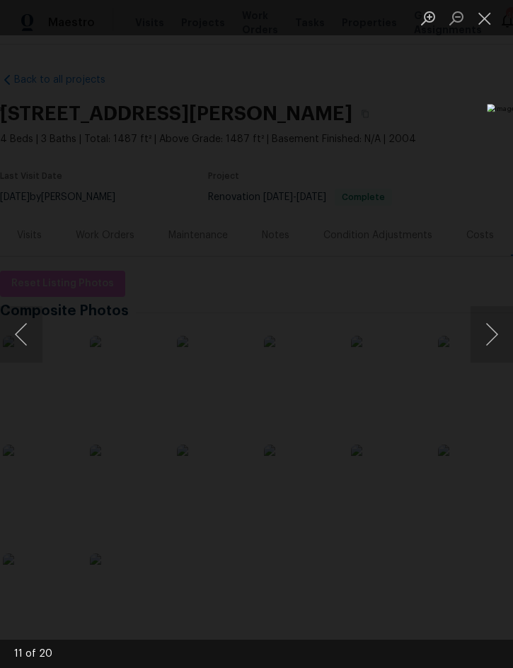
click at [492, 330] on button "Next image" at bounding box center [491, 334] width 42 height 57
click at [494, 332] on button "Next image" at bounding box center [491, 334] width 42 height 57
click at [493, 332] on button "Next image" at bounding box center [491, 334] width 42 height 57
click at [496, 332] on button "Next image" at bounding box center [491, 334] width 42 height 57
click at [493, 334] on button "Next image" at bounding box center [491, 334] width 42 height 57
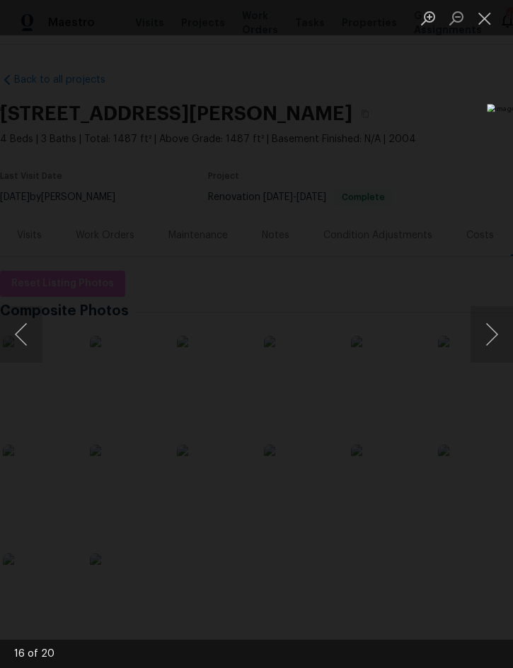
click at [492, 335] on button "Next image" at bounding box center [491, 334] width 42 height 57
click at [495, 332] on button "Next image" at bounding box center [491, 334] width 42 height 57
click at [495, 330] on button "Next image" at bounding box center [491, 334] width 42 height 57
click at [496, 331] on button "Next image" at bounding box center [491, 334] width 42 height 57
click at [494, 333] on button "Next image" at bounding box center [491, 334] width 42 height 57
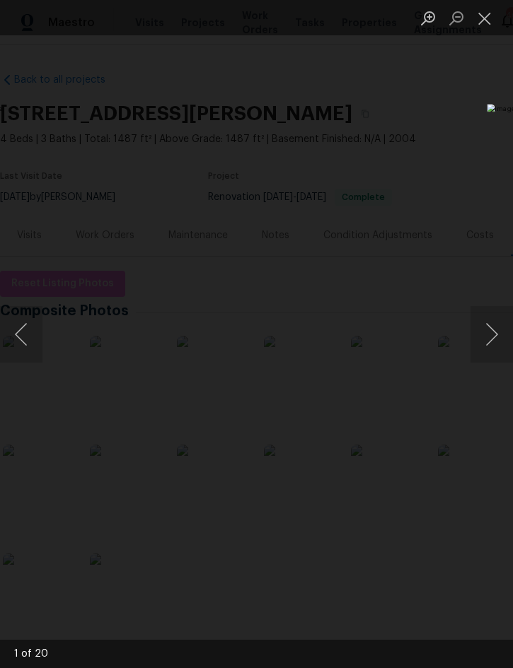
click at [495, 328] on button "Next image" at bounding box center [491, 334] width 42 height 57
click at [495, 332] on button "Next image" at bounding box center [491, 334] width 42 height 57
click at [488, 336] on button "Next image" at bounding box center [491, 334] width 42 height 57
click at [492, 337] on button "Next image" at bounding box center [491, 334] width 42 height 57
click at [484, 16] on button "Close lightbox" at bounding box center [484, 18] width 28 height 25
